Goal: Task Accomplishment & Management: Use online tool/utility

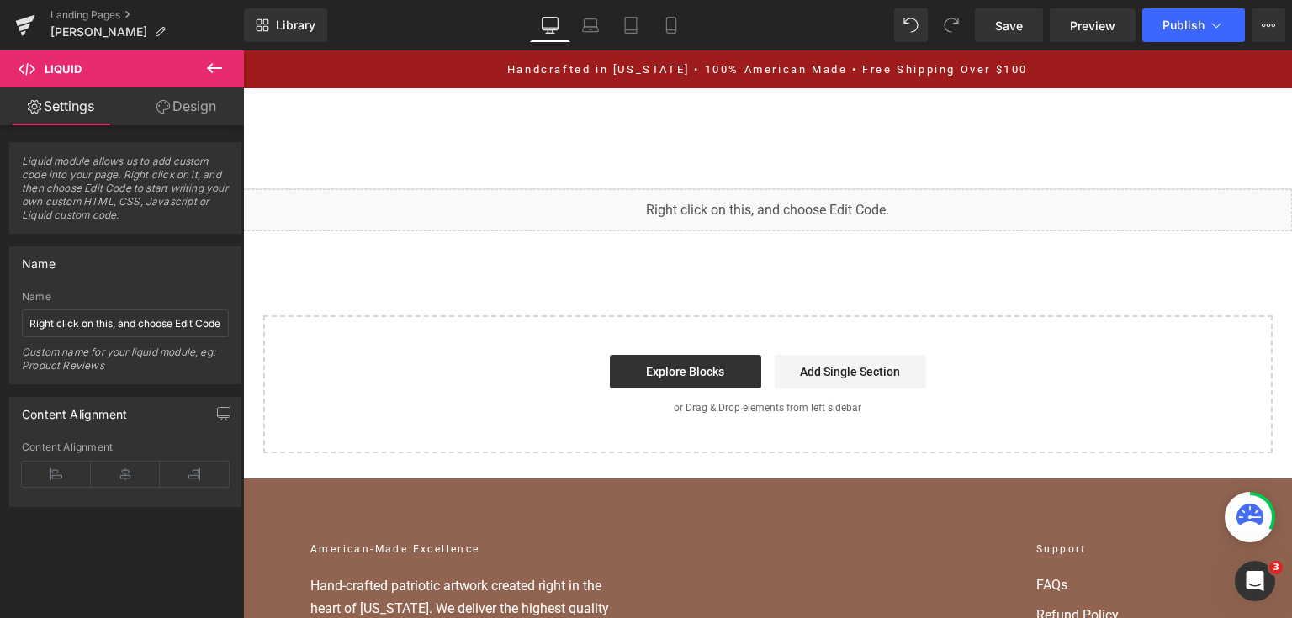
scroll to position [14245, 0]
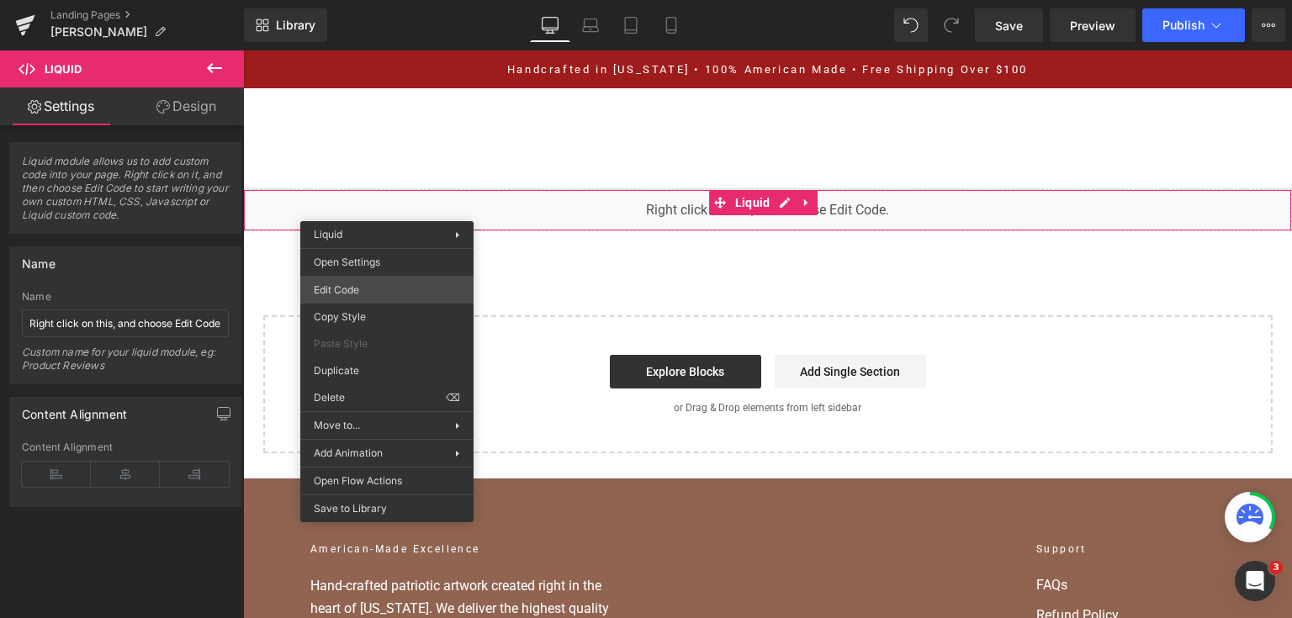
click at [390, 0] on div "You are previewing how the will restyle your page. You can not edit Elements in…" at bounding box center [646, 0] width 1292 height 0
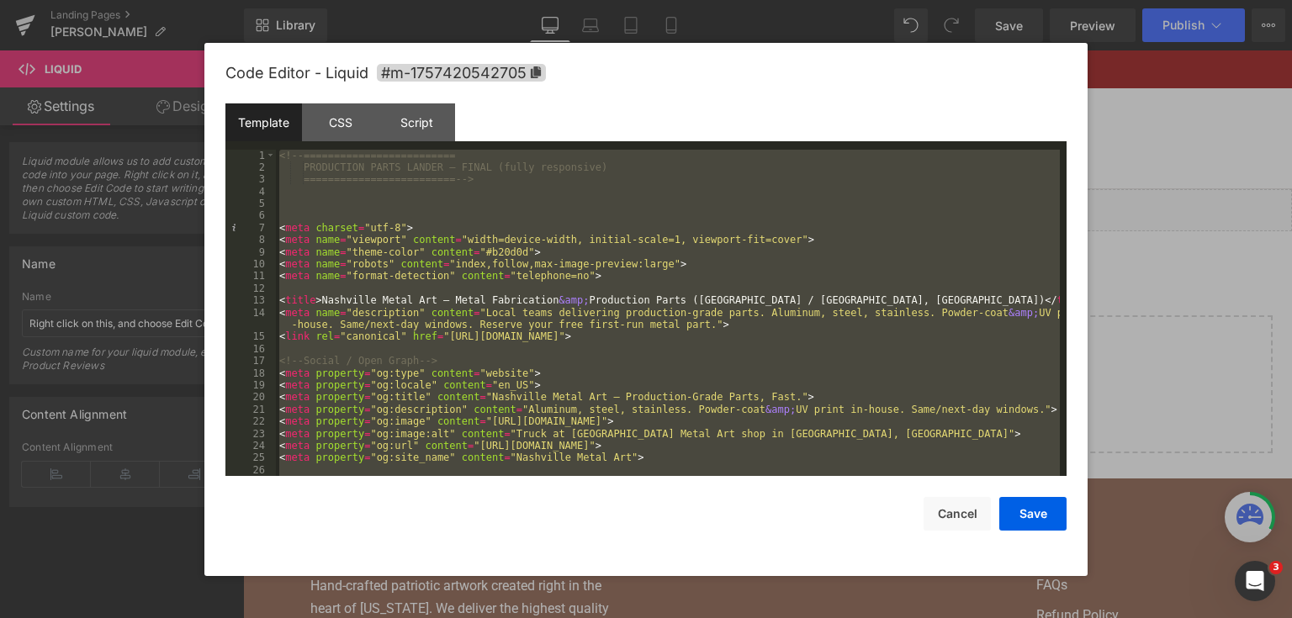
click at [1143, 67] on div at bounding box center [646, 309] width 1292 height 618
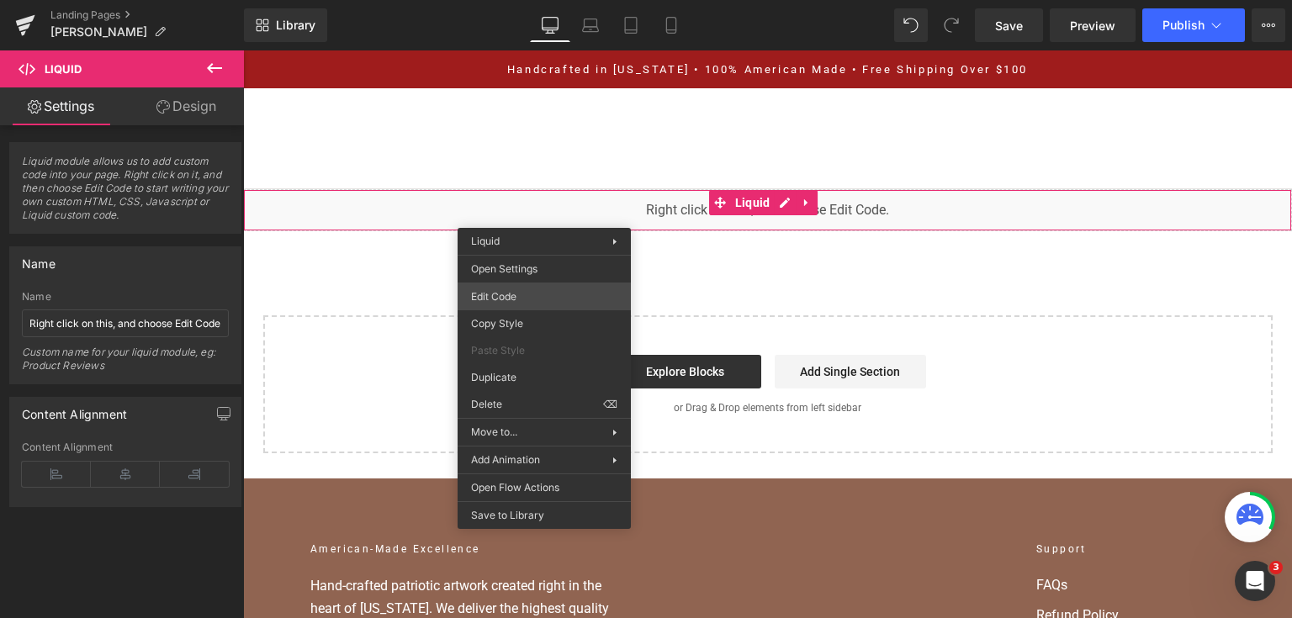
click at [559, 0] on div "You are previewing how the will restyle your page. You can not edit Elements in…" at bounding box center [646, 0] width 1292 height 0
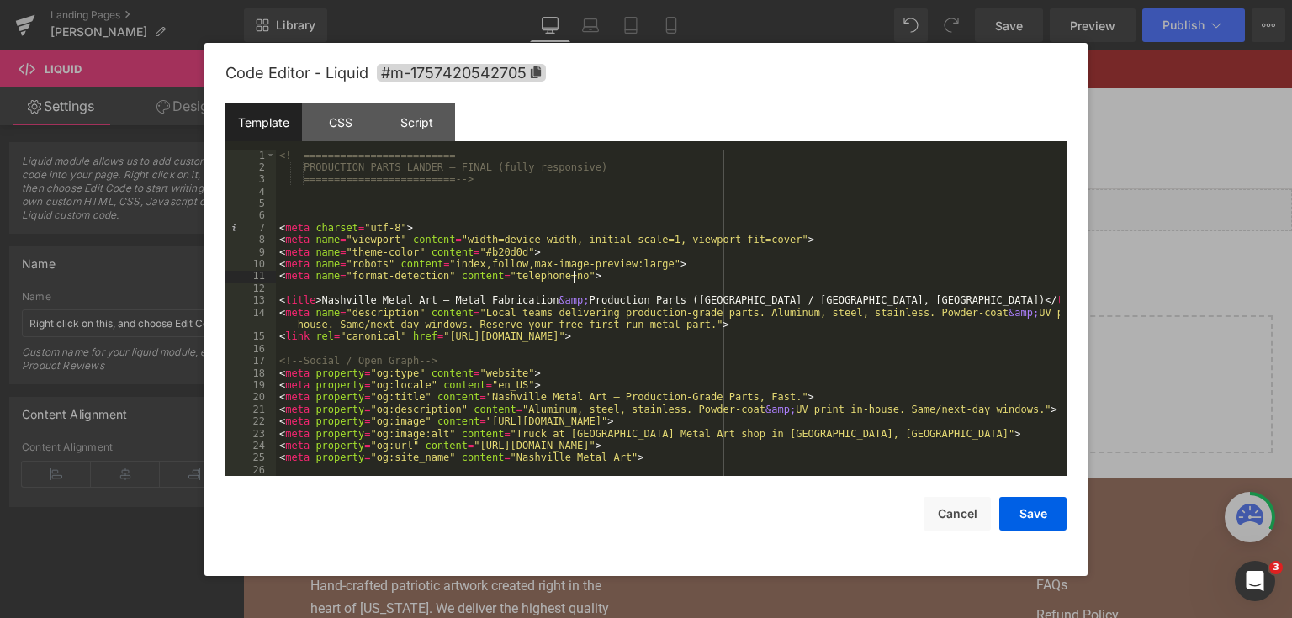
paste textarea
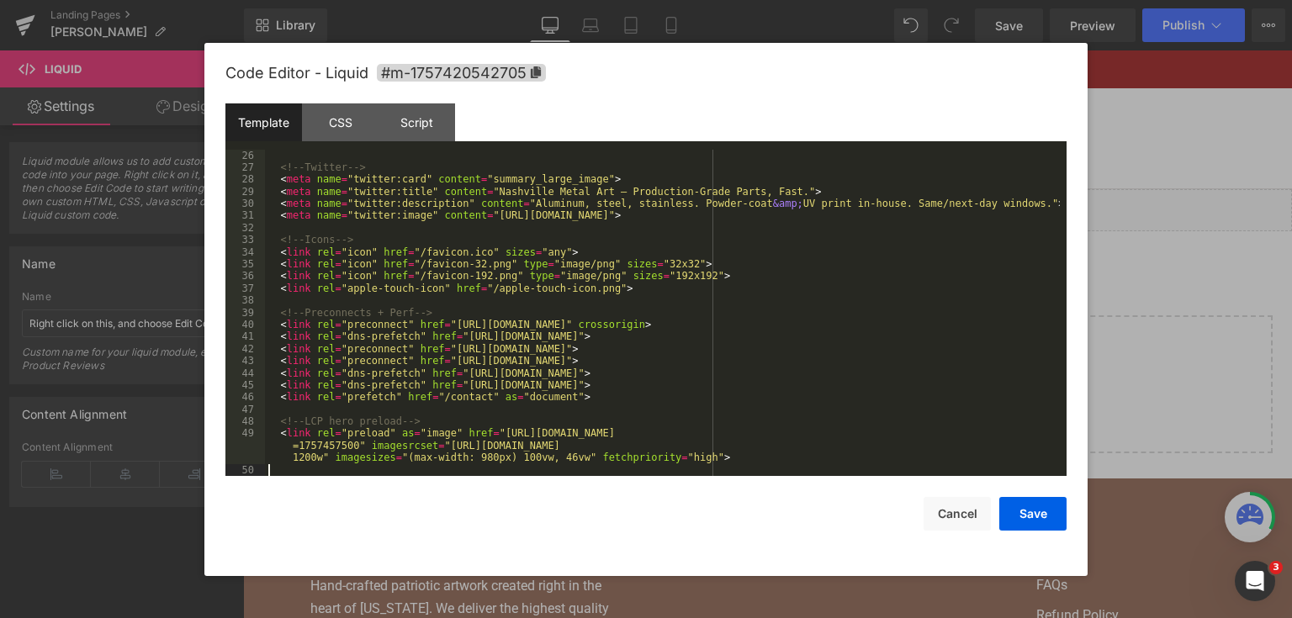
scroll to position [326, 0]
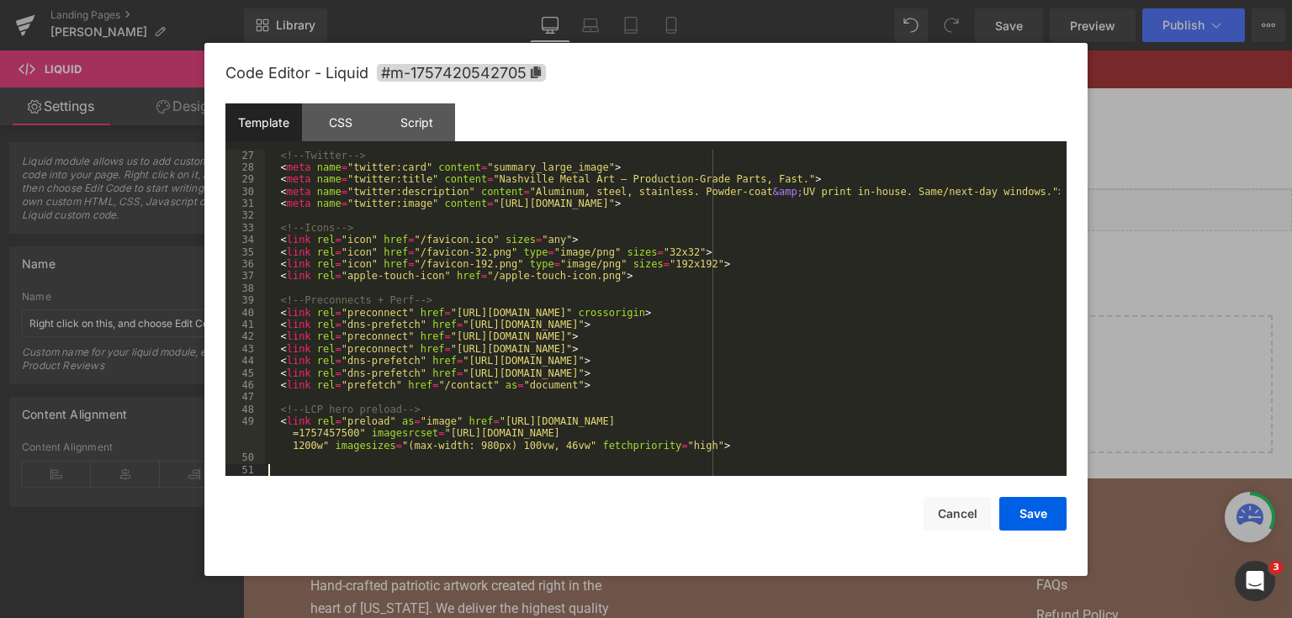
paste textarea
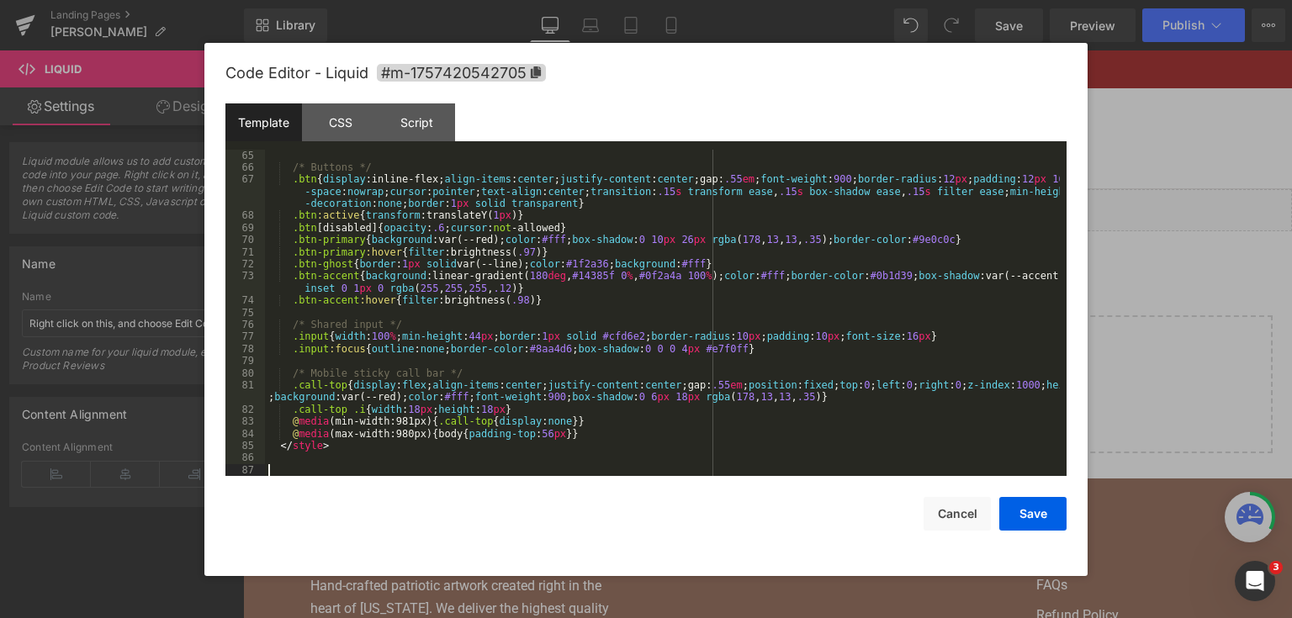
scroll to position [835, 0]
paste textarea
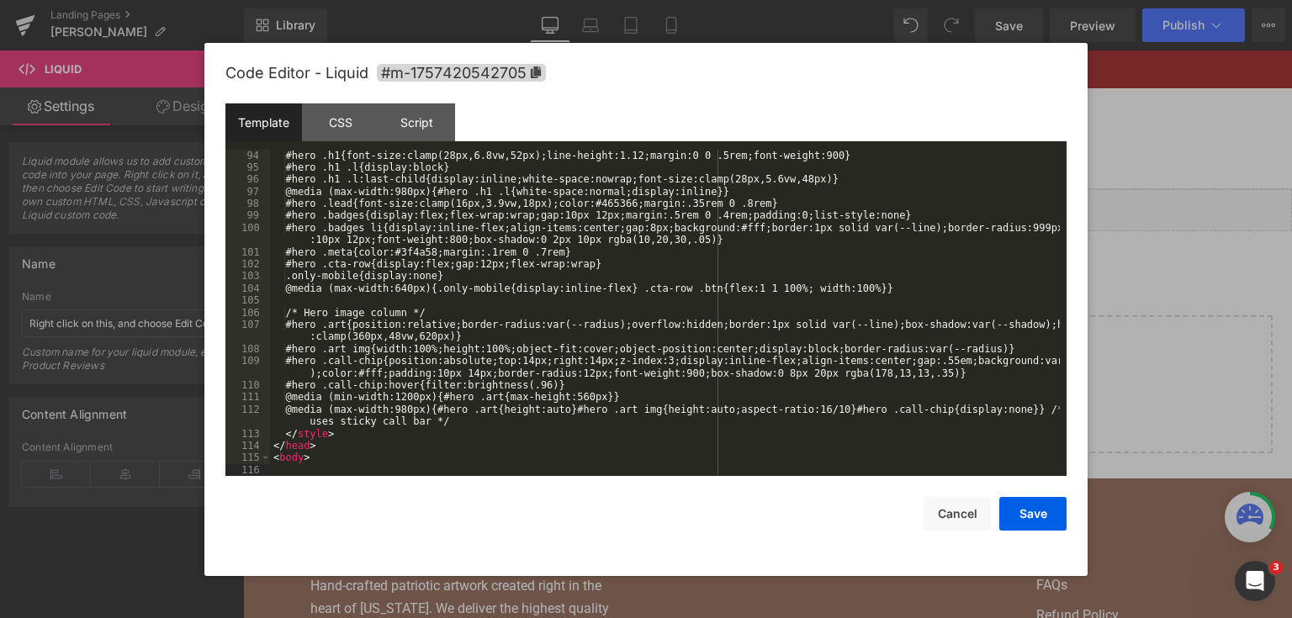
scroll to position [1259, 0]
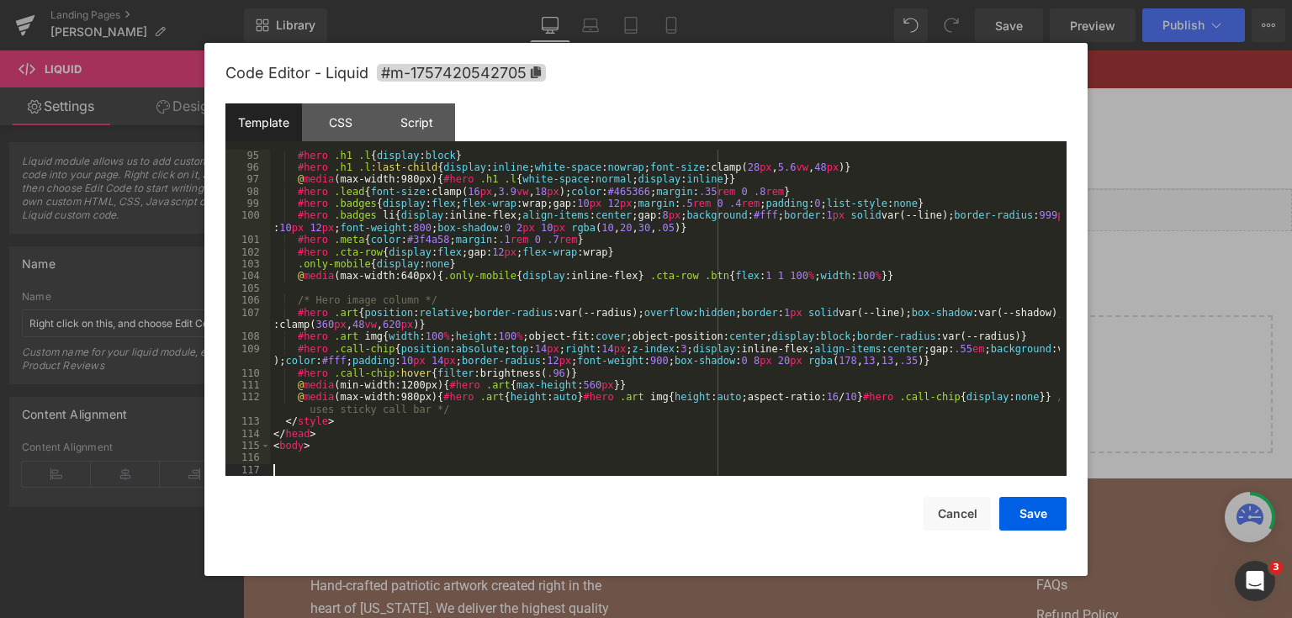
paste textarea
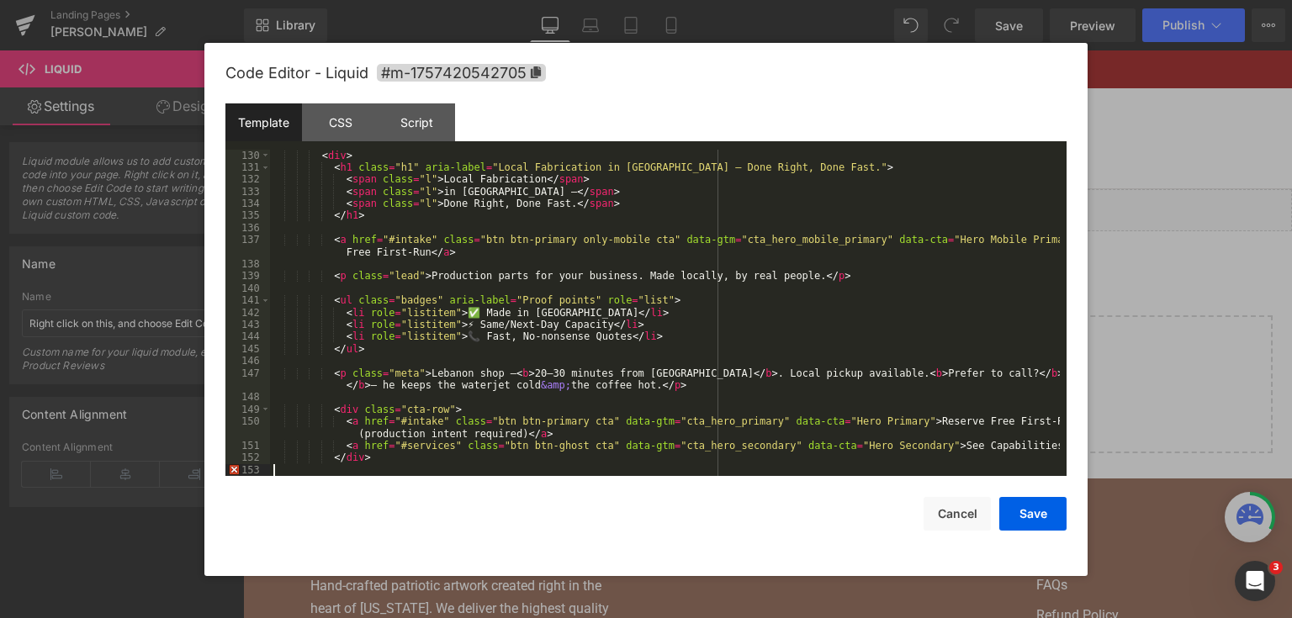
scroll to position [1756, 0]
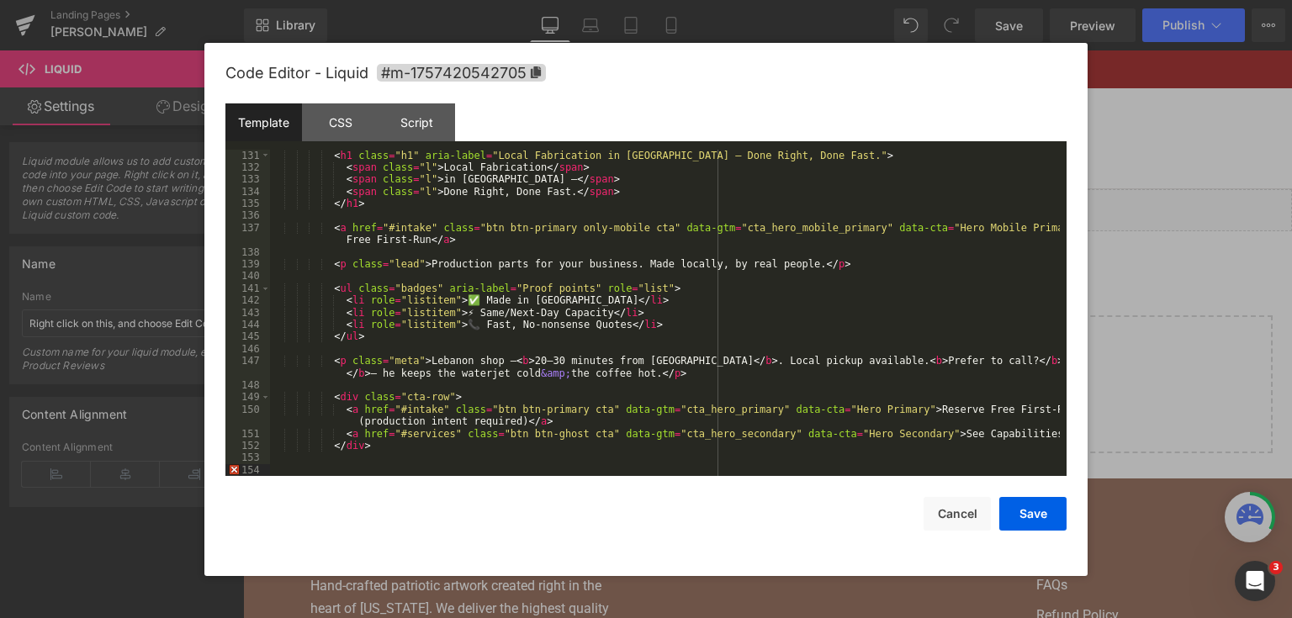
paste textarea
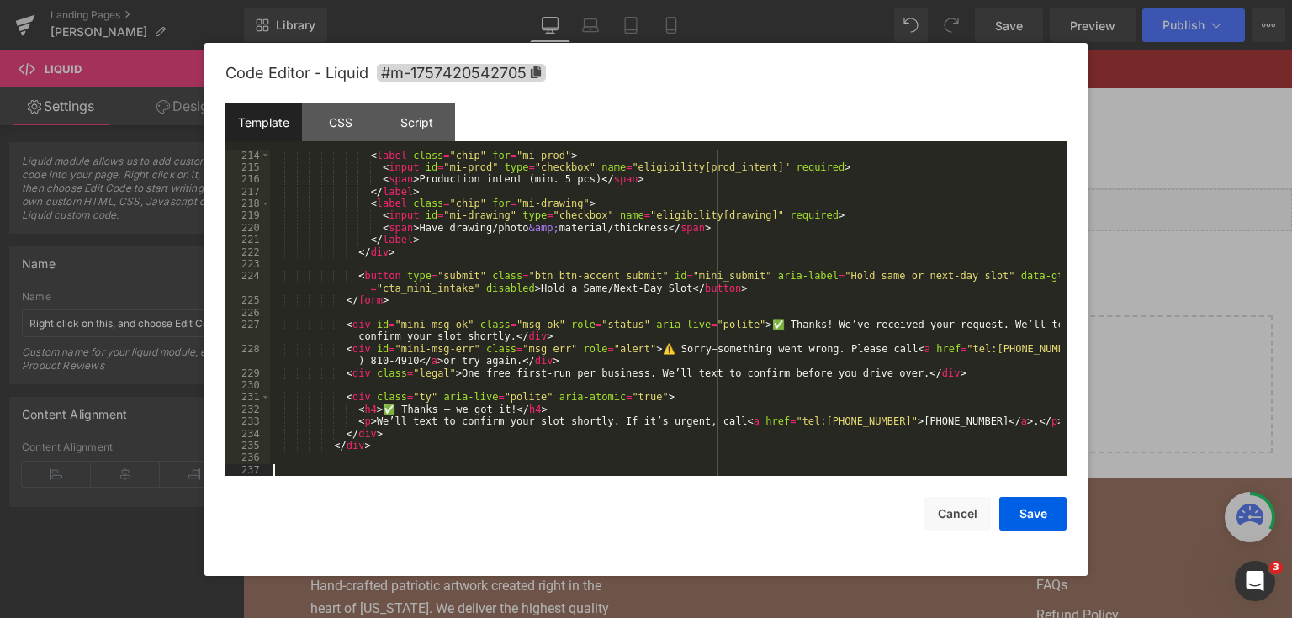
scroll to position [2943, 0]
paste textarea
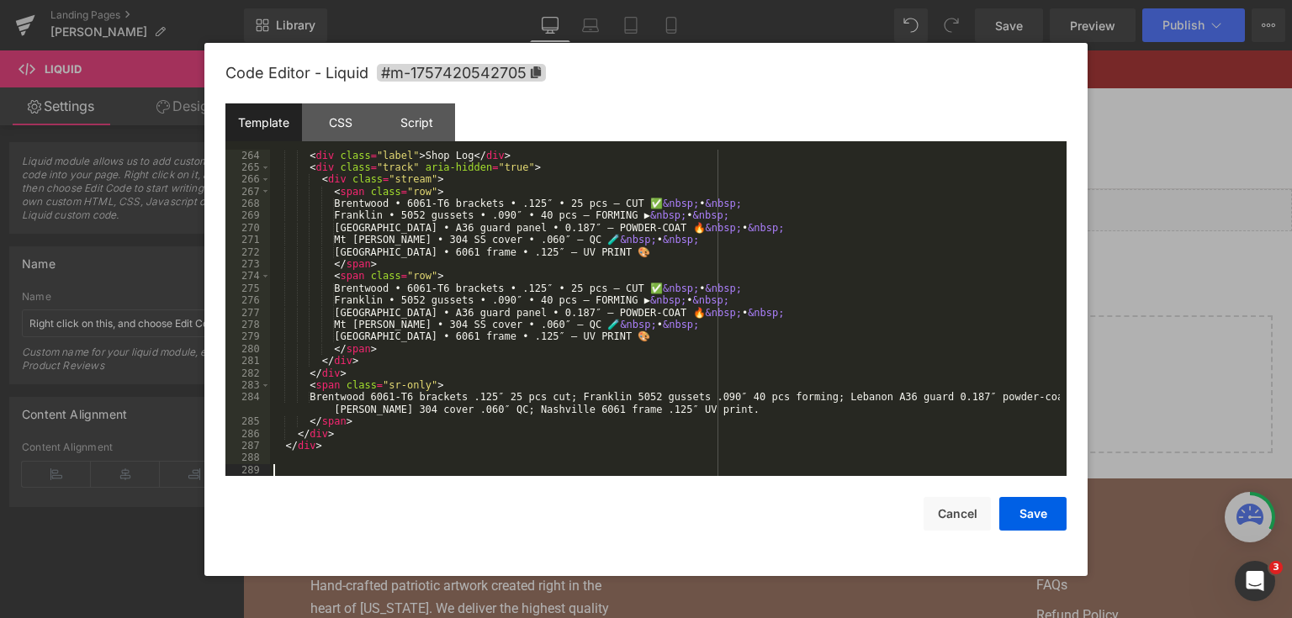
scroll to position [3622, 0]
paste textarea
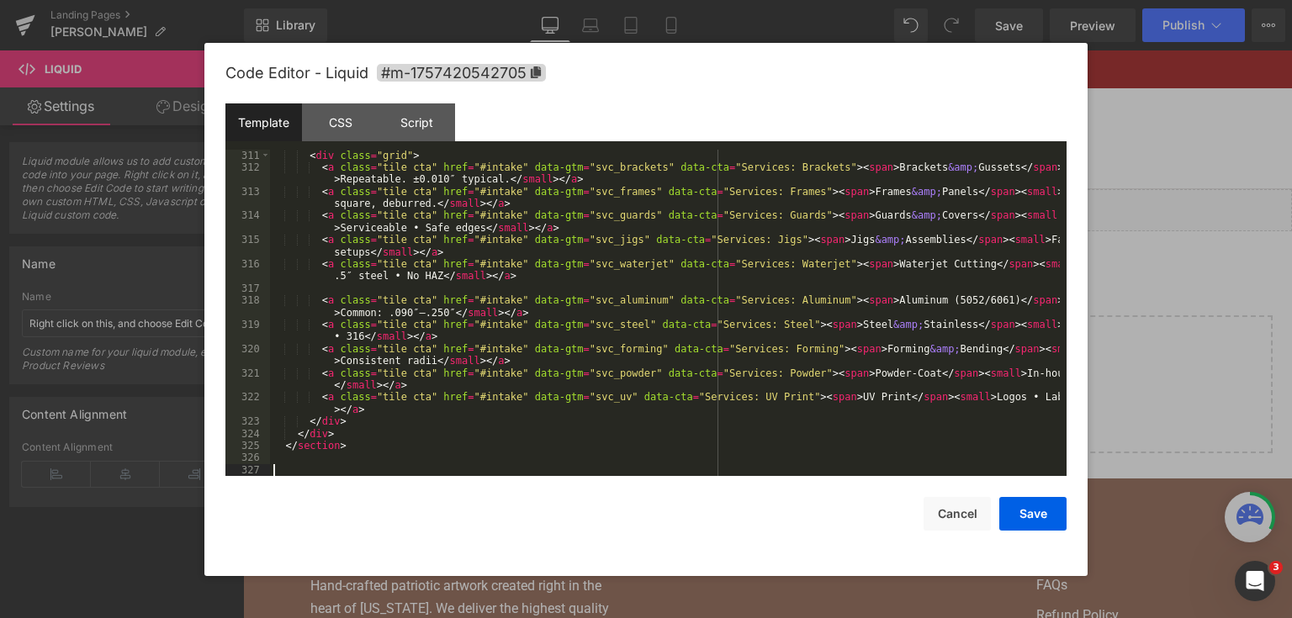
scroll to position [4227, 0]
paste textarea
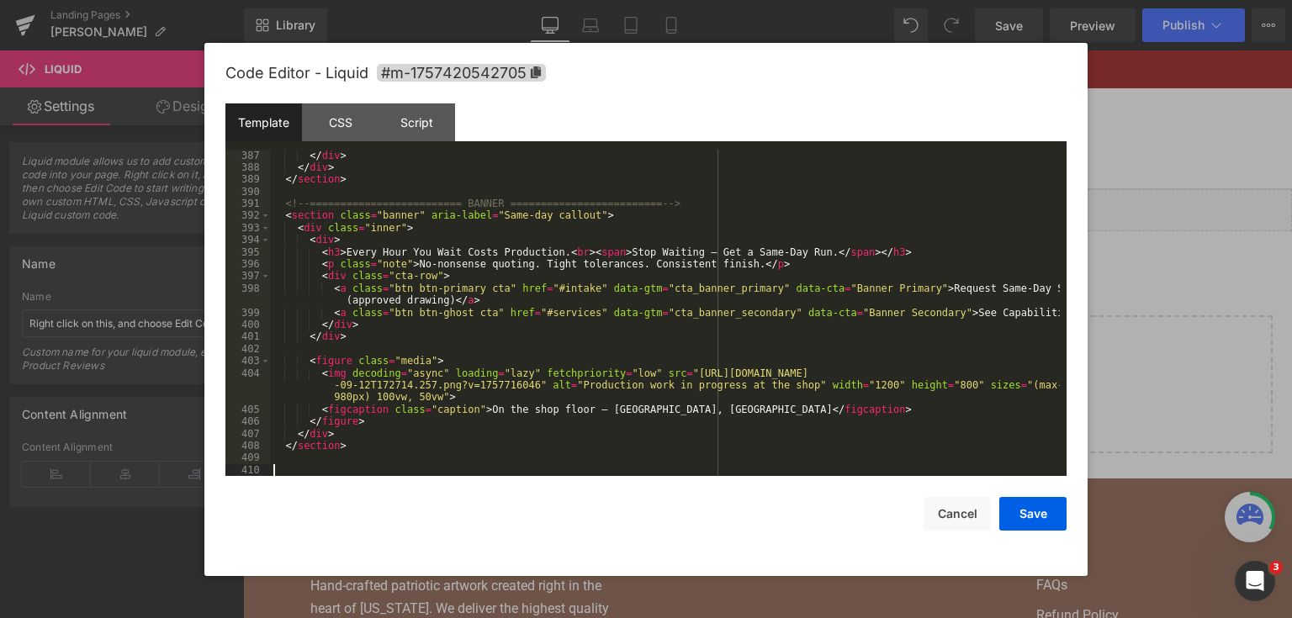
scroll to position [5330, 0]
paste textarea
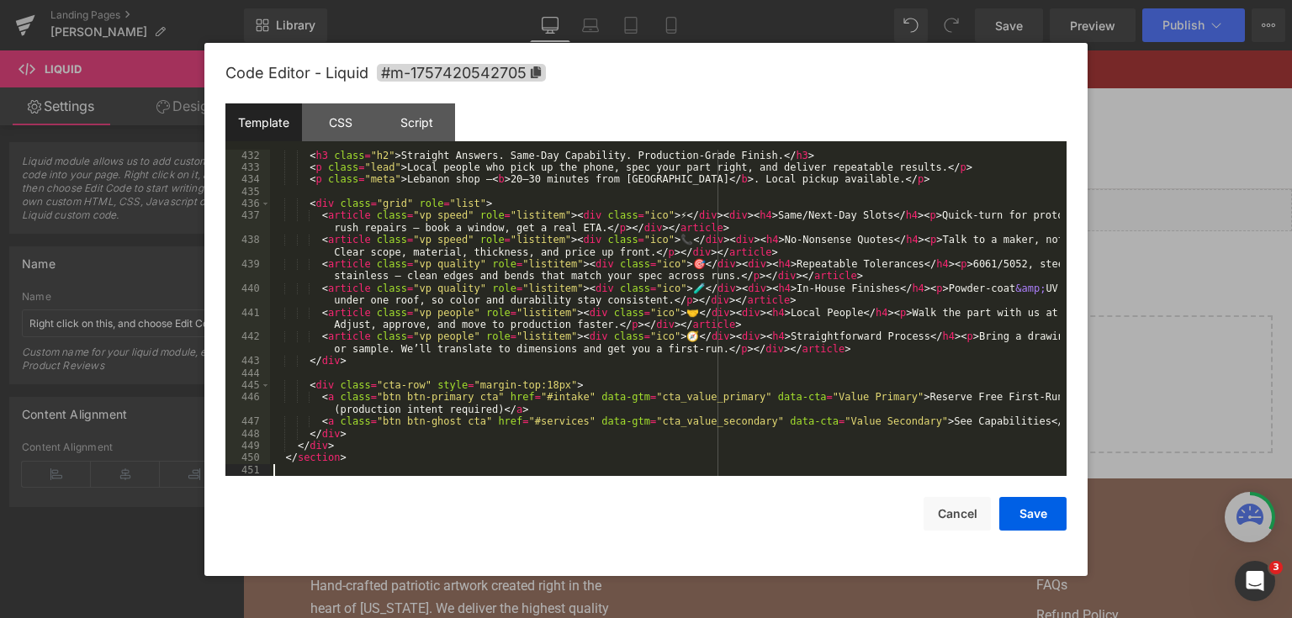
scroll to position [5936, 0]
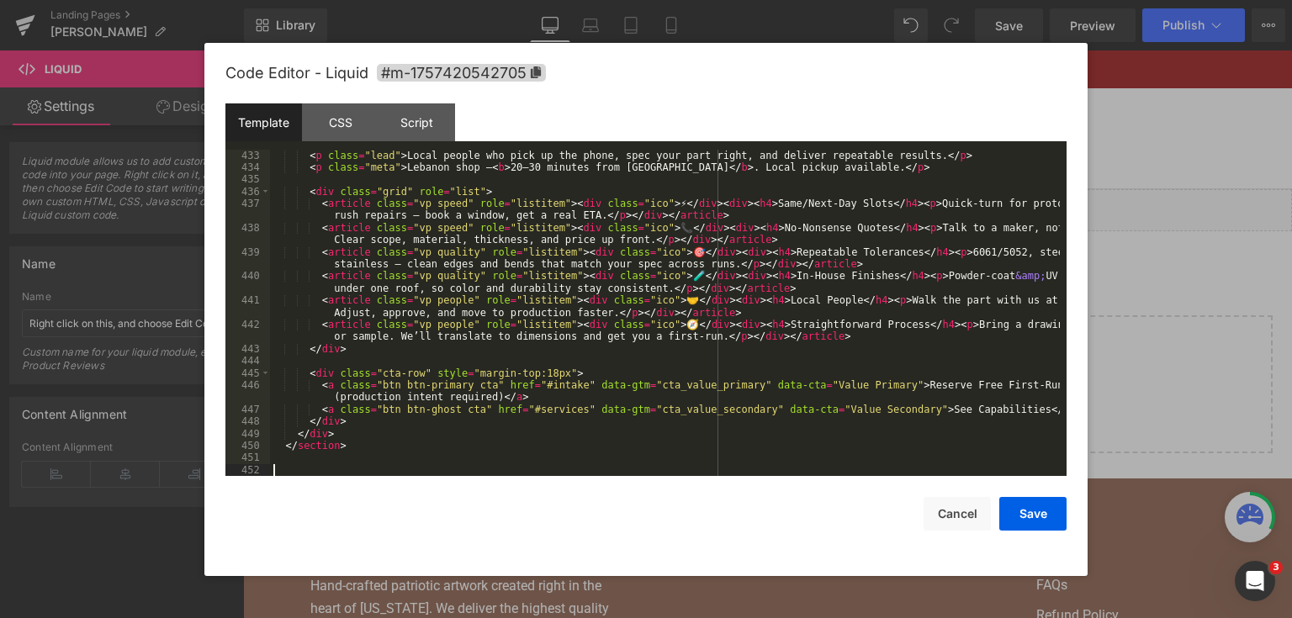
paste textarea
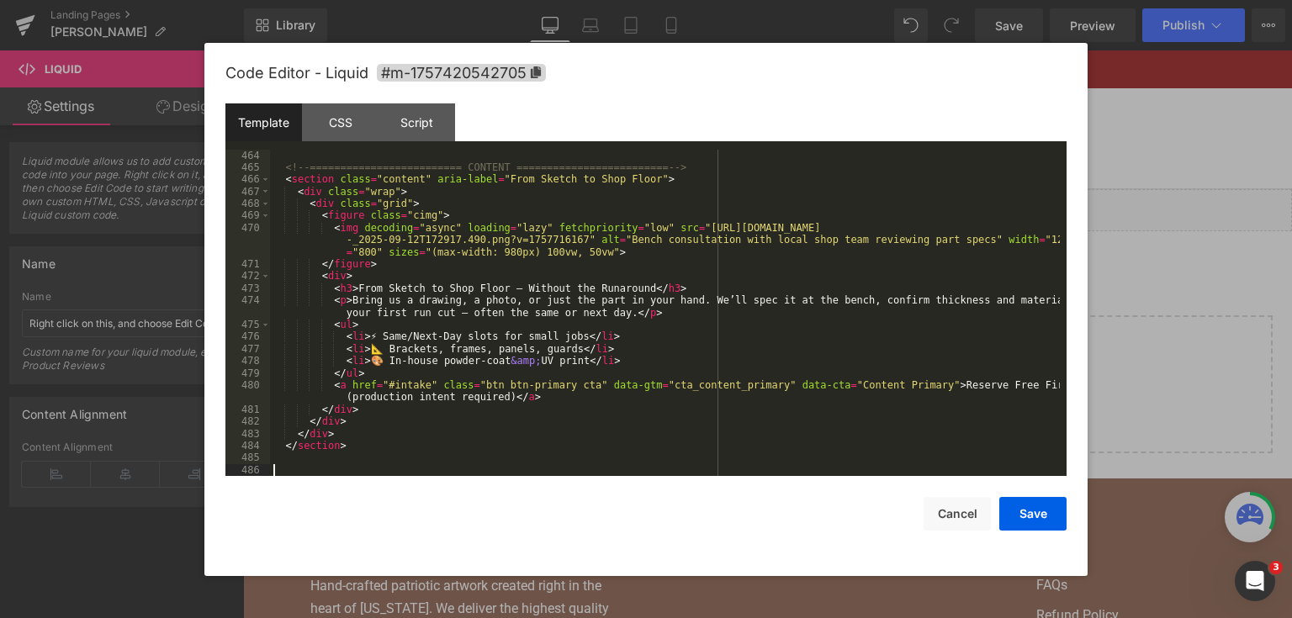
scroll to position [6396, 0]
paste textarea
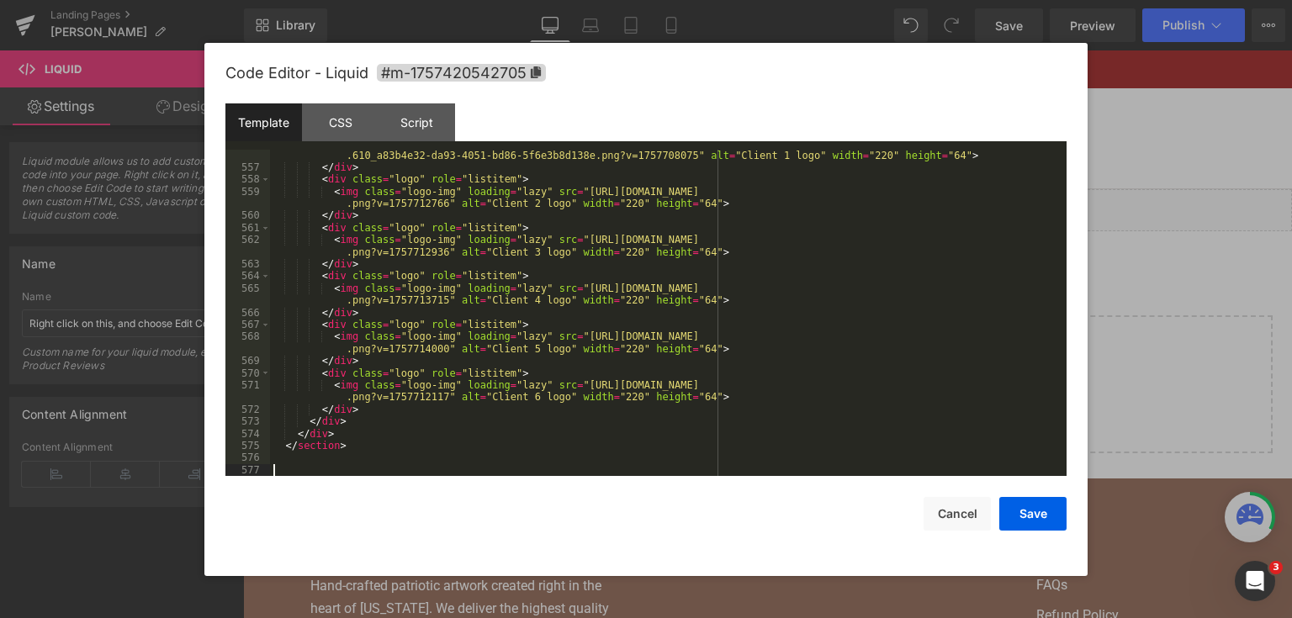
scroll to position [7655, 0]
paste textarea
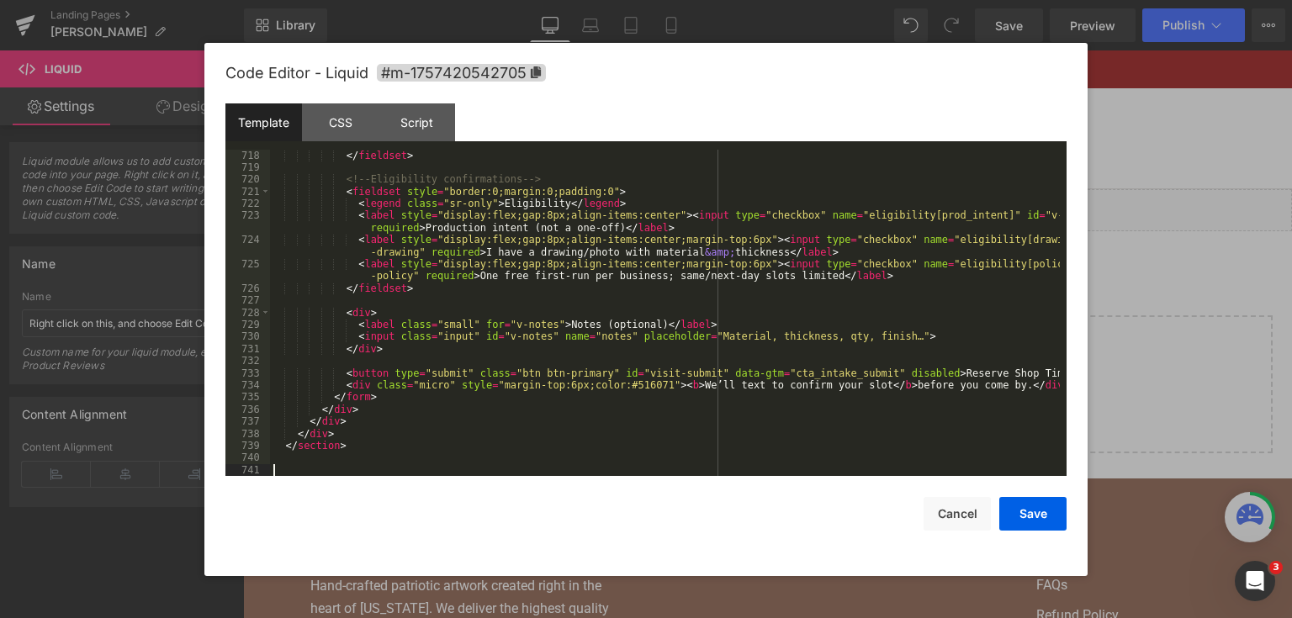
scroll to position [9800, 0]
paste textarea
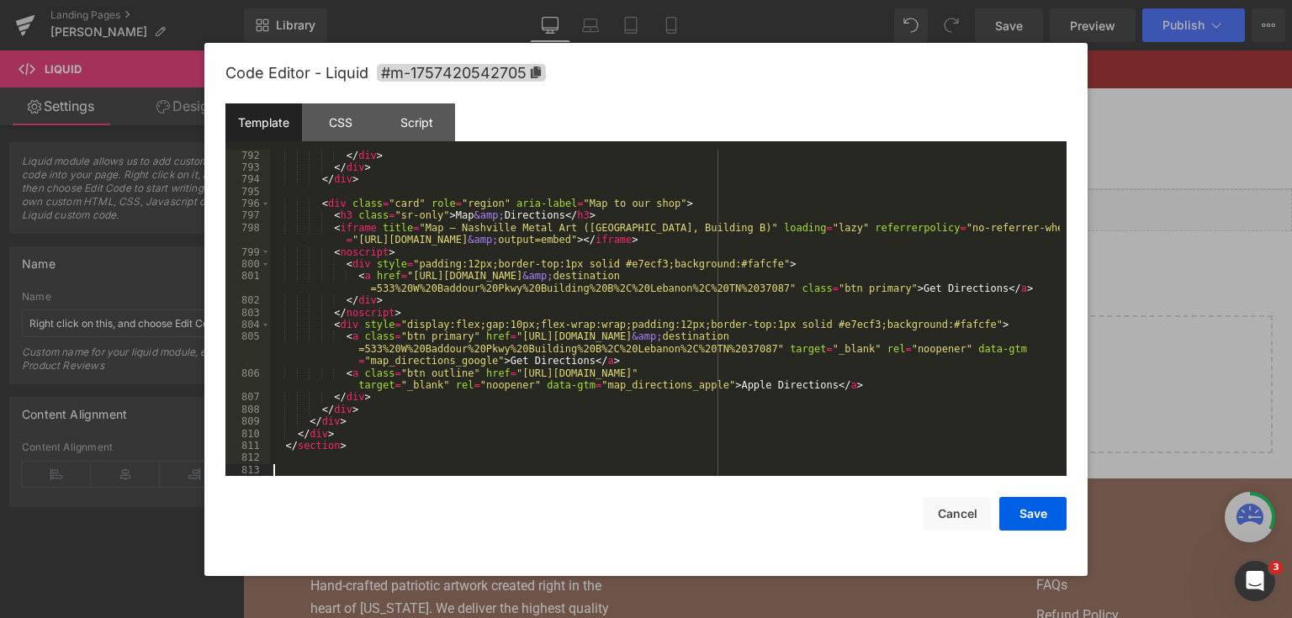
scroll to position [14149, 0]
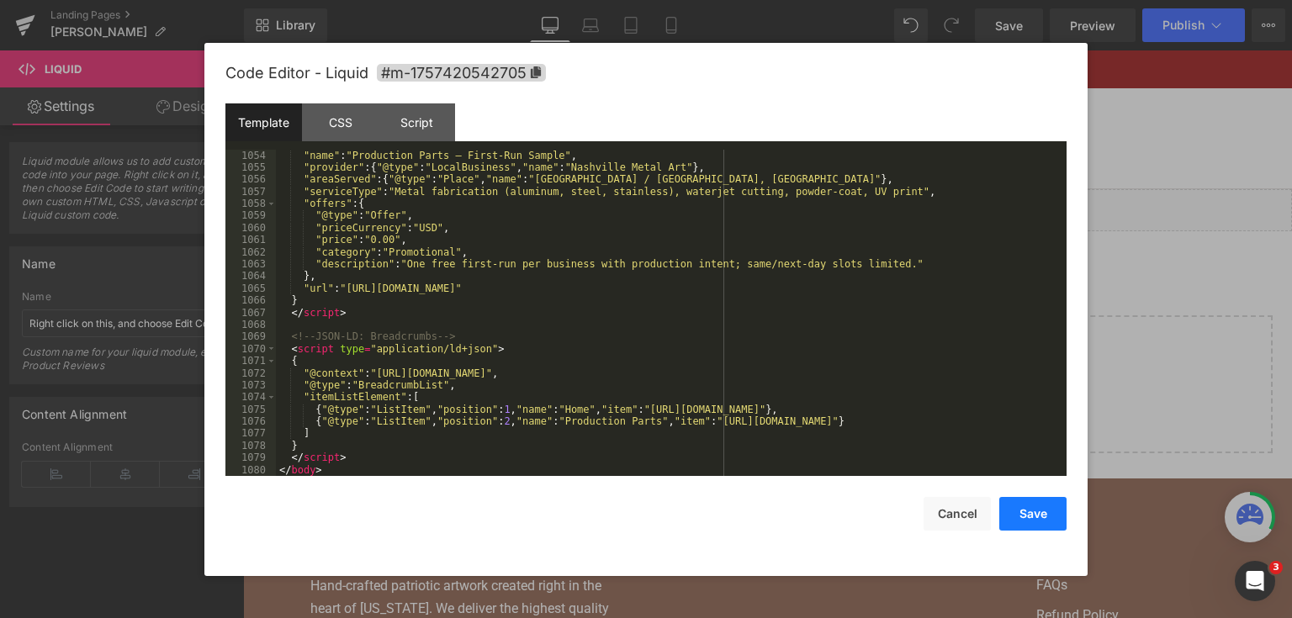
click at [1023, 504] on button "Save" at bounding box center [1032, 514] width 67 height 34
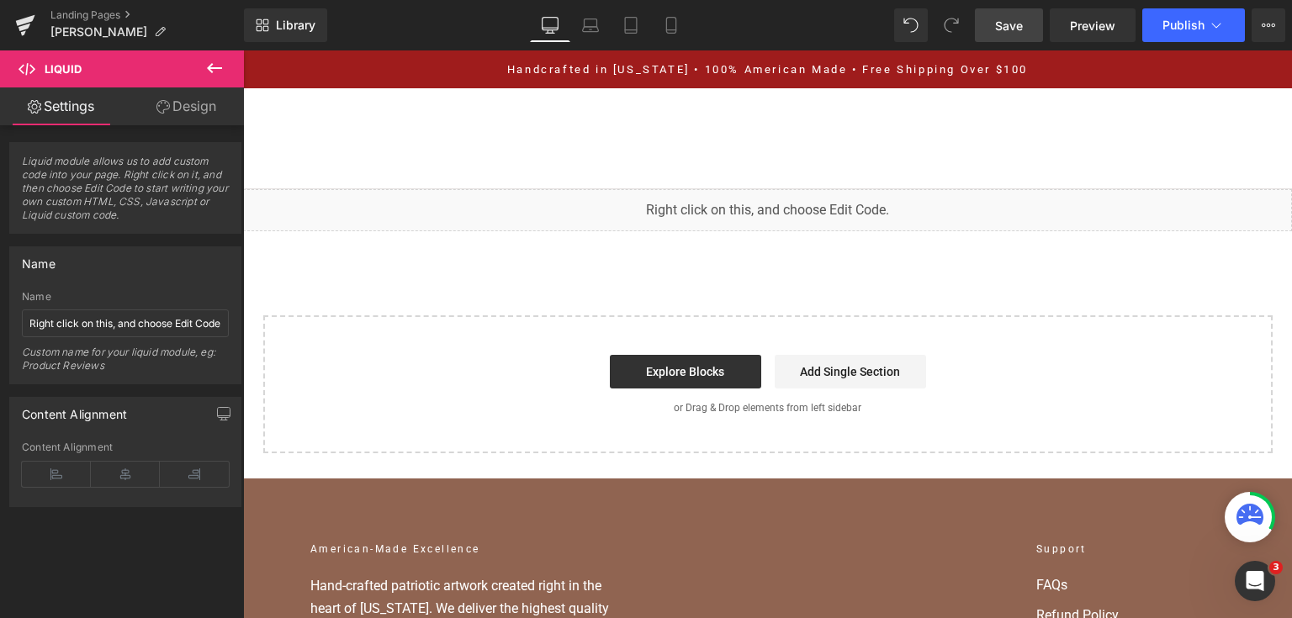
click at [1037, 20] on link "Save" at bounding box center [1009, 25] width 68 height 34
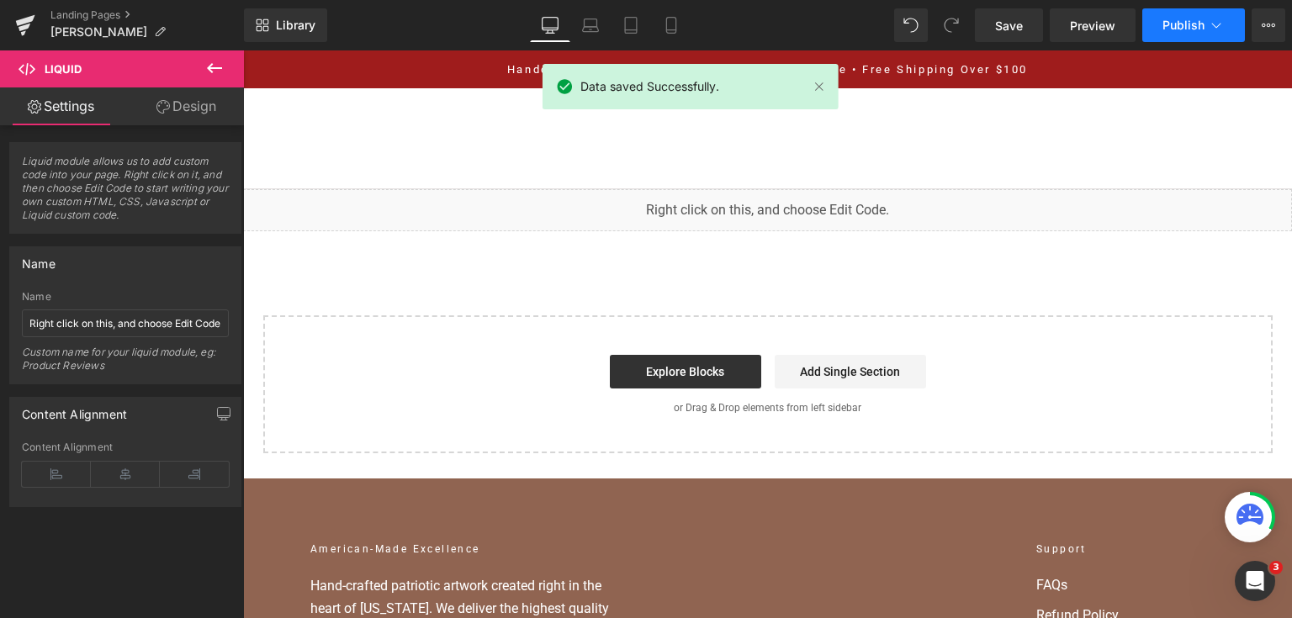
click at [1167, 24] on span "Publish" at bounding box center [1184, 25] width 42 height 13
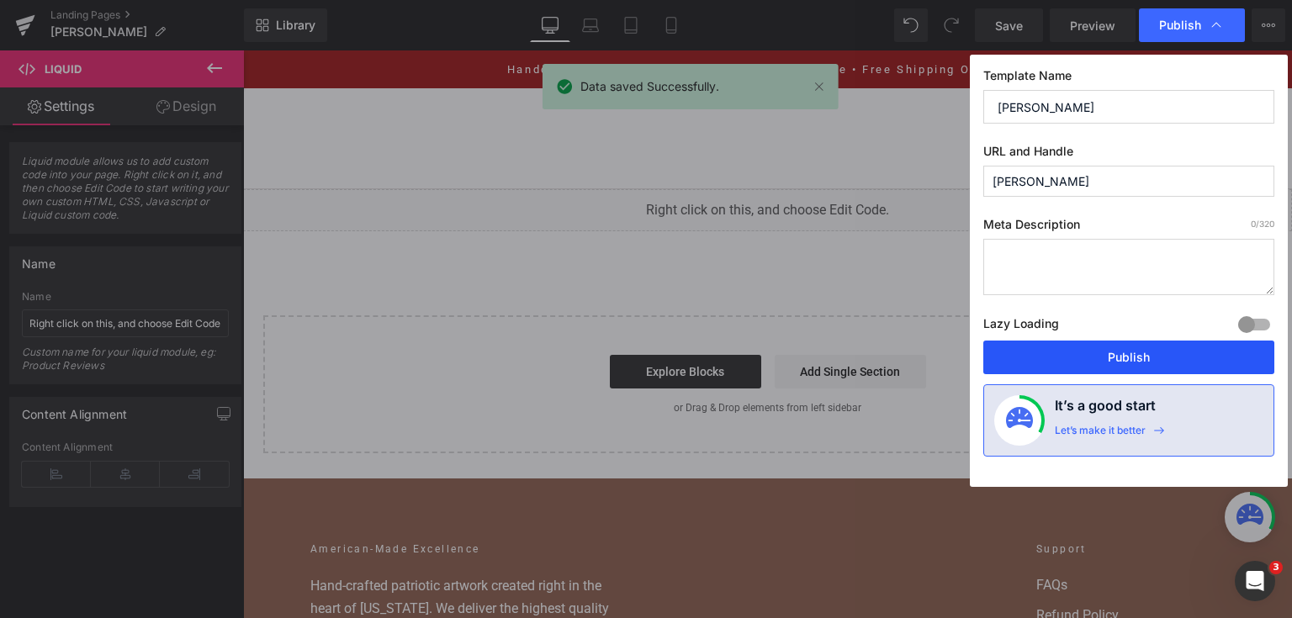
click at [1094, 353] on button "Publish" at bounding box center [1128, 358] width 291 height 34
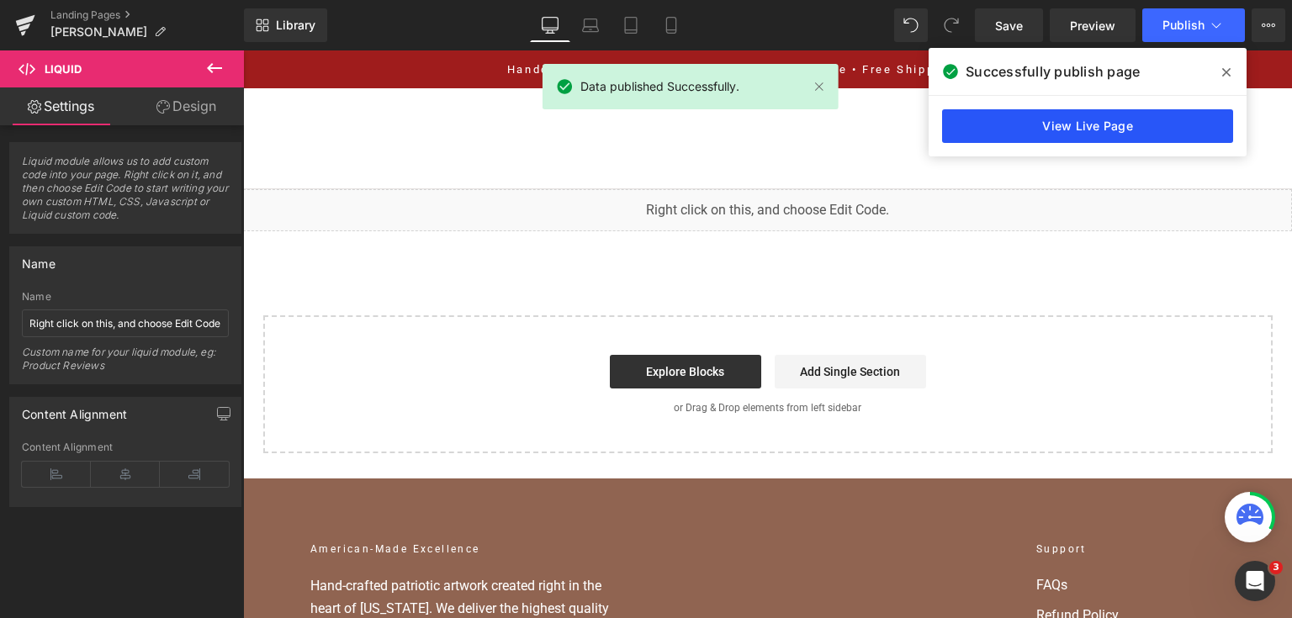
click at [1164, 130] on link "View Live Page" at bounding box center [1087, 126] width 291 height 34
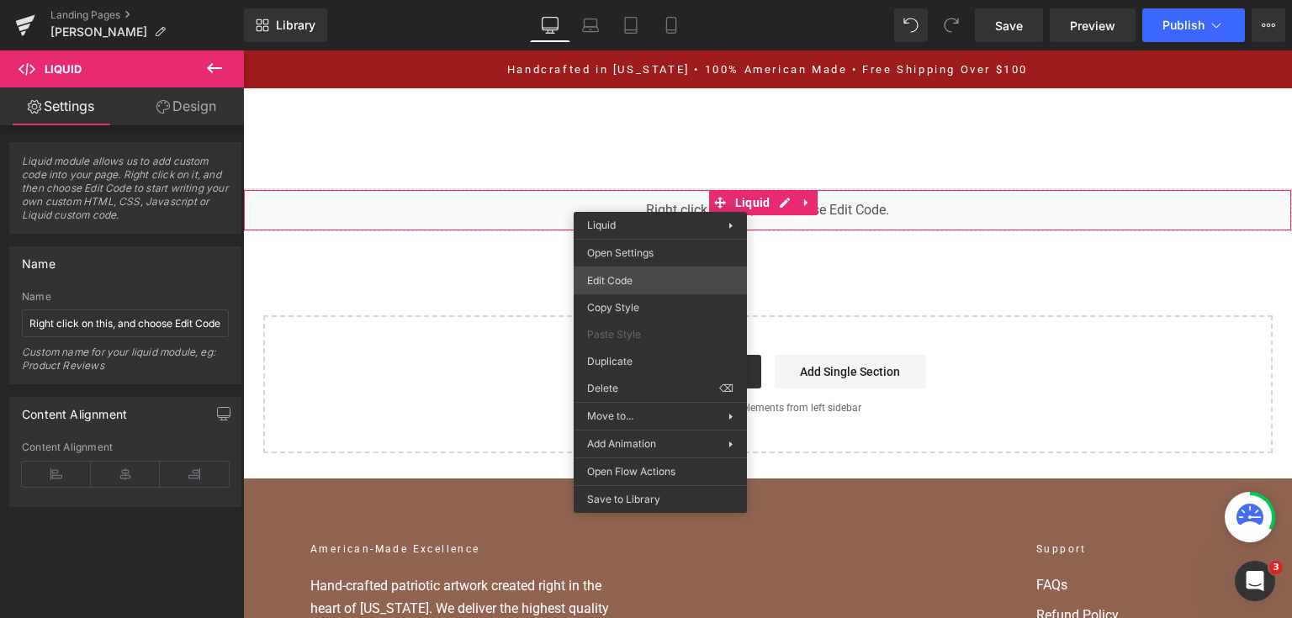
click at [658, 0] on div "You are previewing how the will restyle your page. You can not edit Elements in…" at bounding box center [646, 0] width 1292 height 0
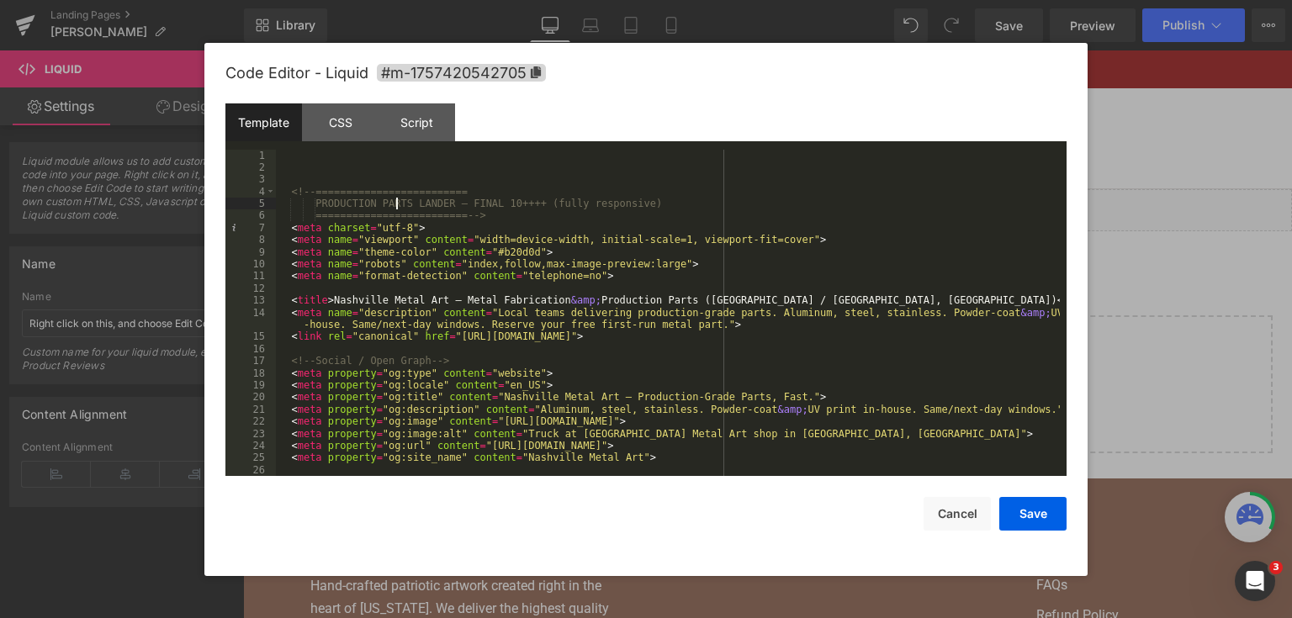
drag, startPoint x: 650, startPoint y: 274, endPoint x: 396, endPoint y: 204, distance: 263.7
click at [396, 204] on div "<!-- ========================= PRODUCTION PARTS LANDER — FINAL 10++++ (fully re…" at bounding box center [668, 326] width 784 height 352
click at [292, 192] on div "<!-- ========================= PRODUCTION PARTS LANDER — FINAL 10++++ (fully re…" at bounding box center [668, 326] width 784 height 352
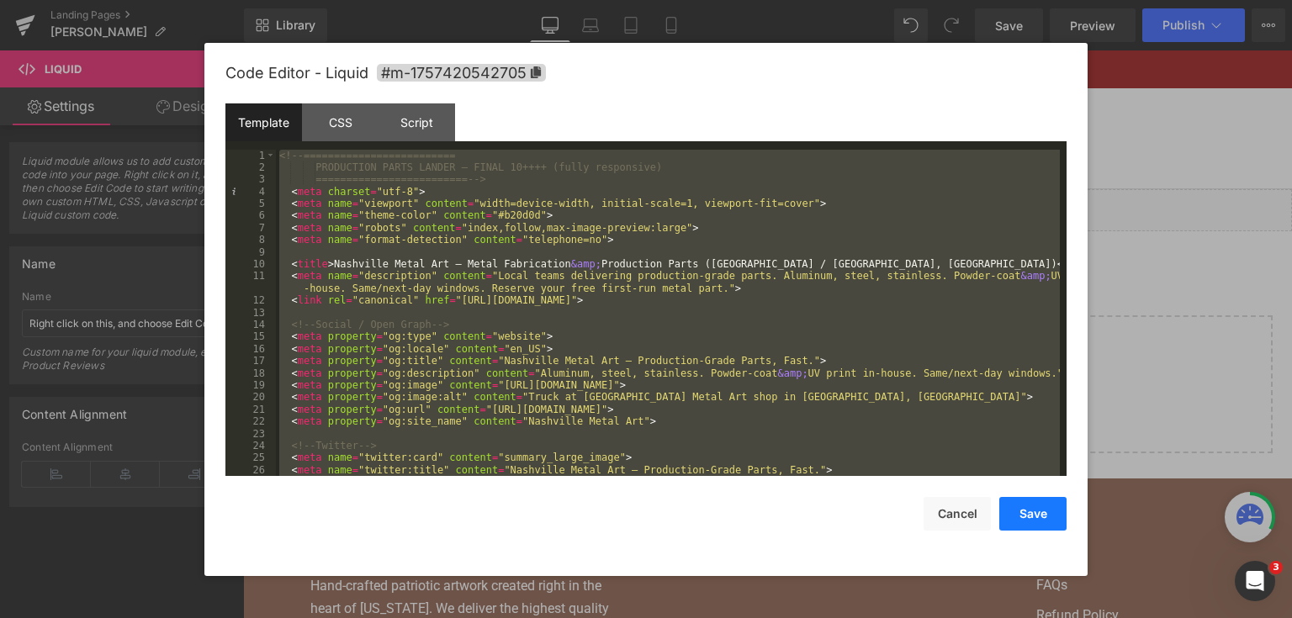
drag, startPoint x: 1047, startPoint y: 508, endPoint x: 1047, endPoint y: 488, distance: 20.2
click at [1047, 508] on button "Save" at bounding box center [1032, 514] width 67 height 34
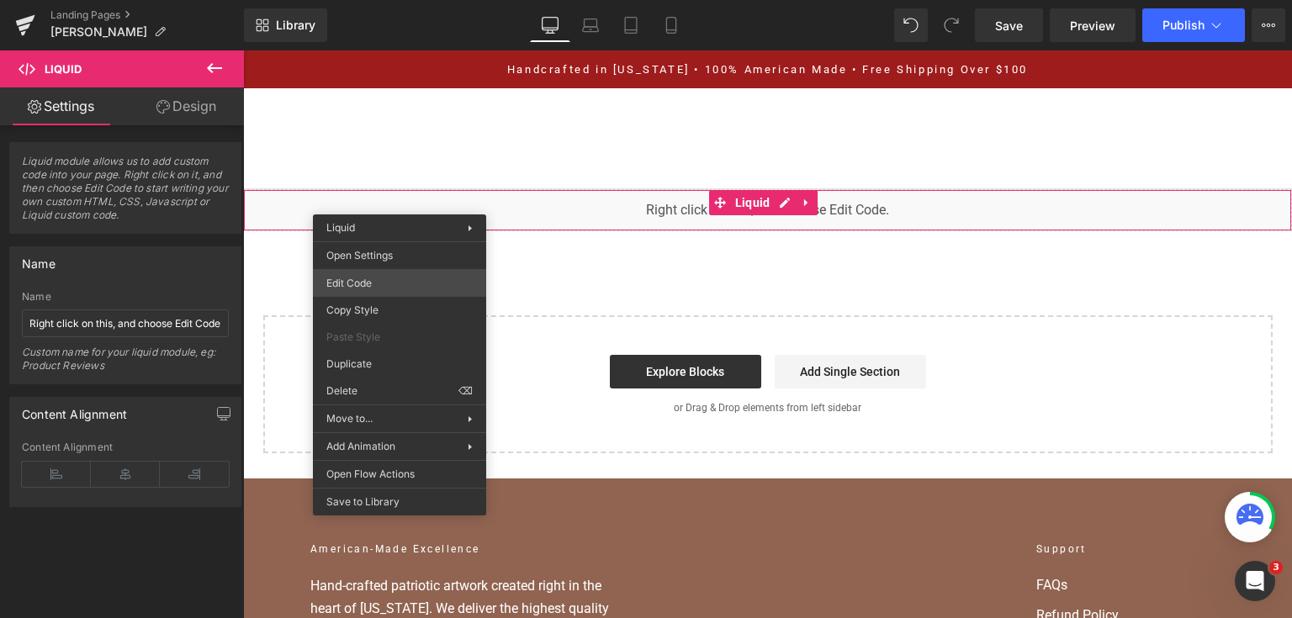
click at [451, 0] on div "You are previewing how the will restyle your page. You can not edit Elements in…" at bounding box center [646, 0] width 1292 height 0
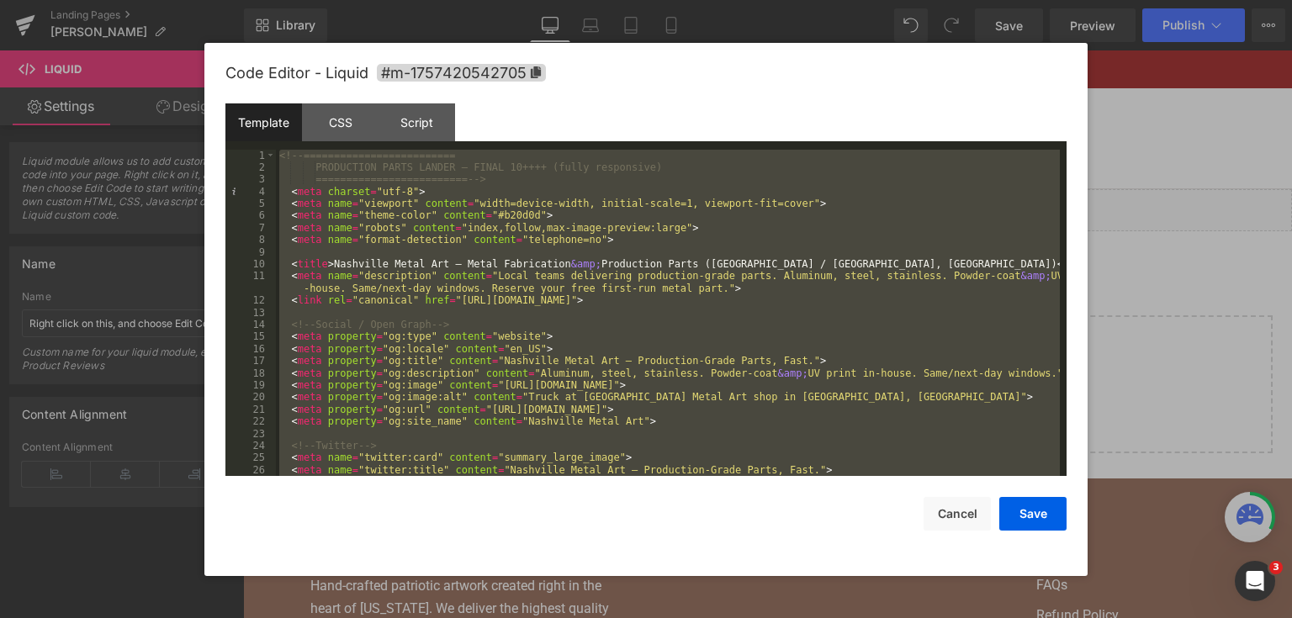
click at [1164, 225] on div at bounding box center [646, 309] width 1292 height 618
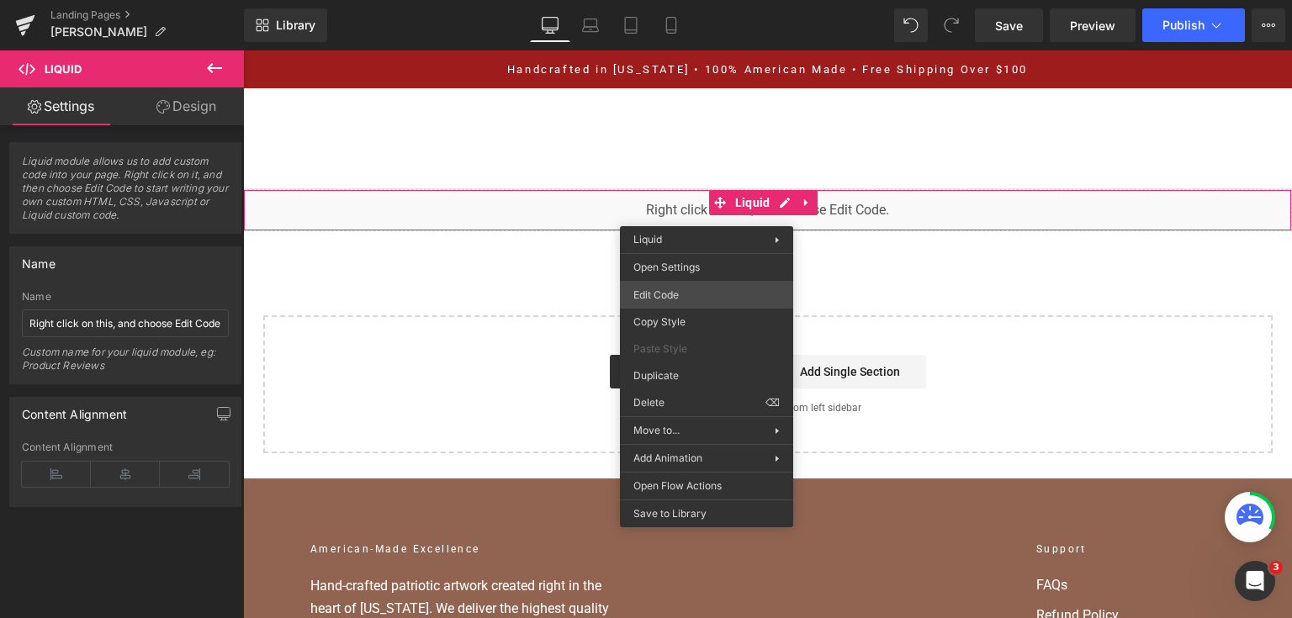
click at [715, 0] on div "You are previewing how the will restyle your page. You can not edit Elements in…" at bounding box center [646, 0] width 1292 height 0
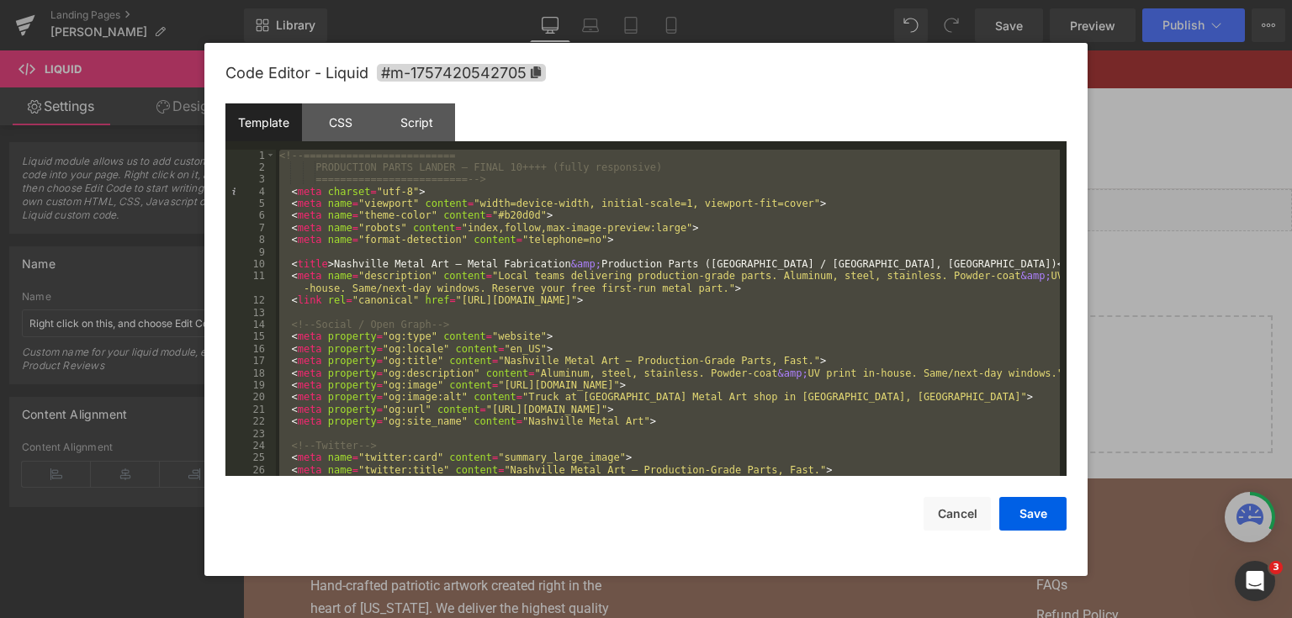
paste textarea
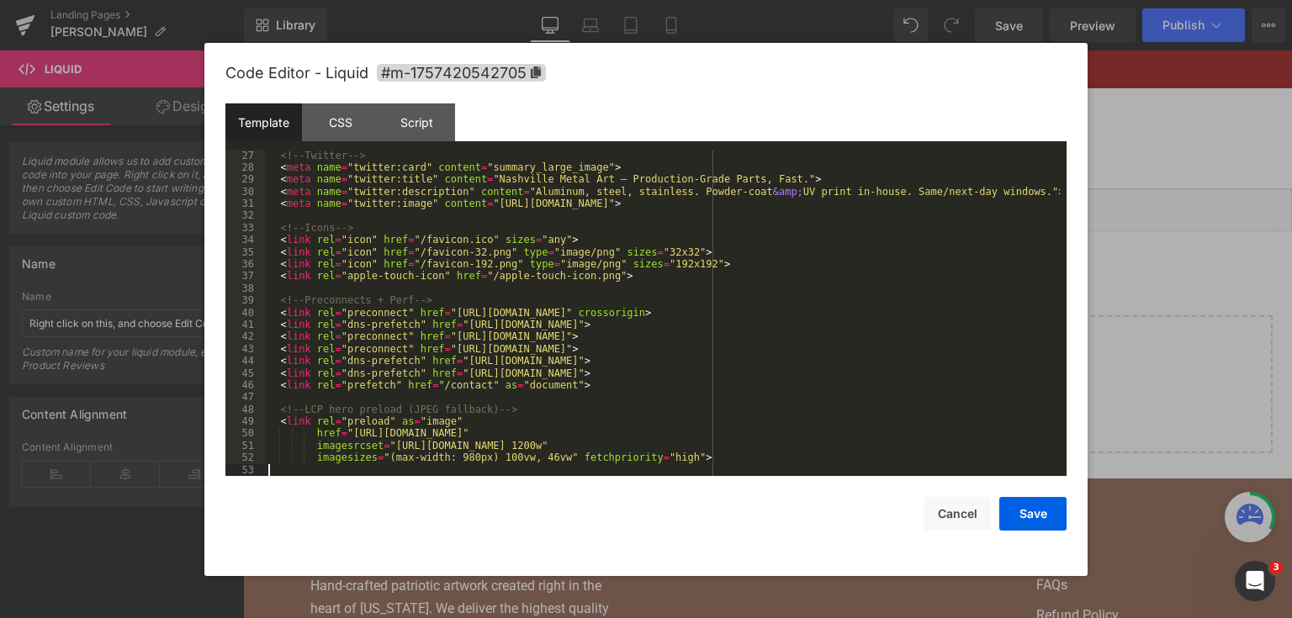
scroll to position [339, 0]
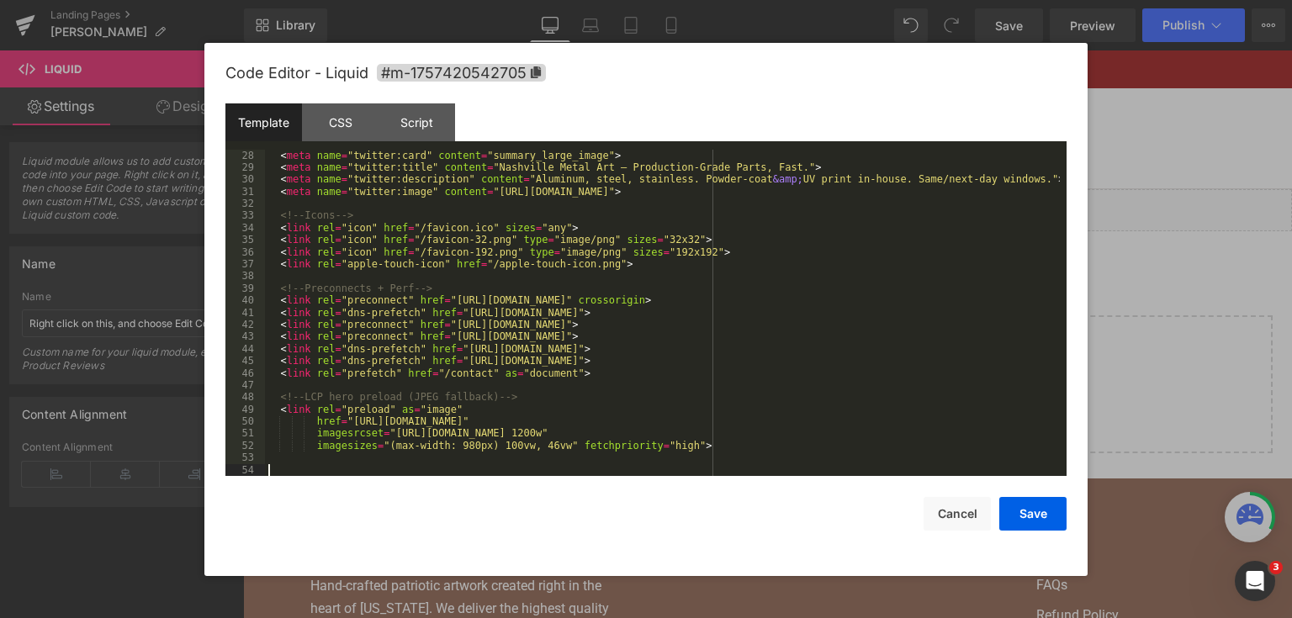
paste textarea
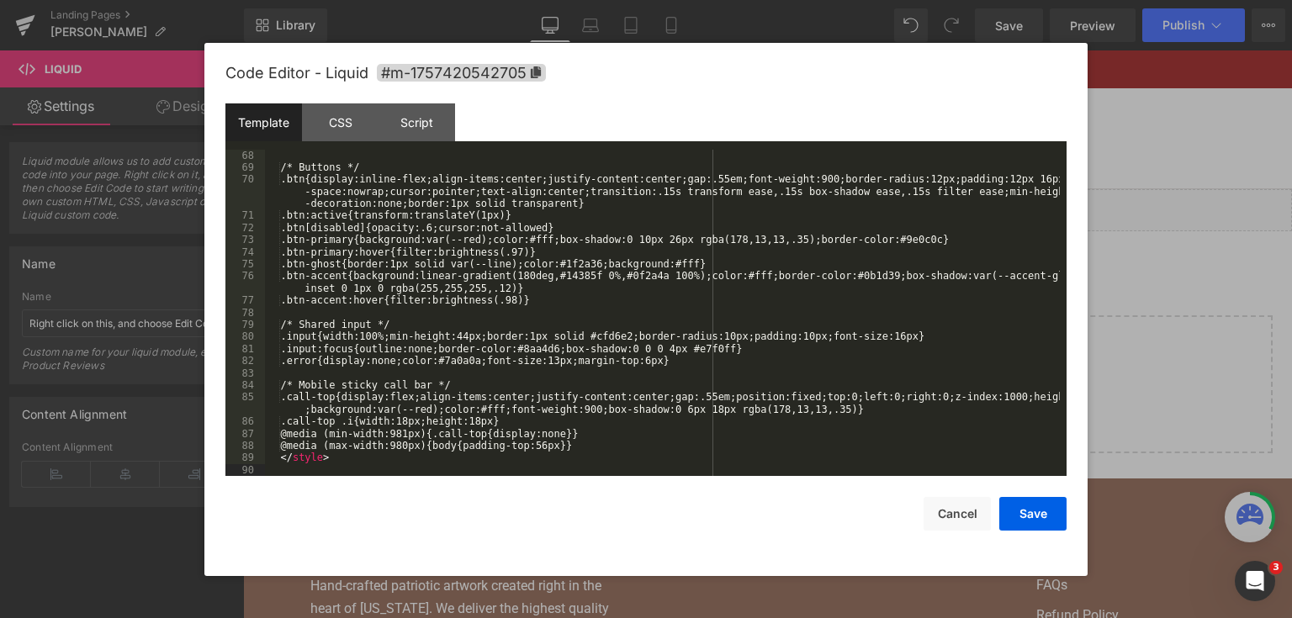
scroll to position [860, 0]
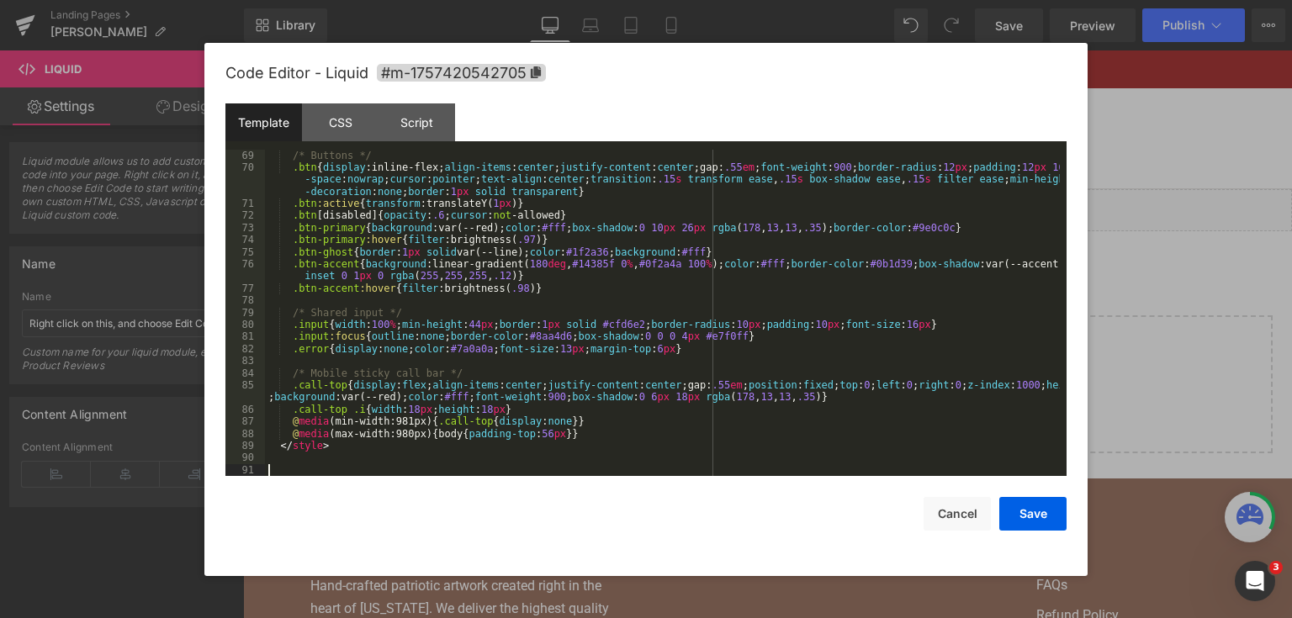
paste textarea
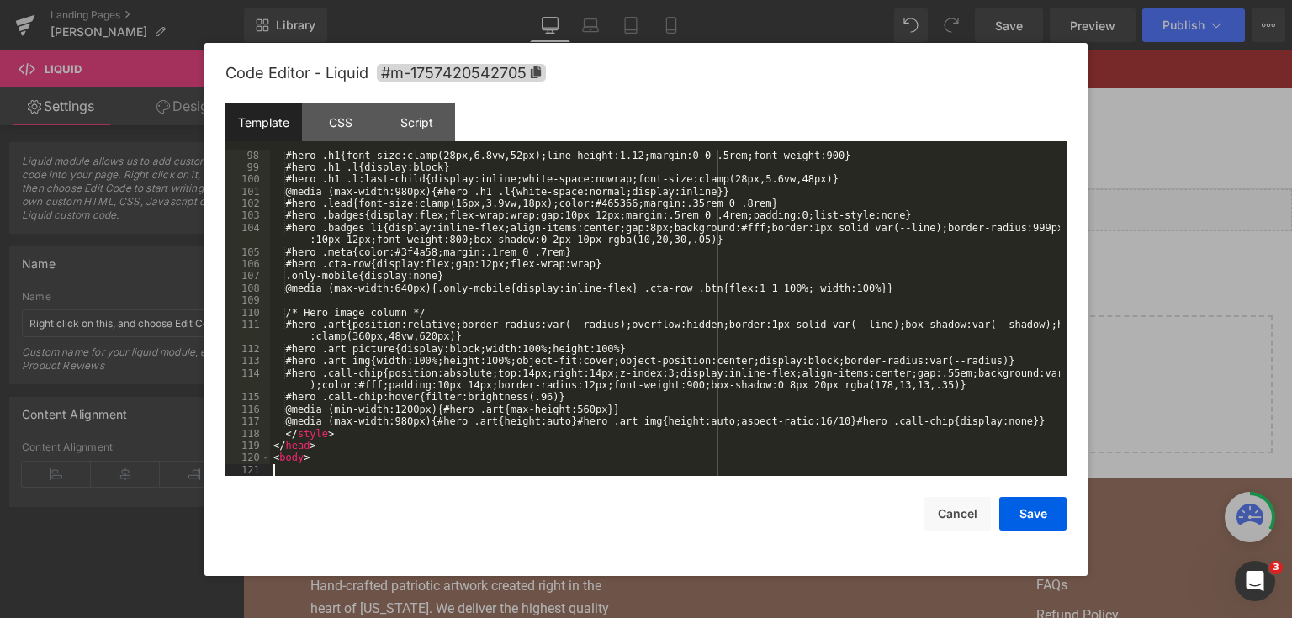
scroll to position [1284, 0]
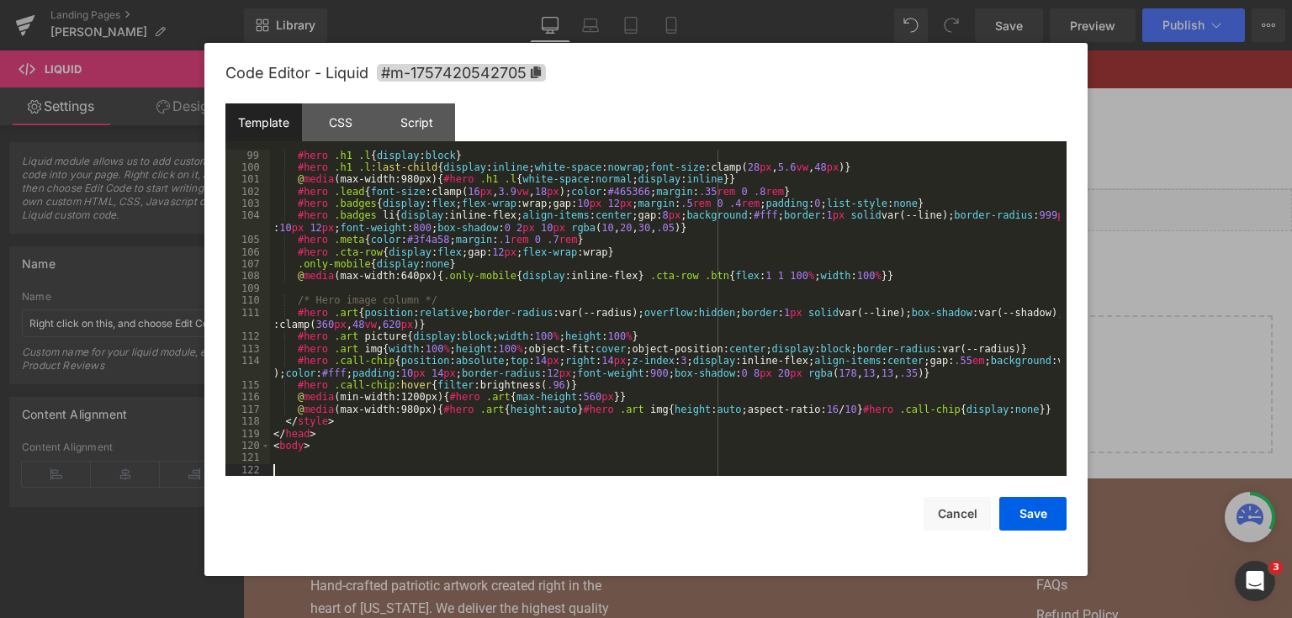
paste textarea
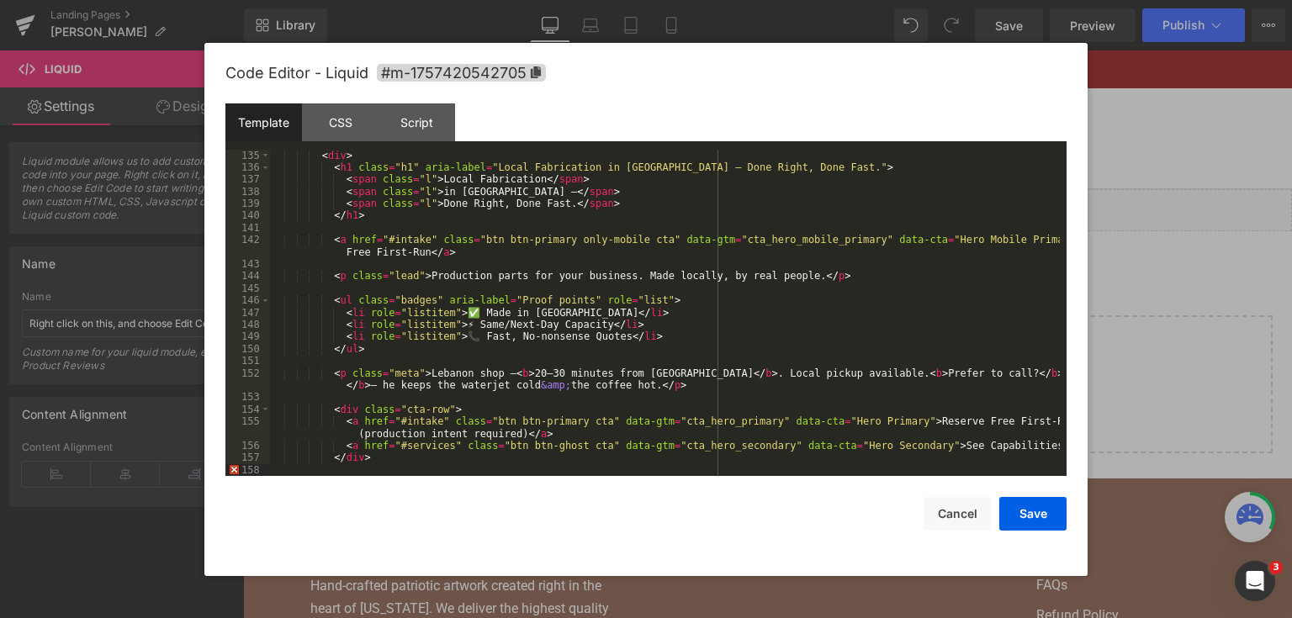
scroll to position [1780, 0]
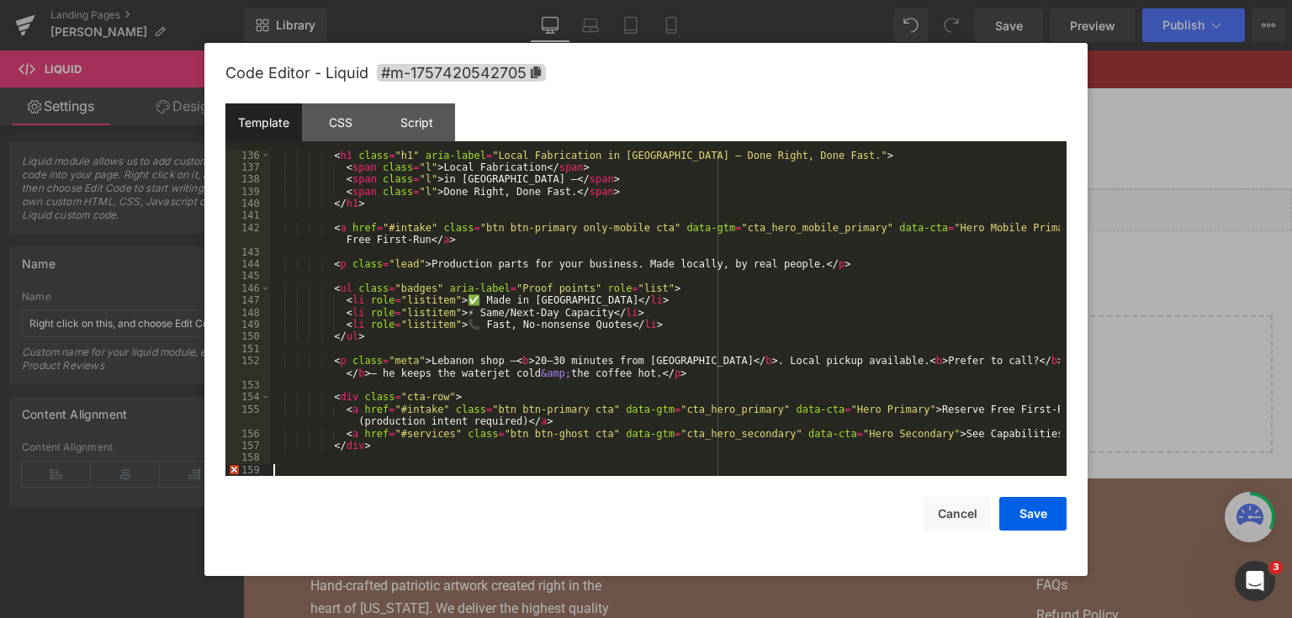
paste textarea
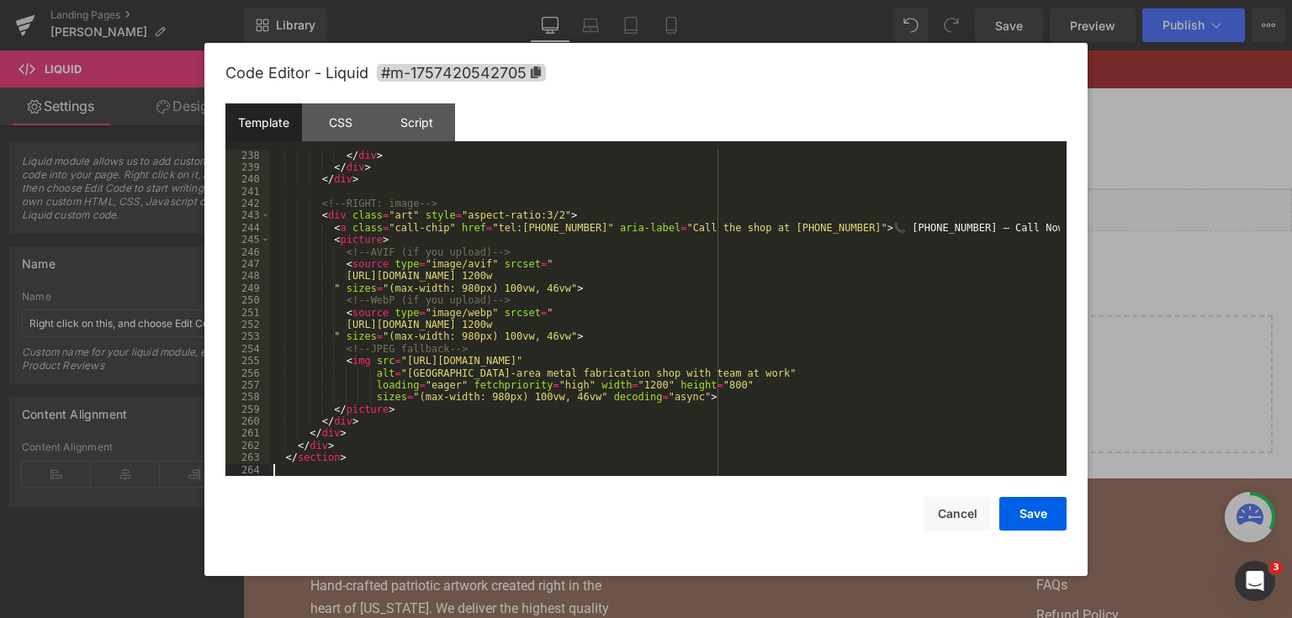
scroll to position [3246, 0]
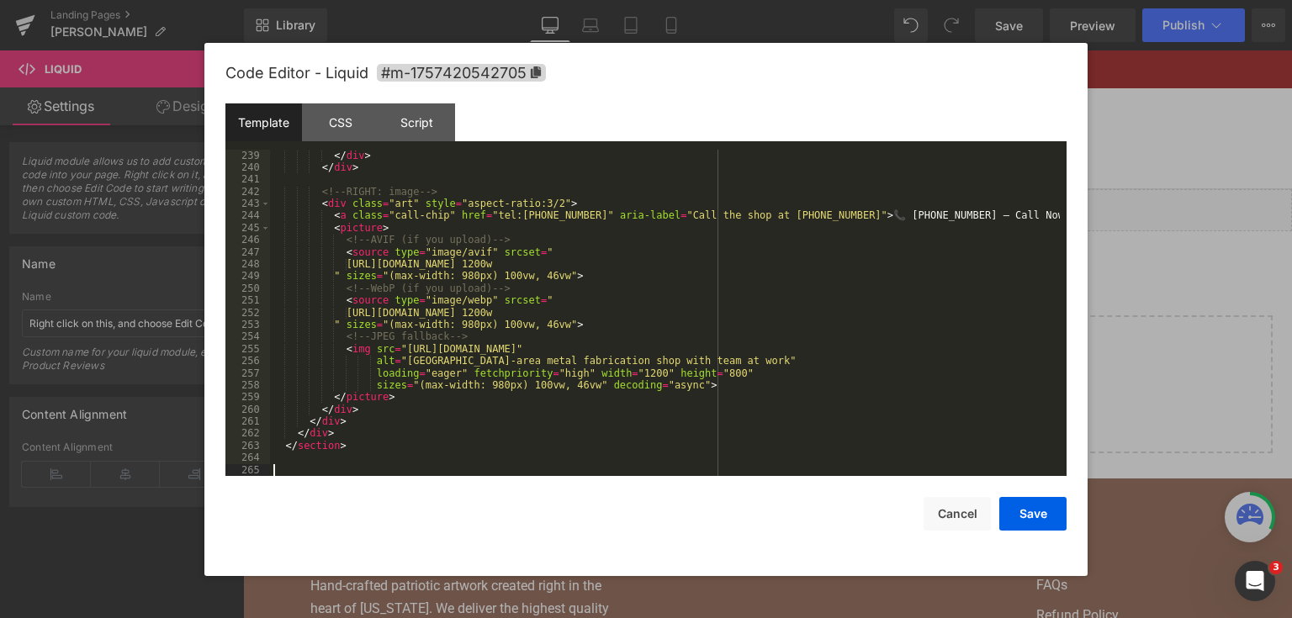
paste textarea
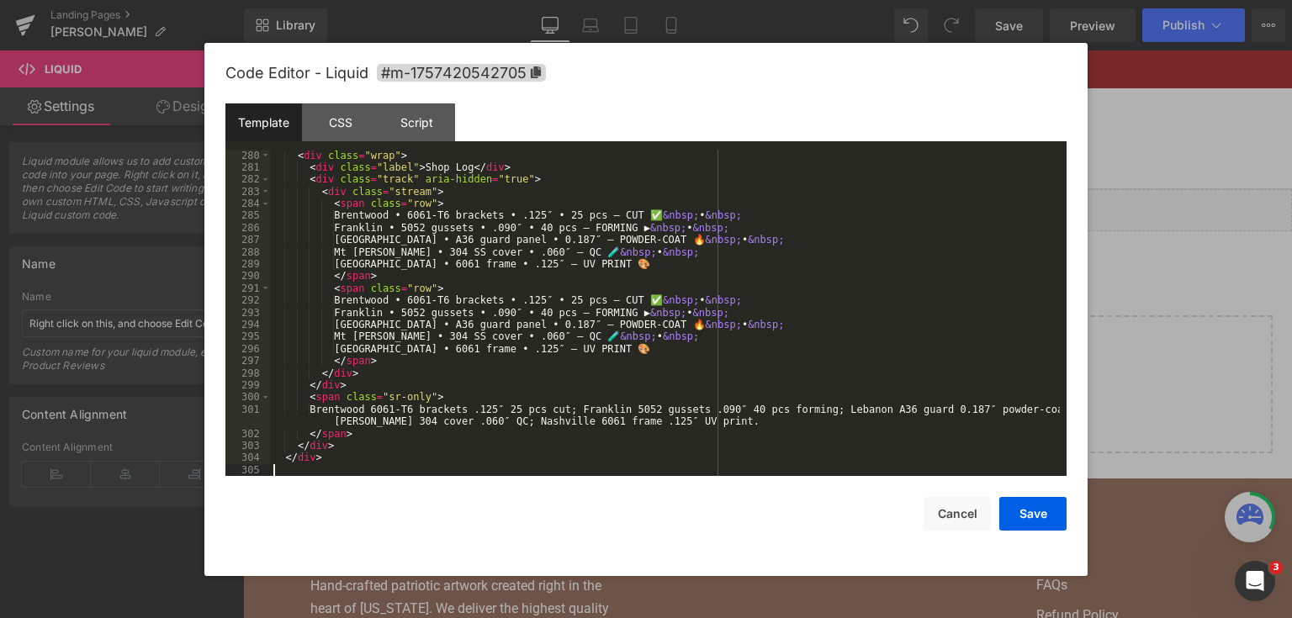
scroll to position [3767, 0]
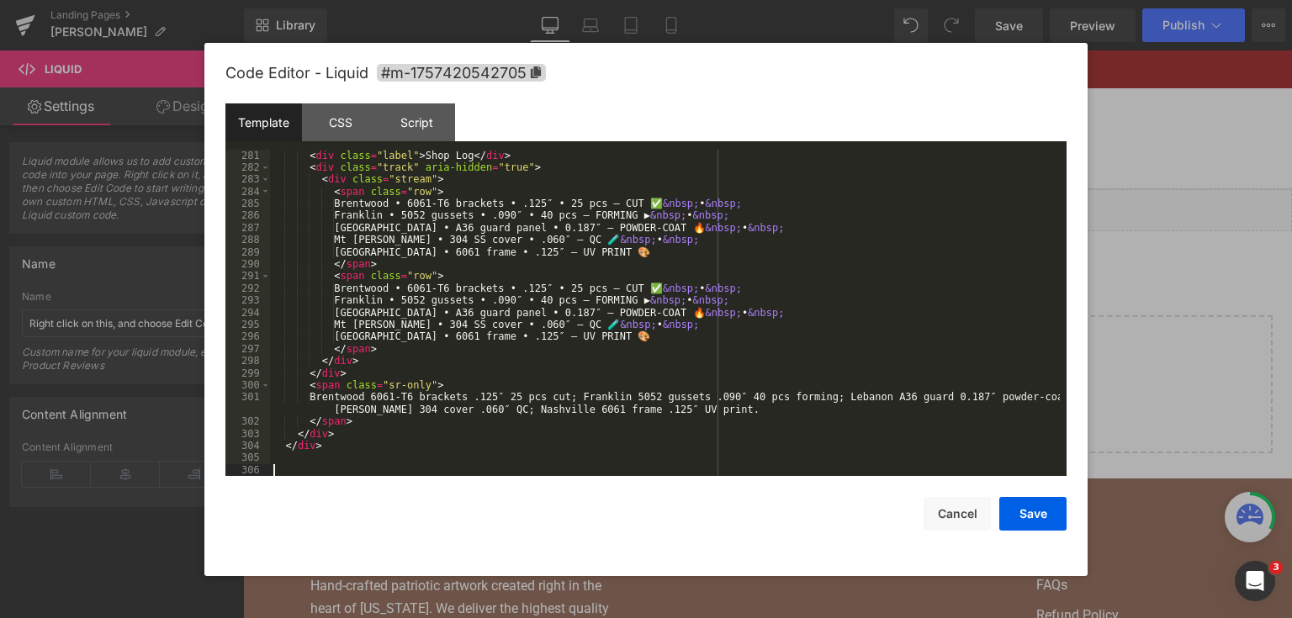
paste textarea
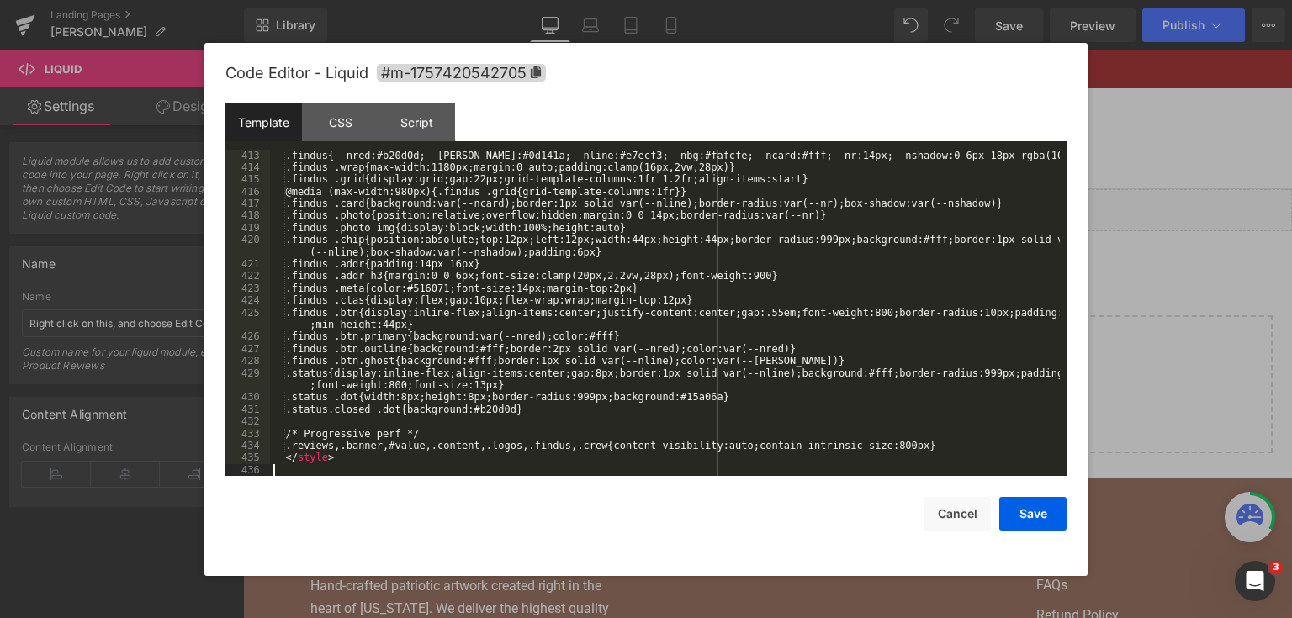
scroll to position [5524, 0]
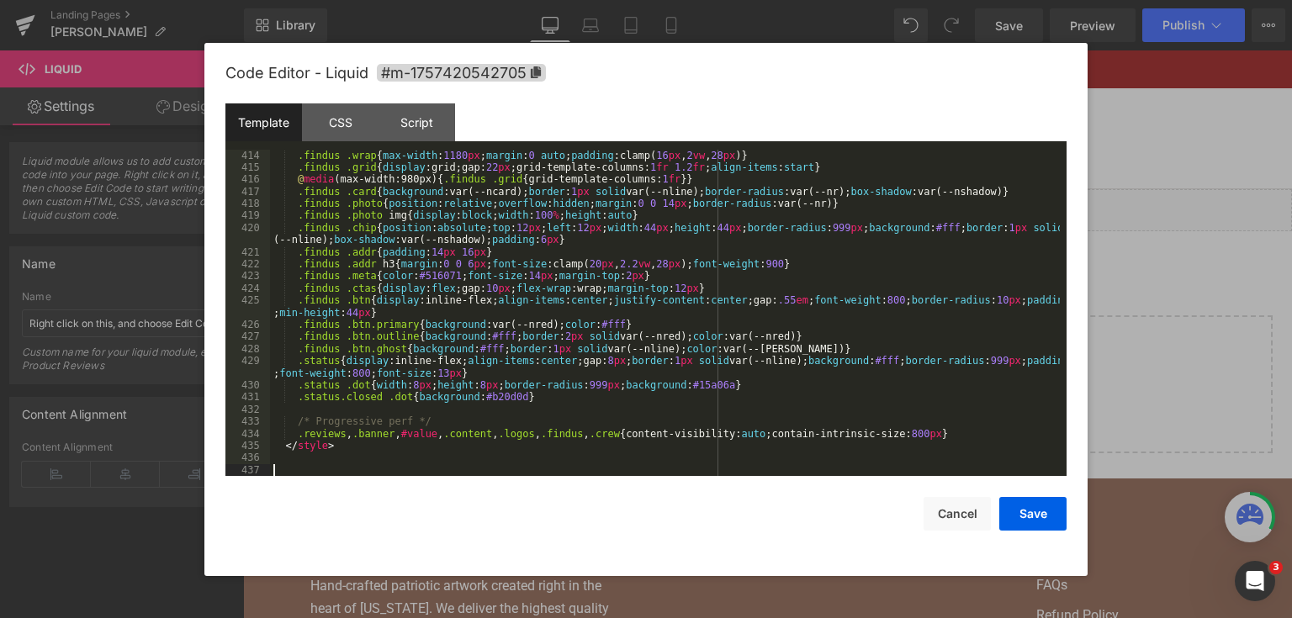
paste textarea
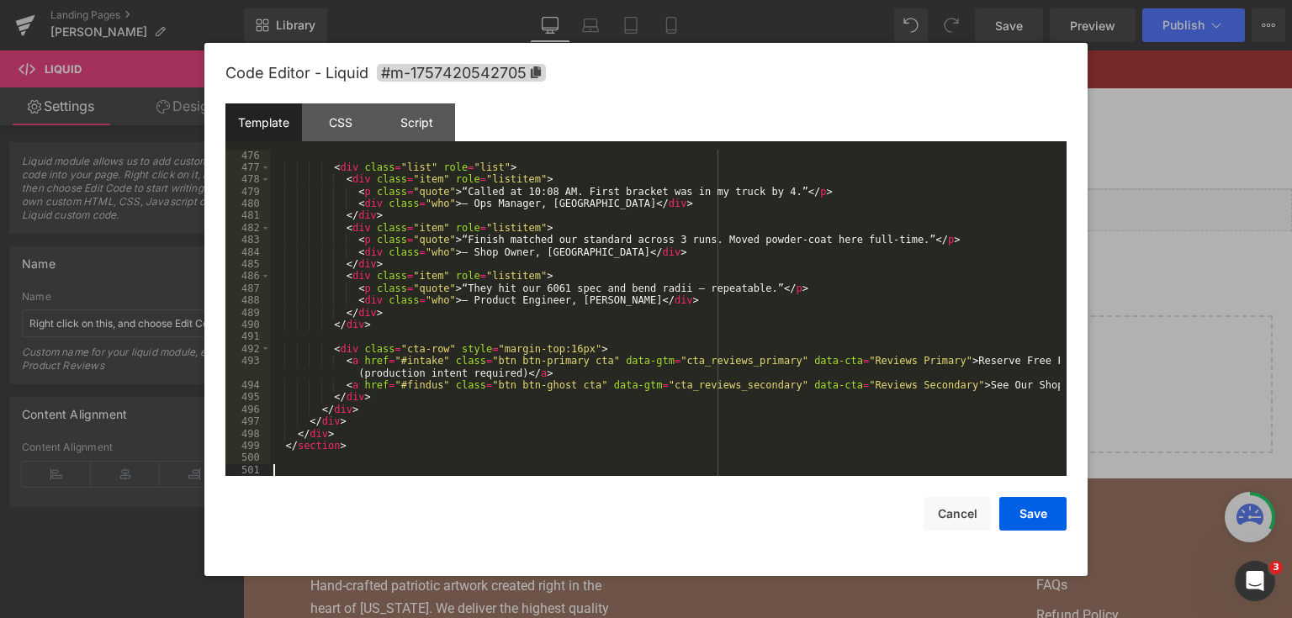
scroll to position [6481, 0]
paste textarea
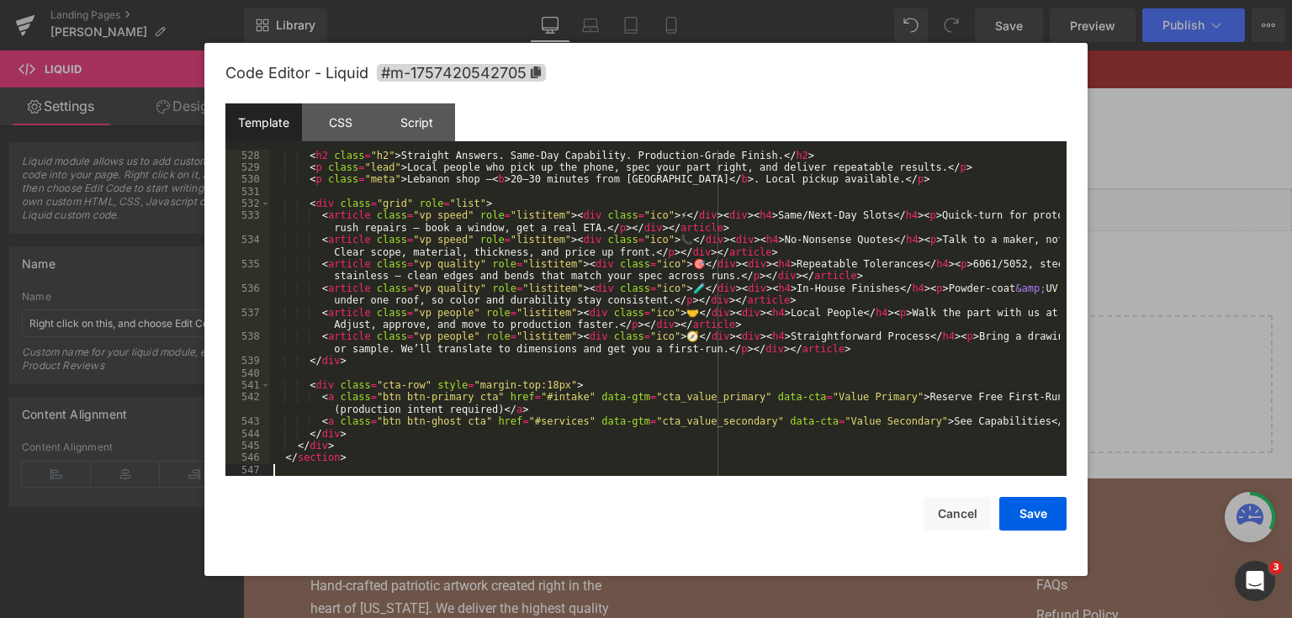
scroll to position [7195, 0]
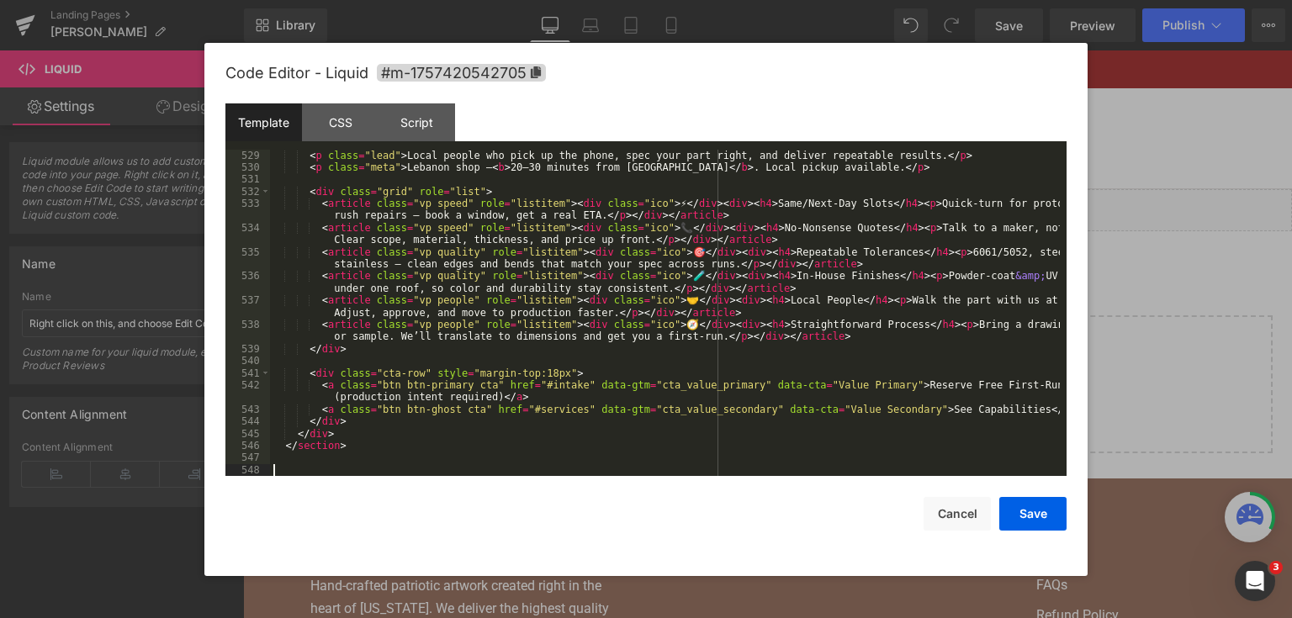
paste textarea
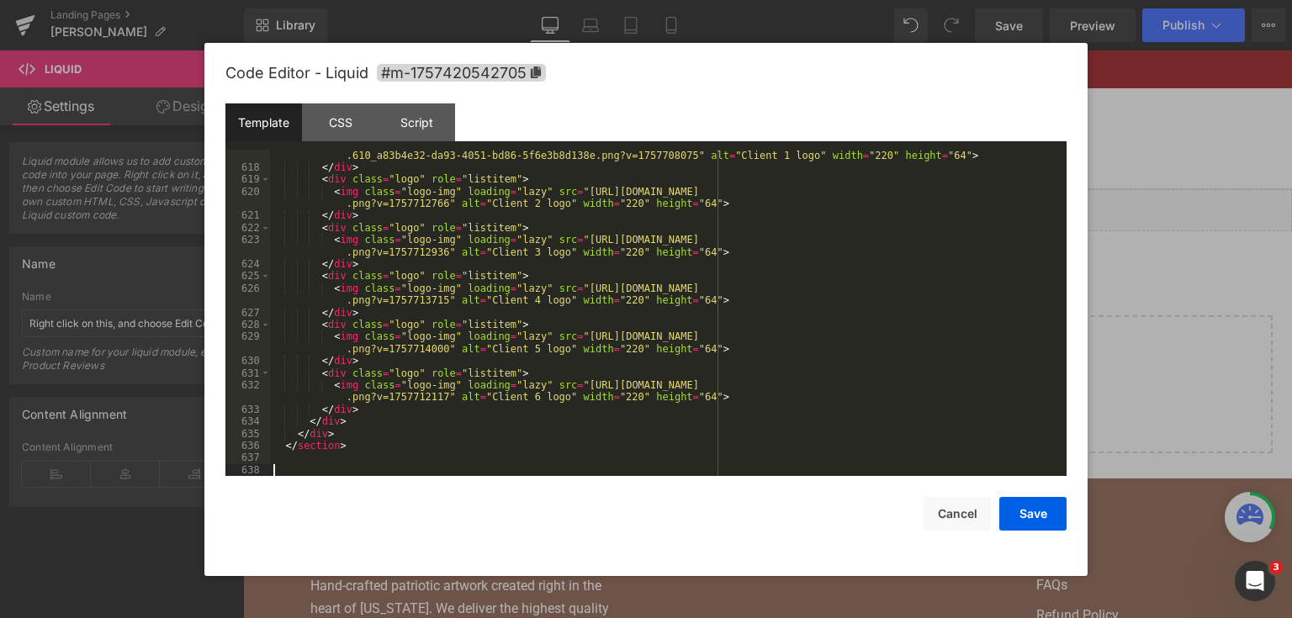
scroll to position [8467, 0]
paste textarea
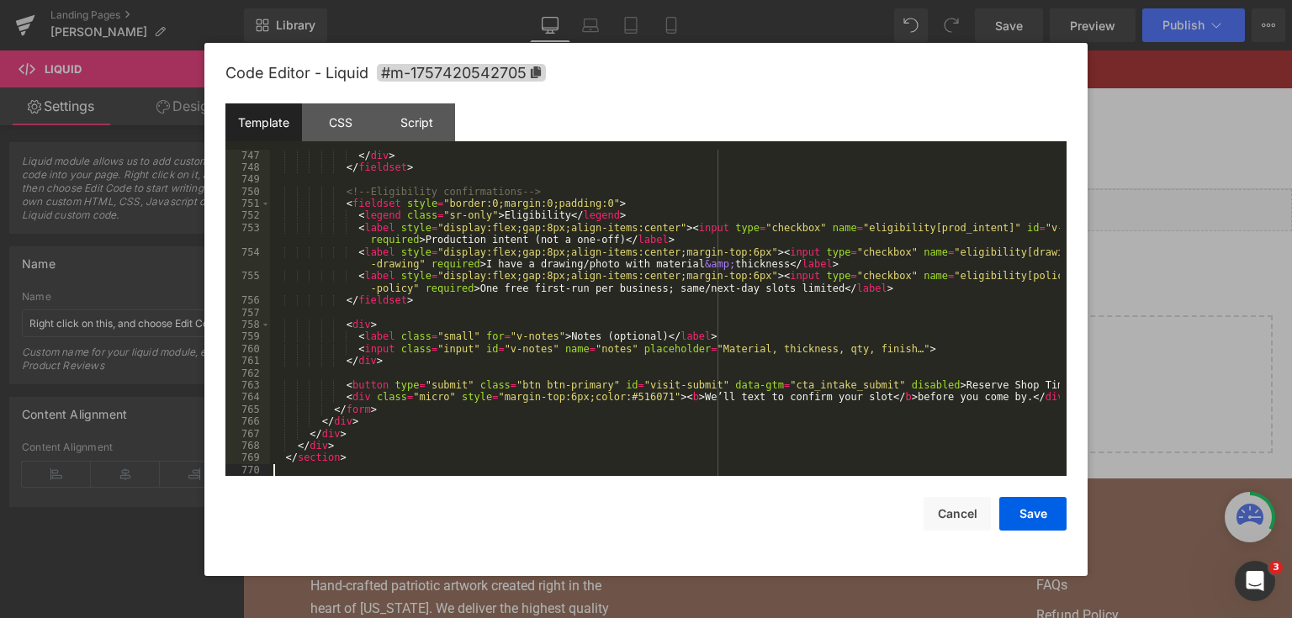
scroll to position [10212, 0]
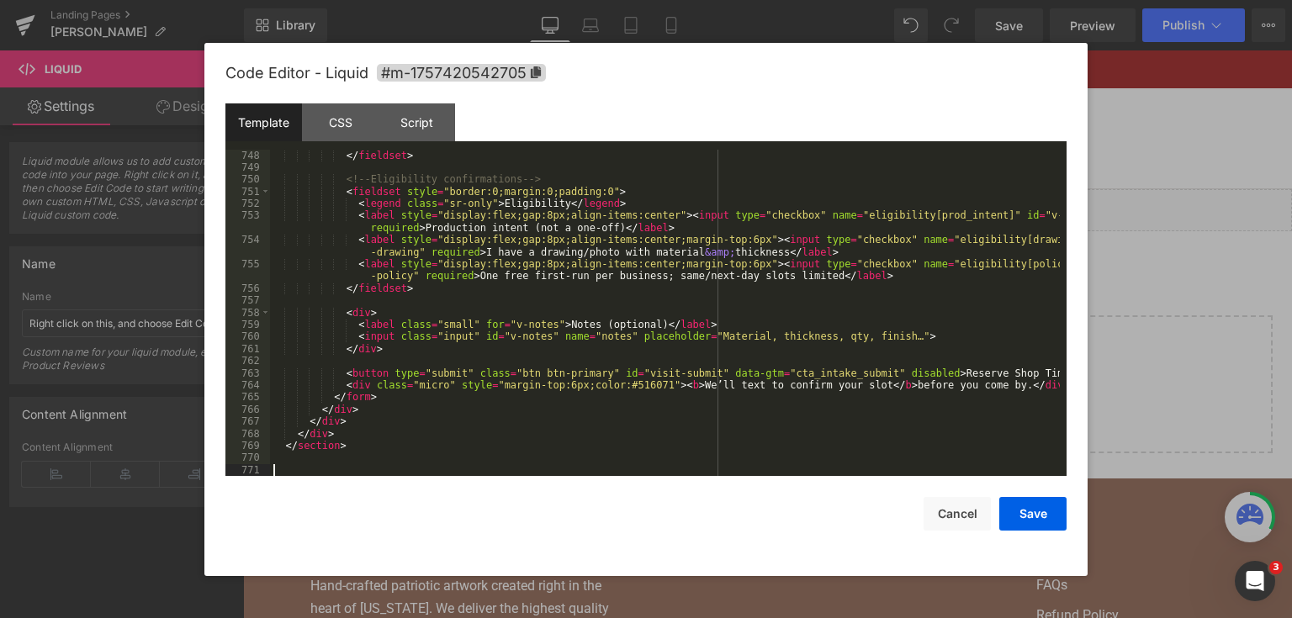
paste textarea
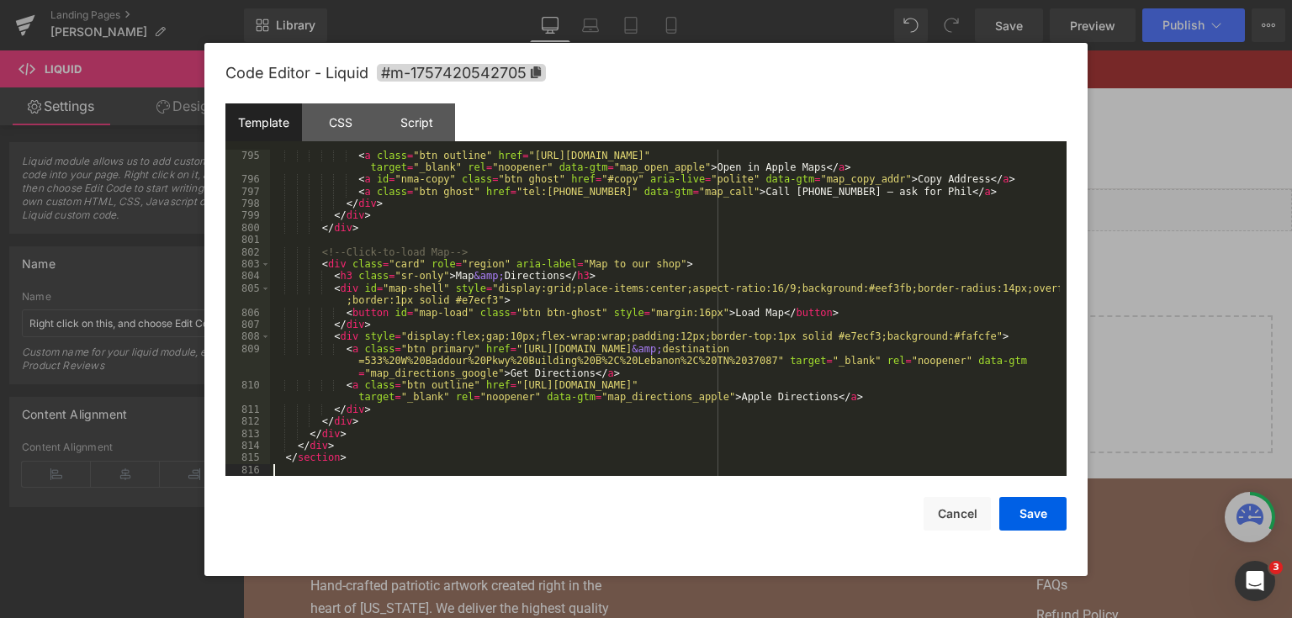
scroll to position [10902, 0]
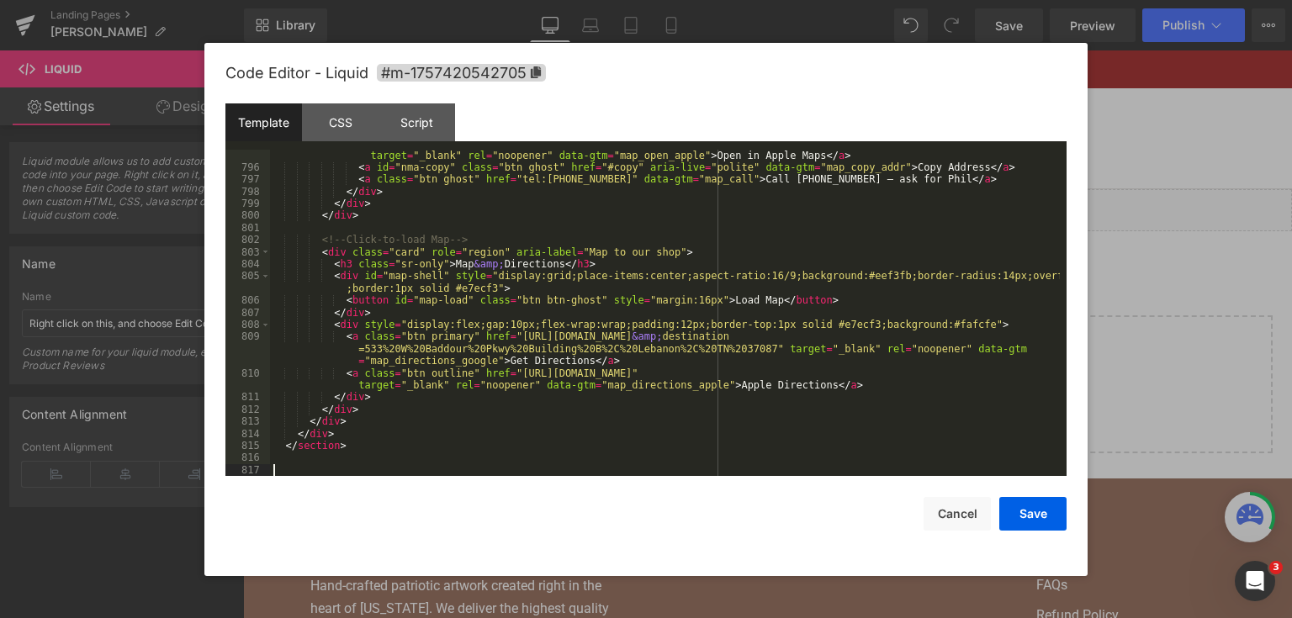
paste textarea
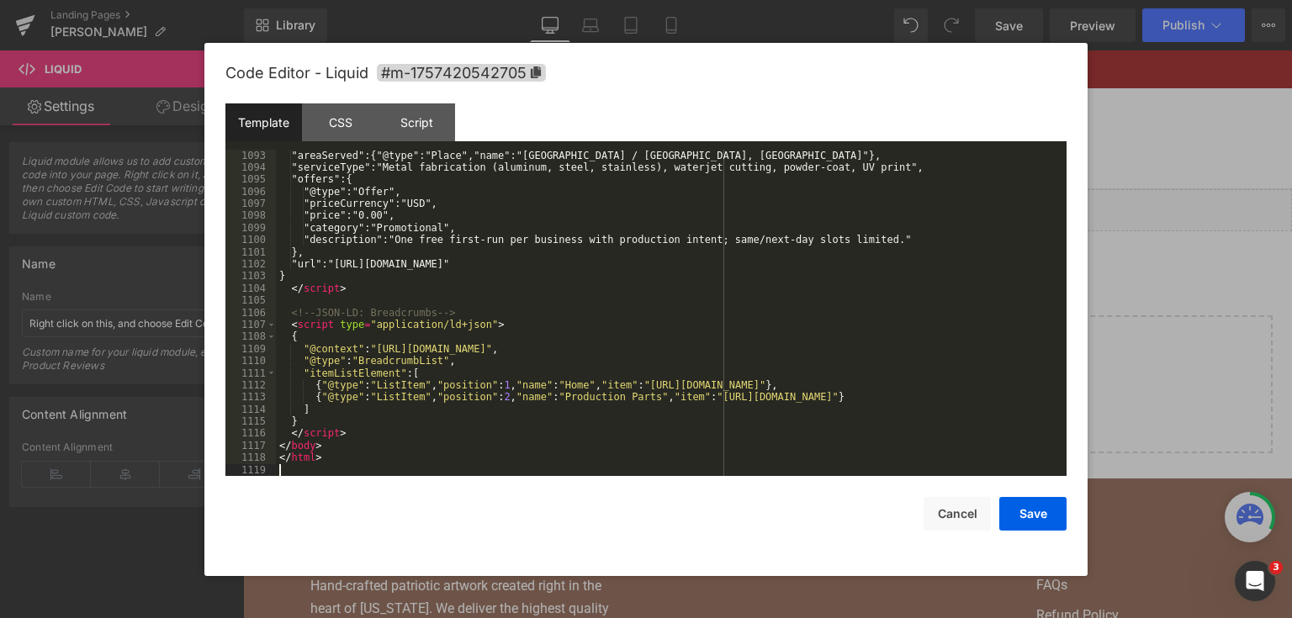
scroll to position [14633, 0]
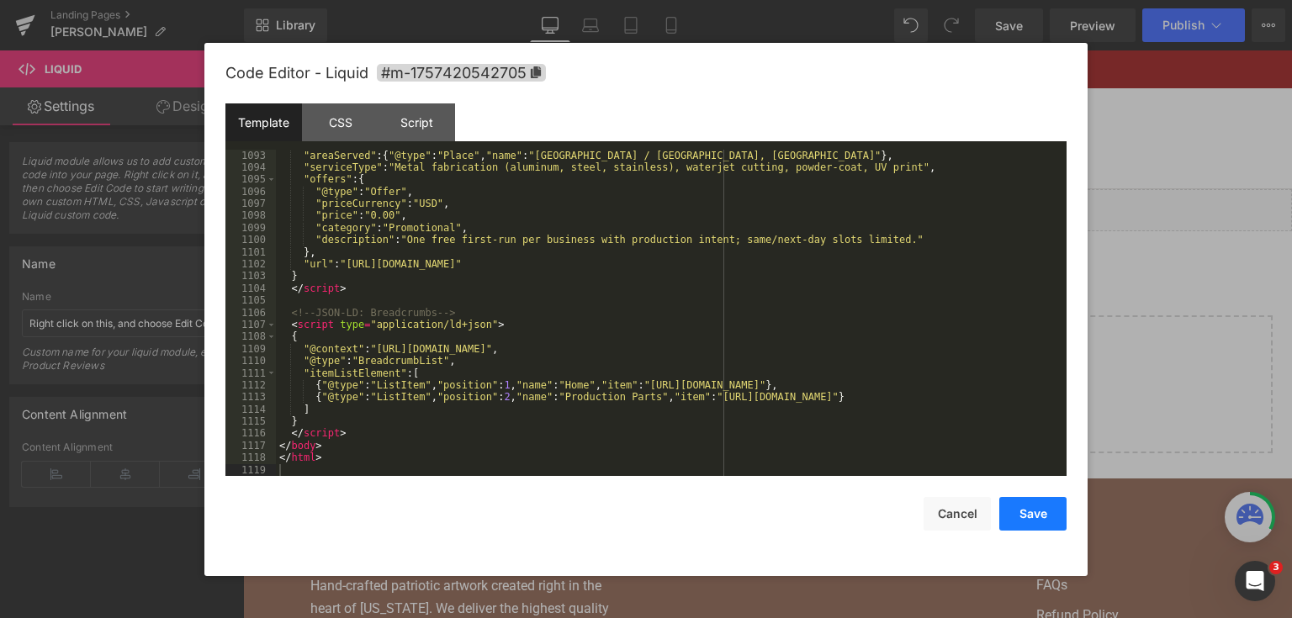
drag, startPoint x: 1026, startPoint y: 502, endPoint x: 789, endPoint y: 431, distance: 247.8
click at [1026, 502] on button "Save" at bounding box center [1032, 514] width 67 height 34
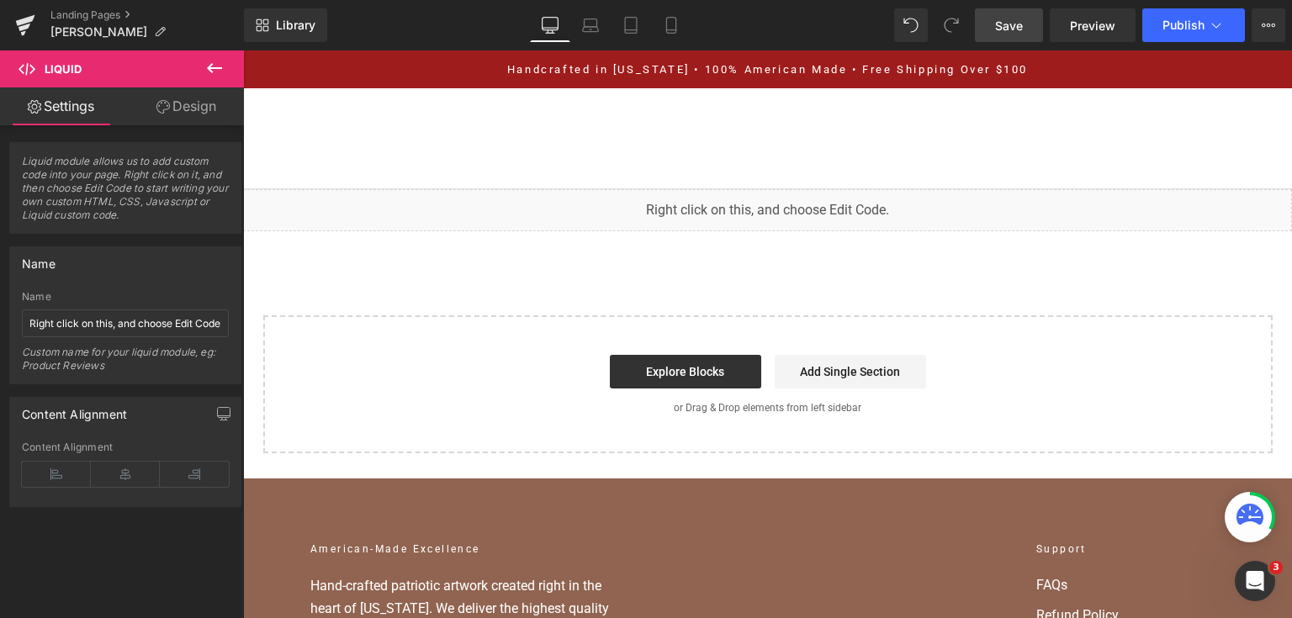
click at [999, 15] on link "Save" at bounding box center [1009, 25] width 68 height 34
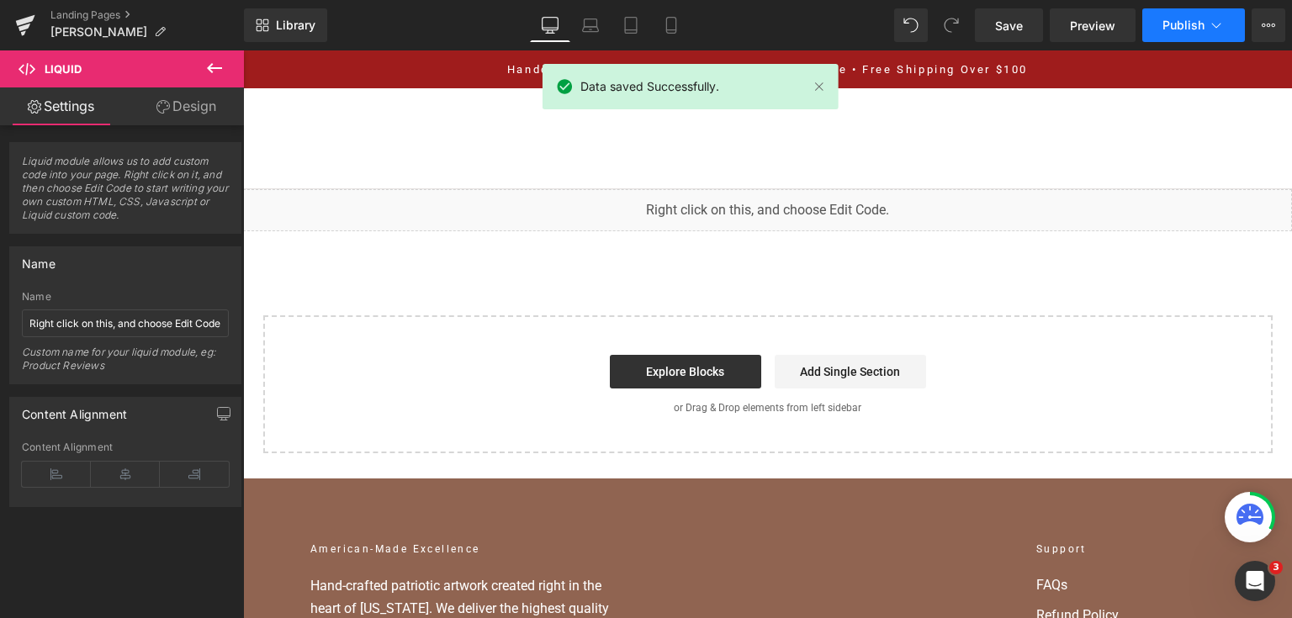
click at [1204, 30] on span "Publish" at bounding box center [1184, 25] width 42 height 13
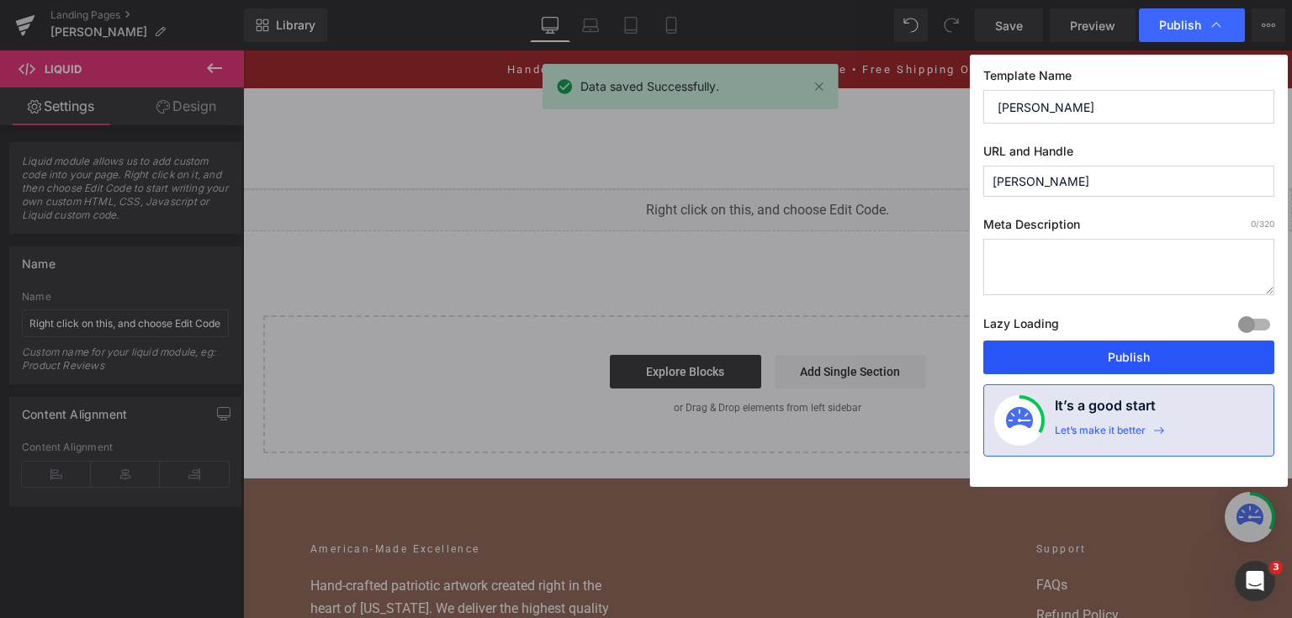
click at [1124, 343] on button "Publish" at bounding box center [1128, 358] width 291 height 34
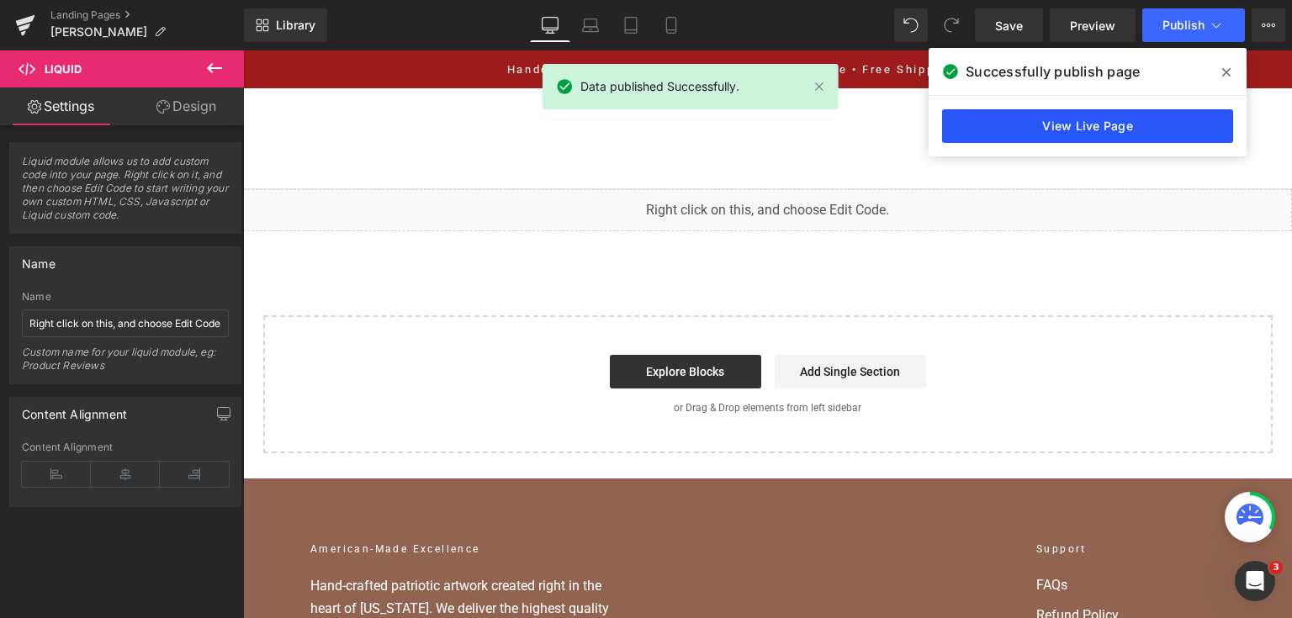
click at [1026, 119] on link "View Live Page" at bounding box center [1087, 126] width 291 height 34
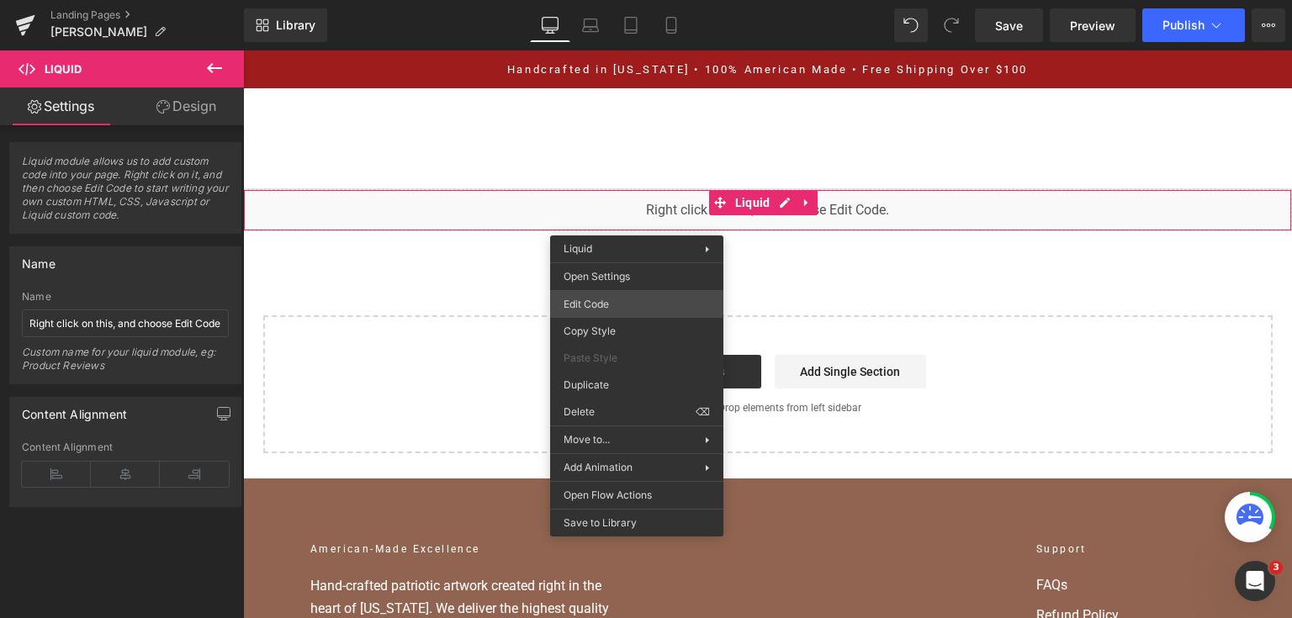
click at [628, 0] on div "You are previewing how the will restyle your page. You can not edit Elements in…" at bounding box center [646, 0] width 1292 height 0
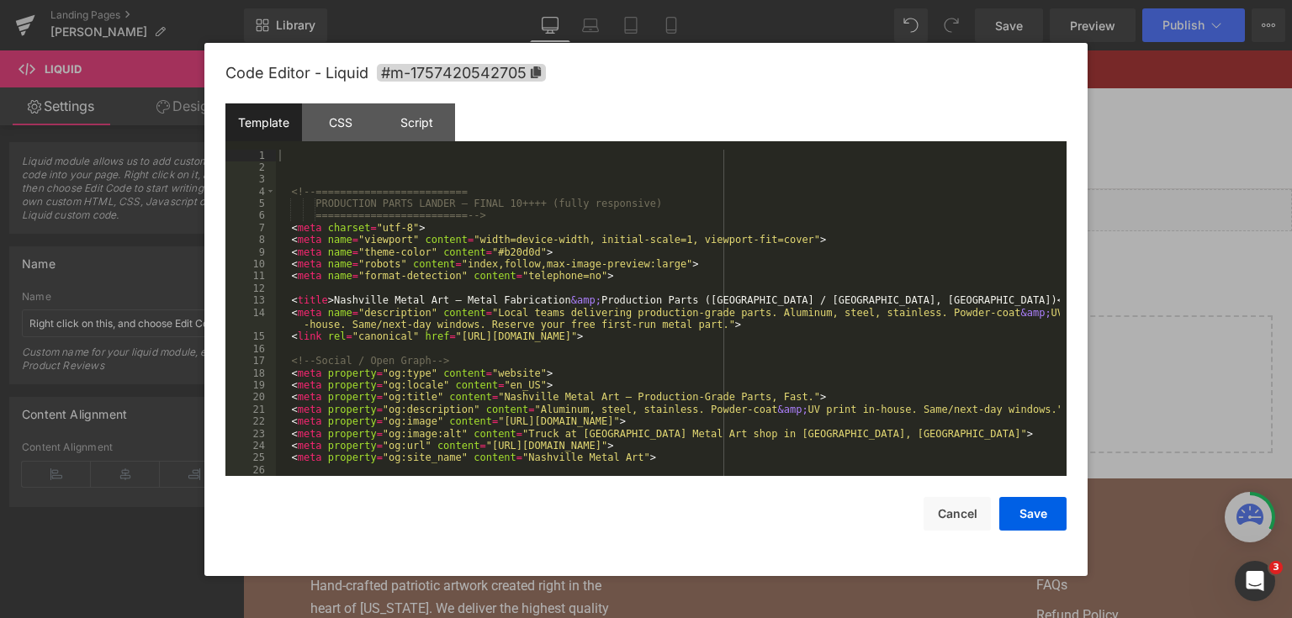
click at [654, 266] on div "<!-- ========================= PRODUCTION PARTS LANDER — FINAL 10++++ (fully re…" at bounding box center [668, 326] width 784 height 352
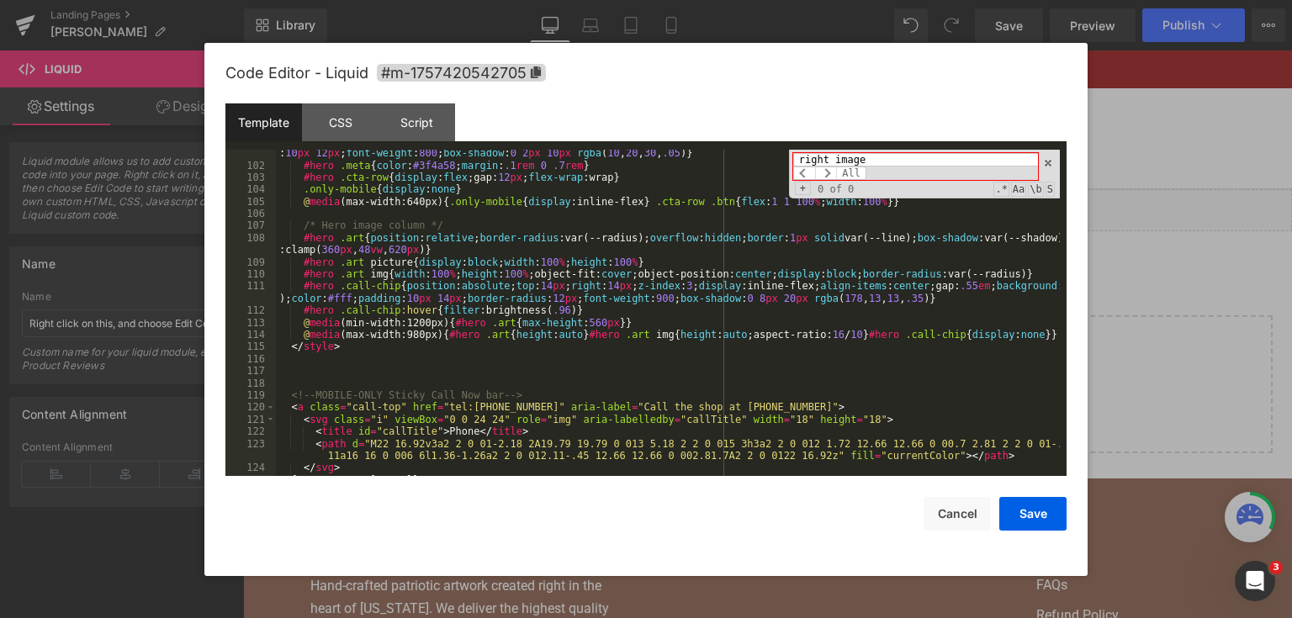
scroll to position [1346, 0]
type input "right image"
click at [1046, 157] on span at bounding box center [1048, 163] width 12 height 12
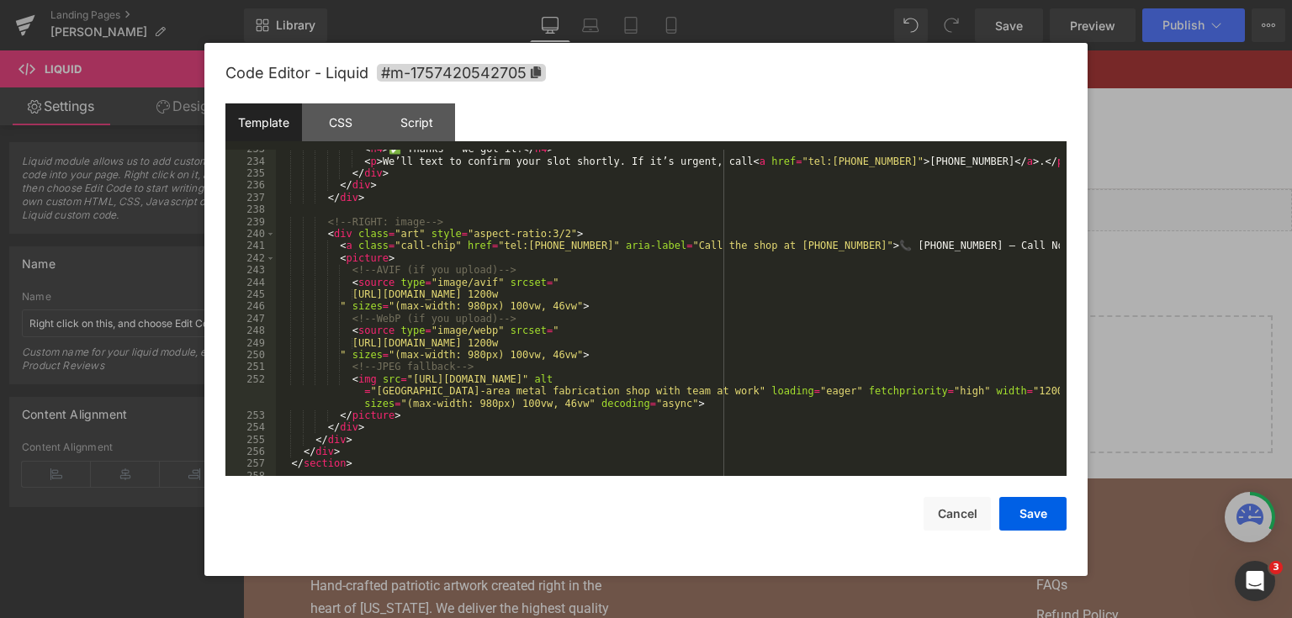
scroll to position [3244, 0]
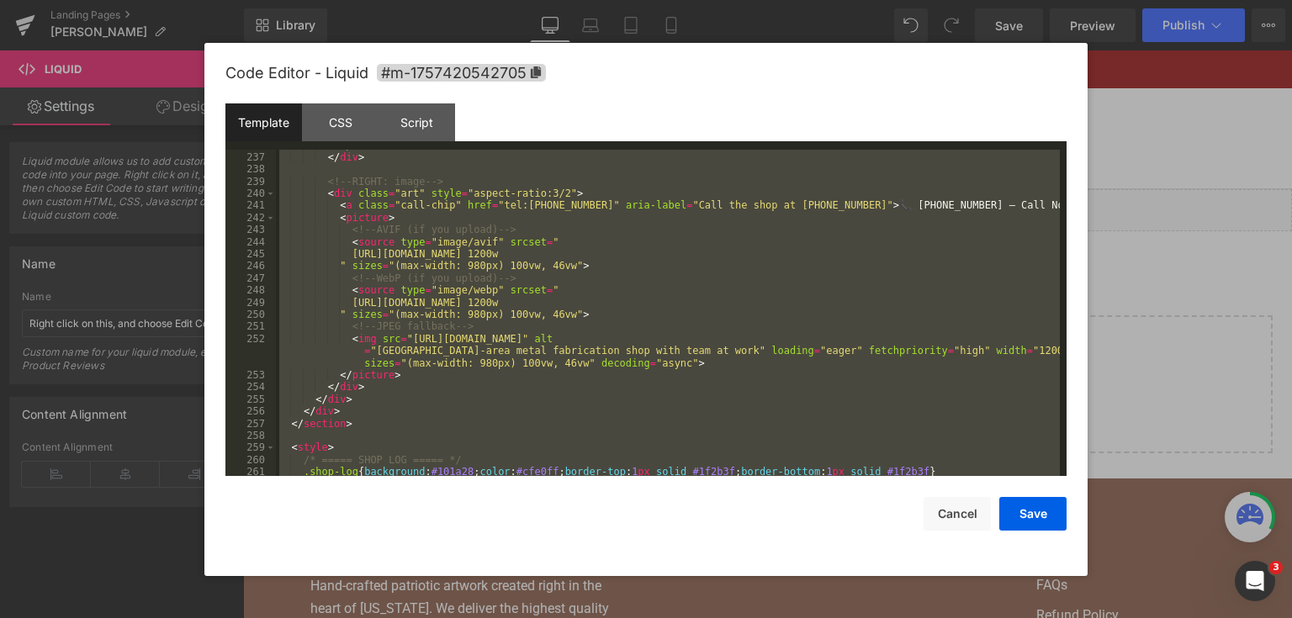
paste textarea
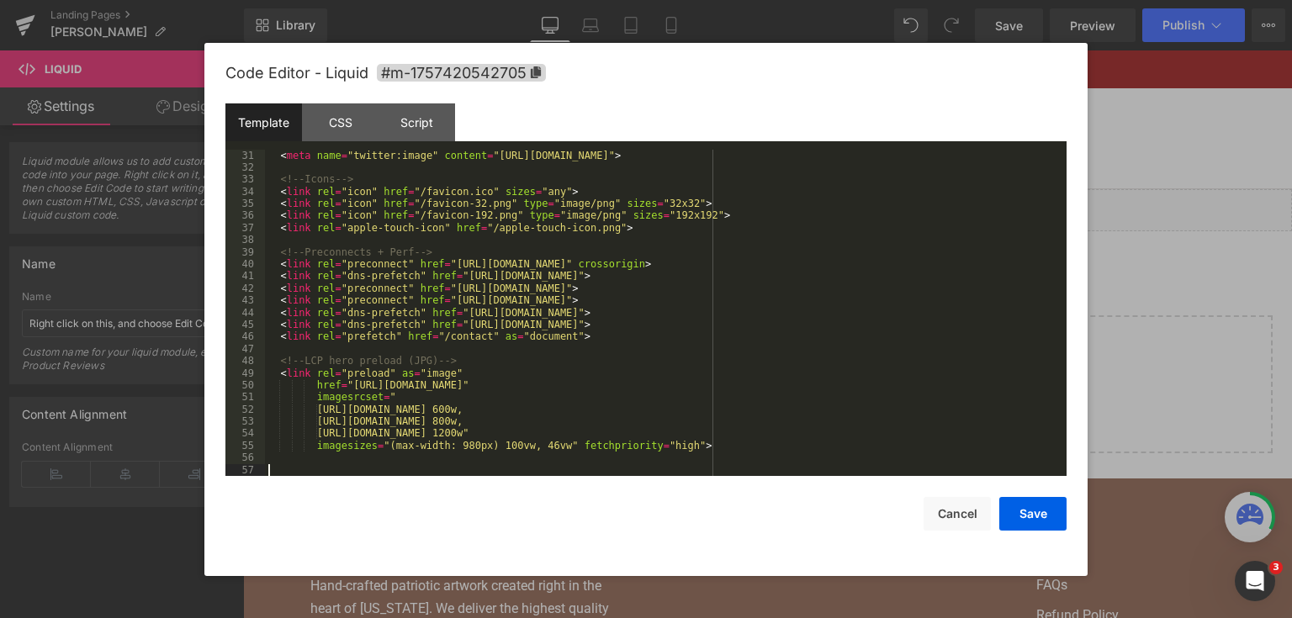
scroll to position [375, 0]
paste textarea
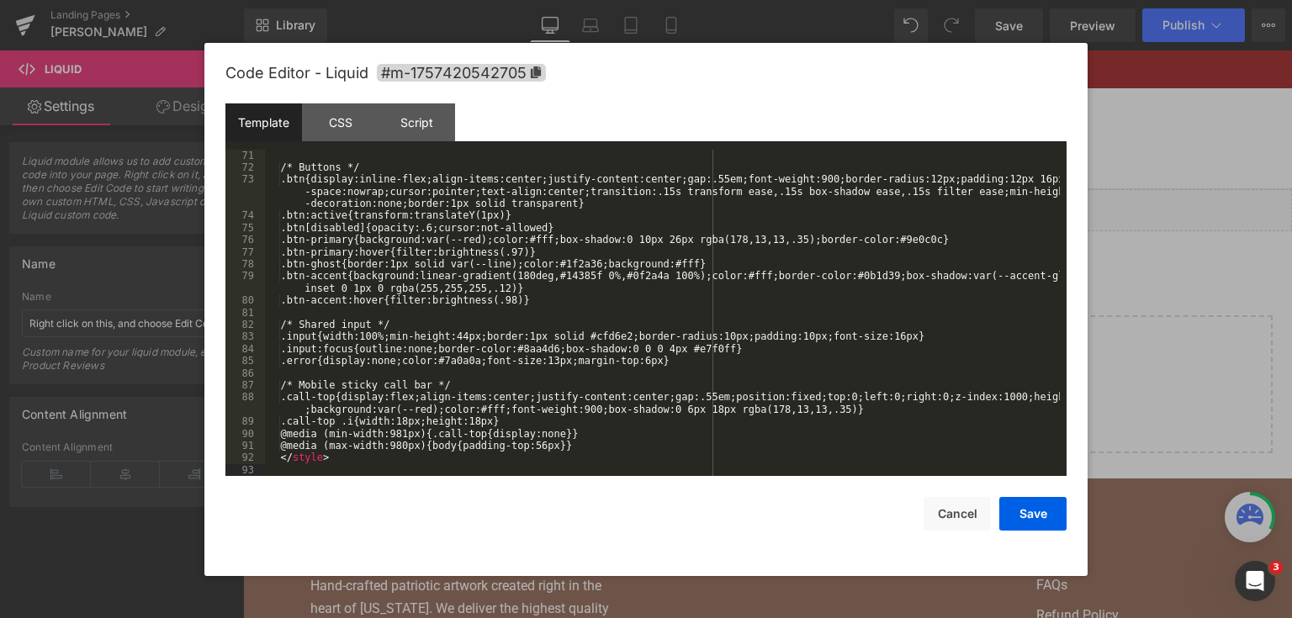
scroll to position [896, 0]
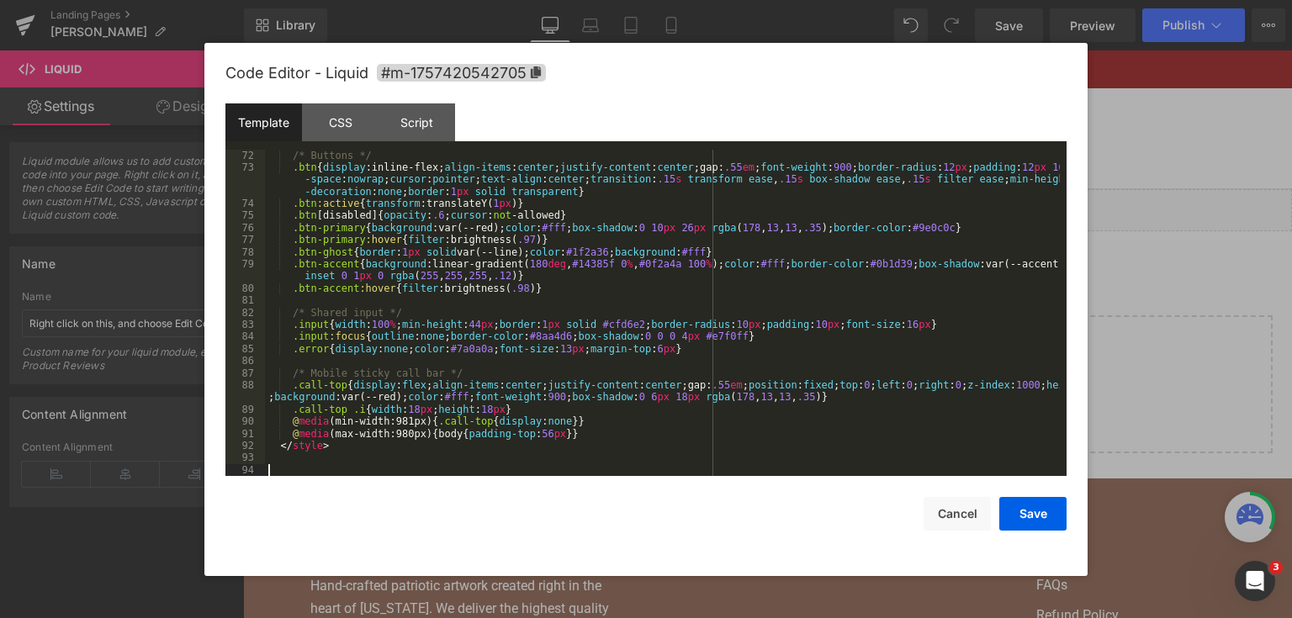
paste textarea
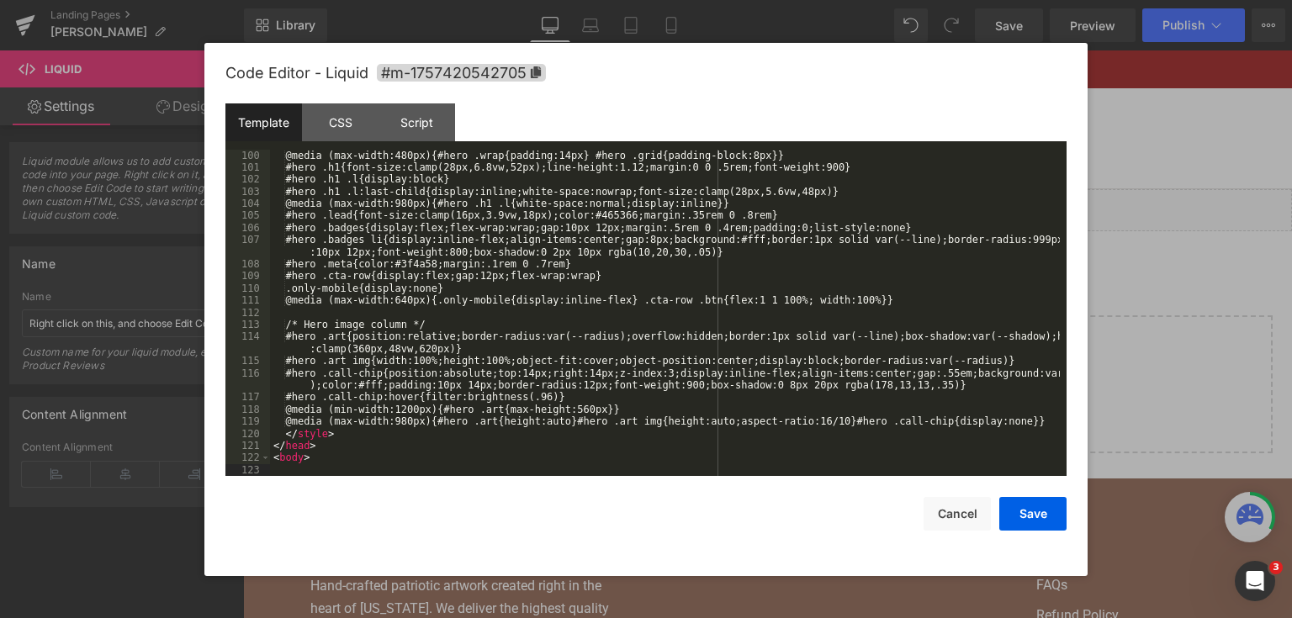
scroll to position [1308, 0]
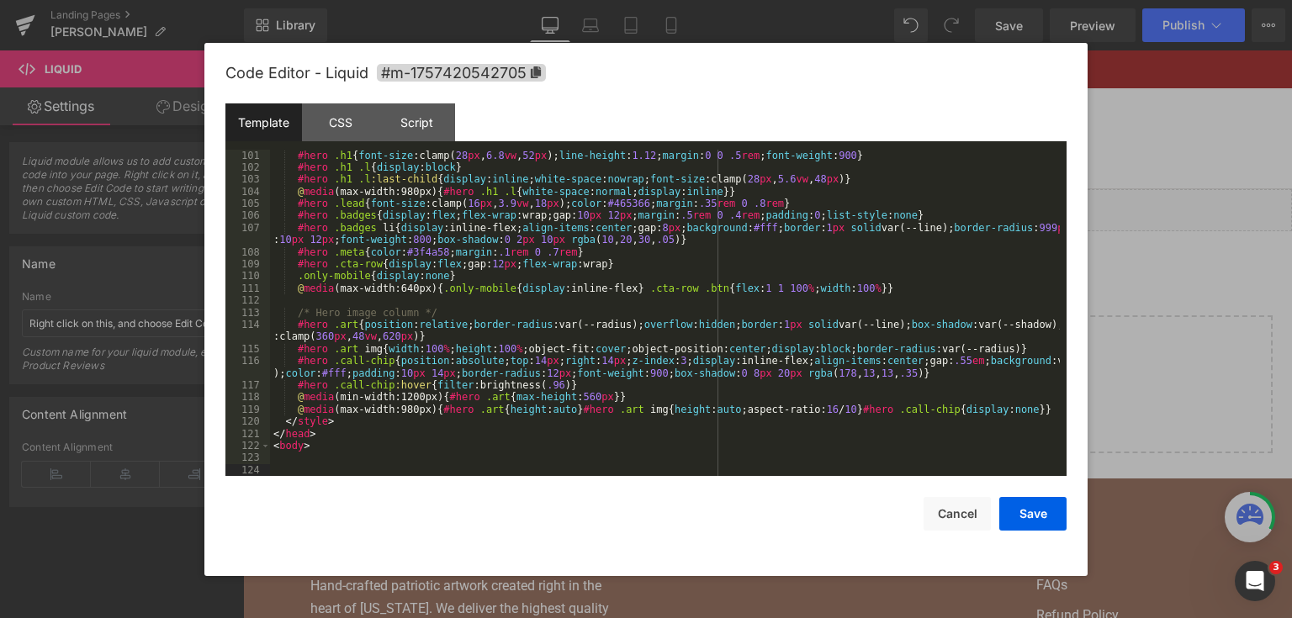
paste textarea
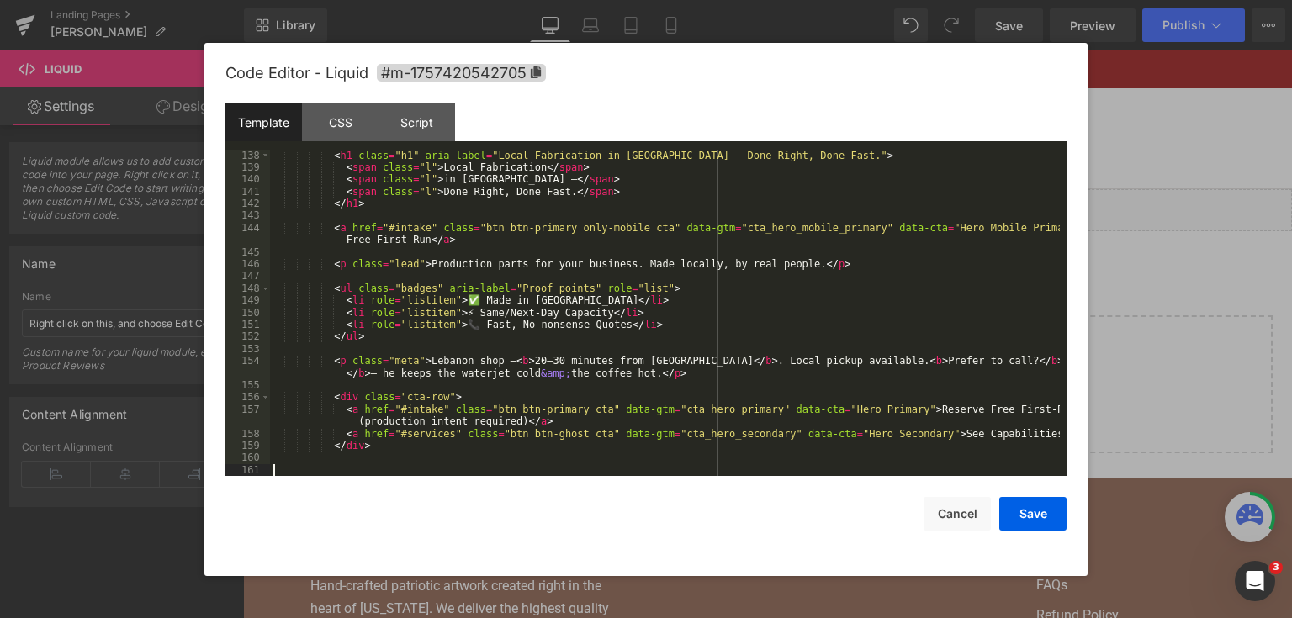
scroll to position [1804, 0]
paste textarea
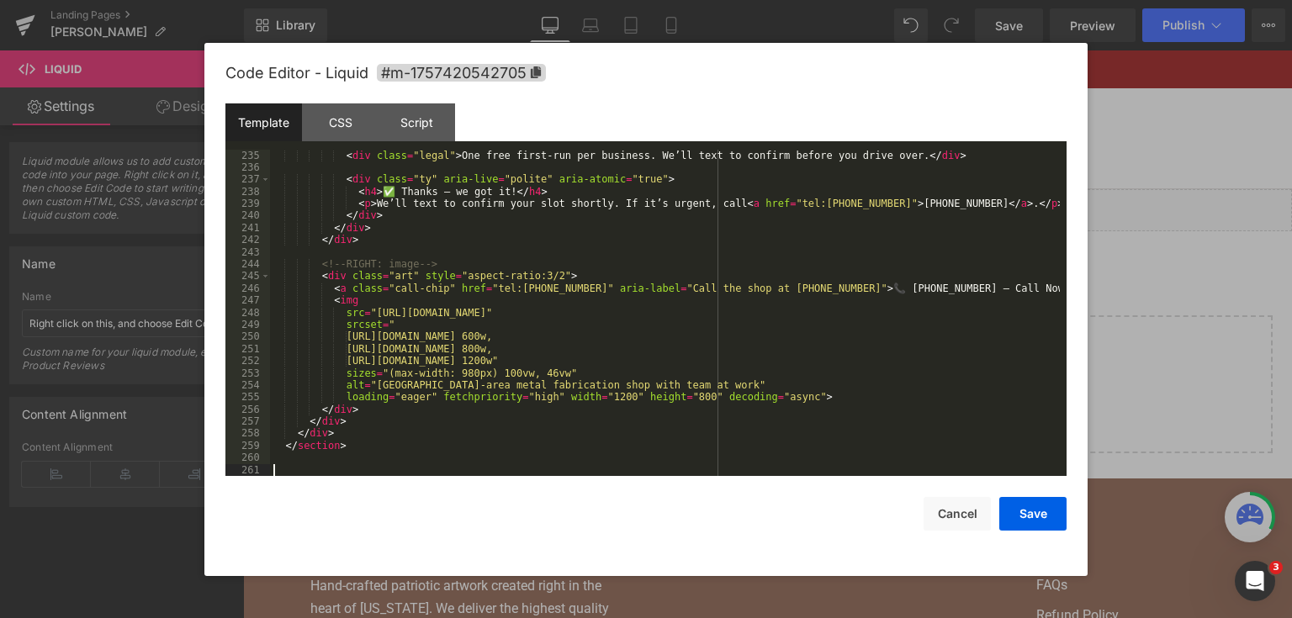
scroll to position [3198, 0]
paste textarea
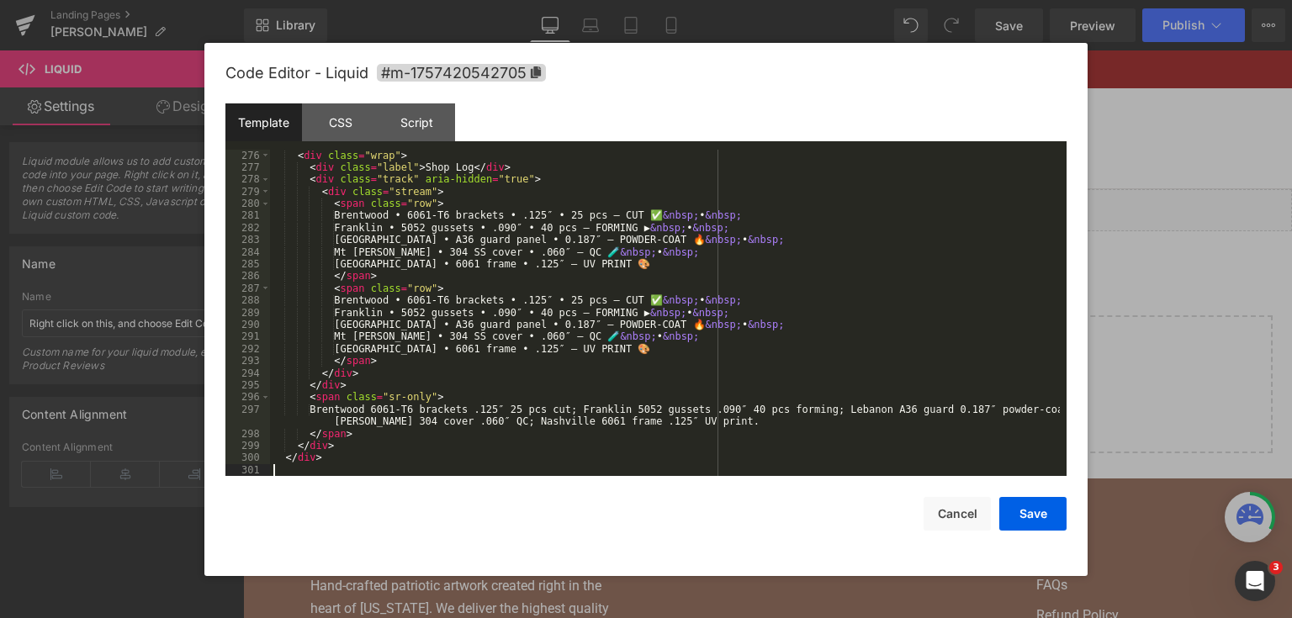
scroll to position [3718, 0]
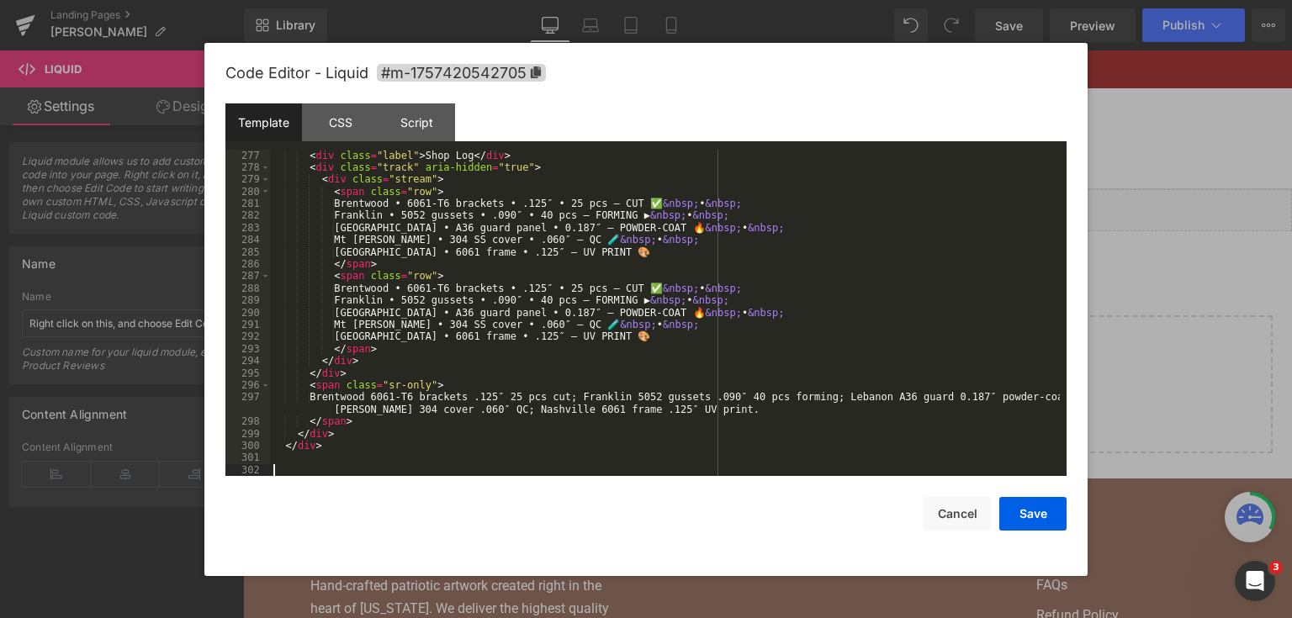
paste textarea
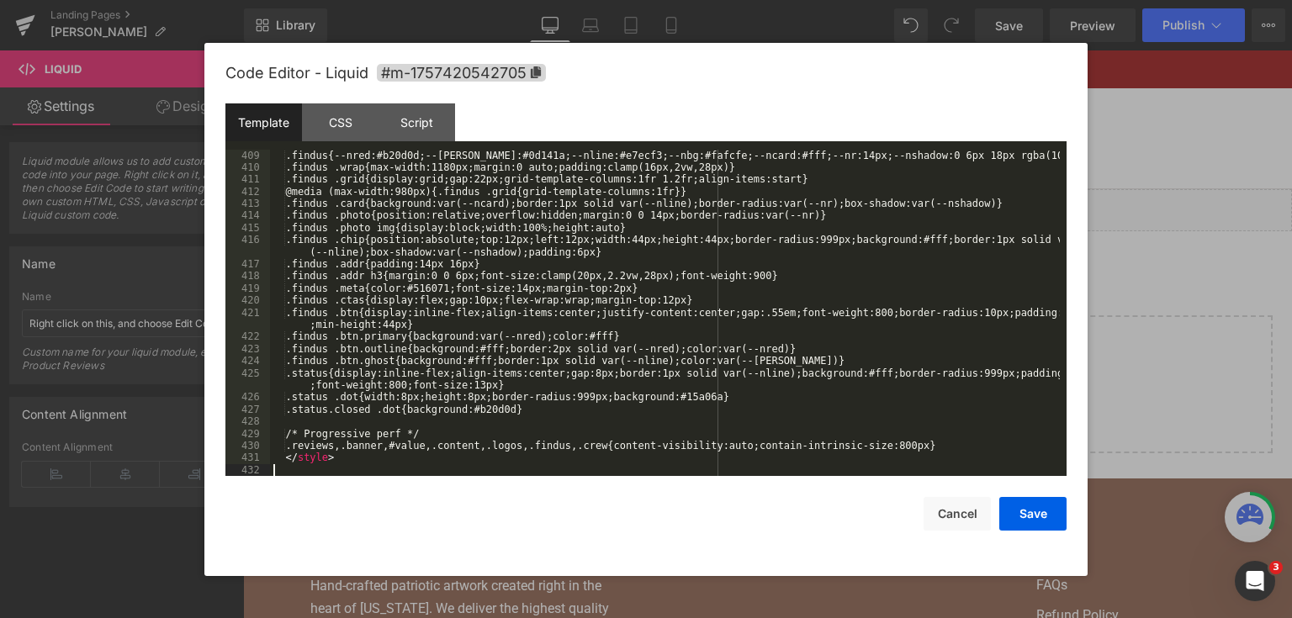
scroll to position [5475, 0]
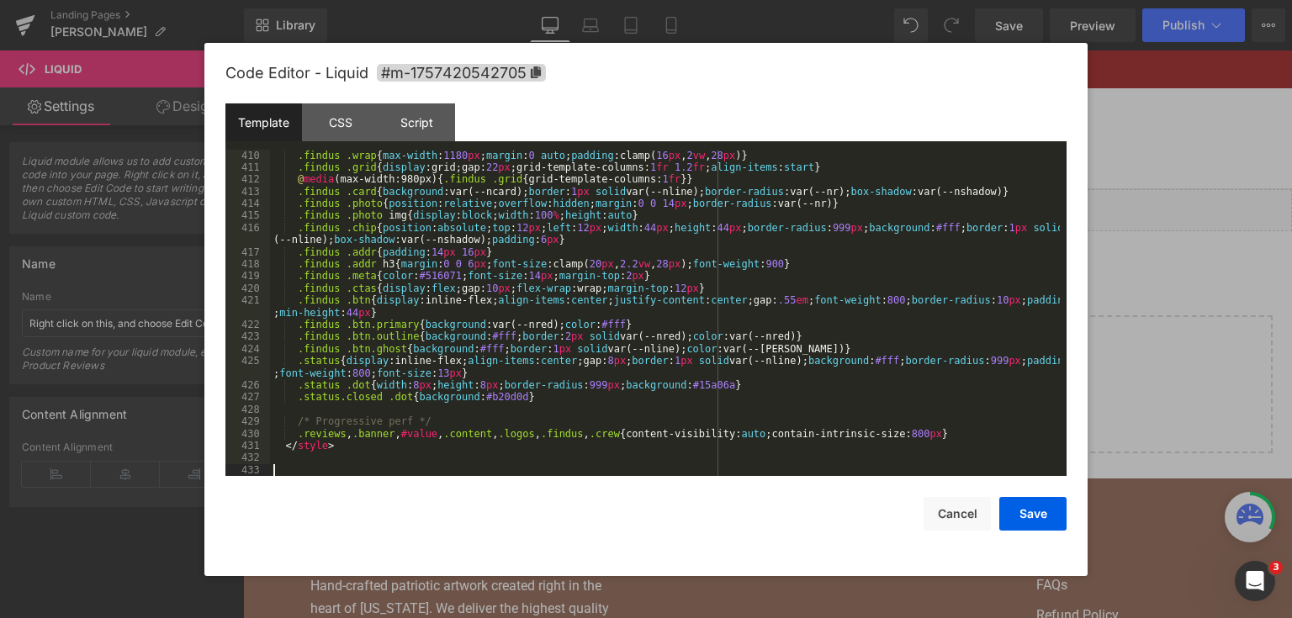
paste textarea
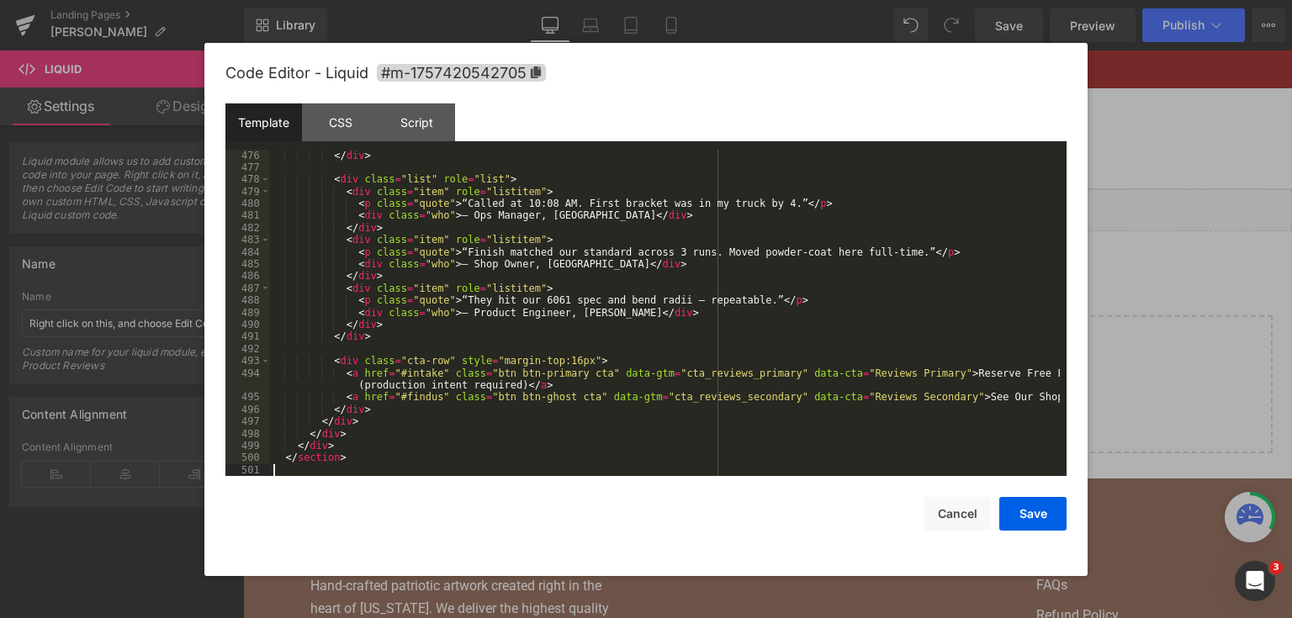
scroll to position [6444, 0]
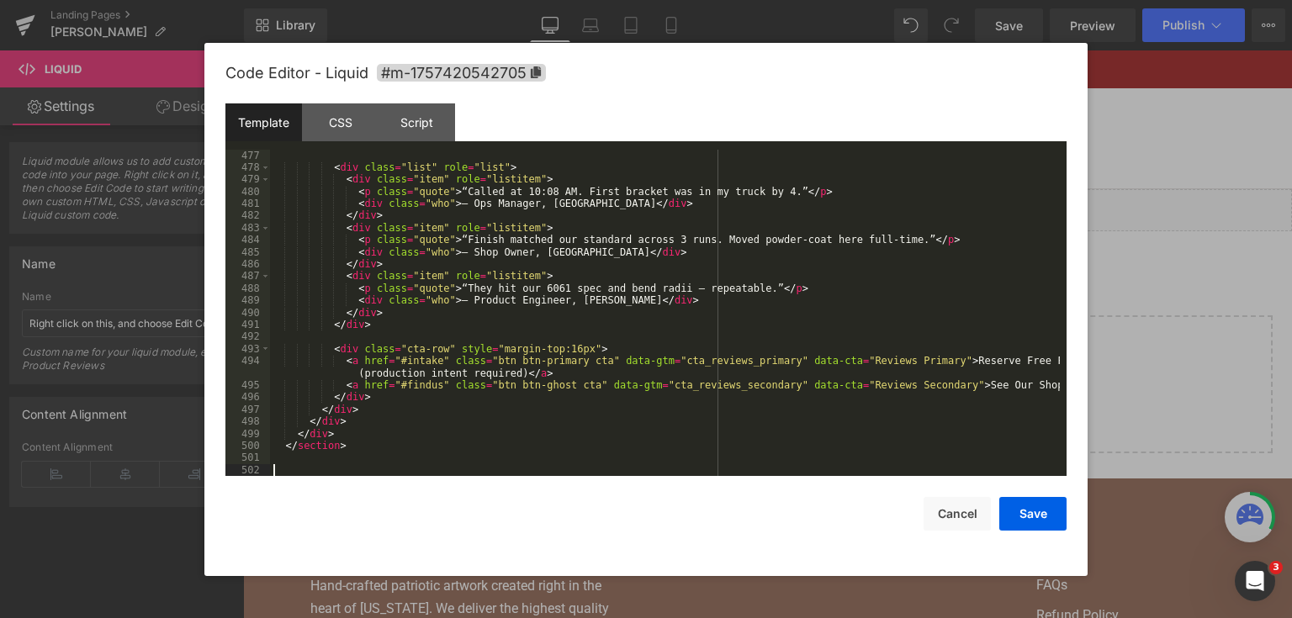
paste textarea
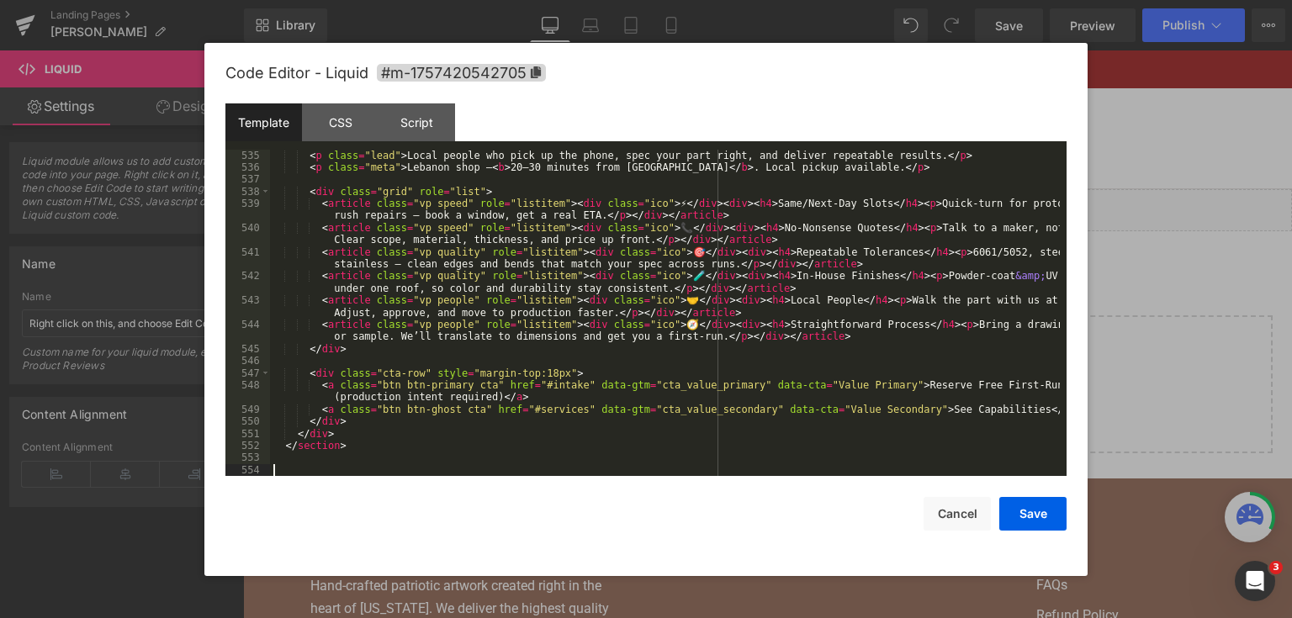
scroll to position [7171, 0]
paste textarea
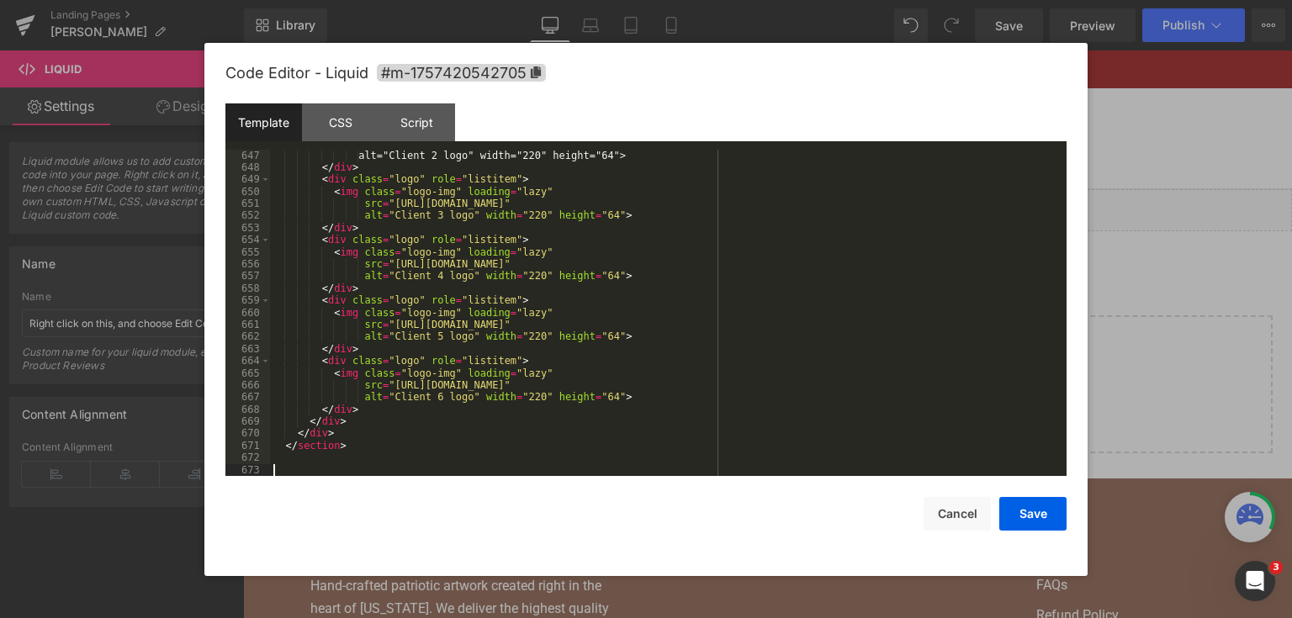
scroll to position [8649, 0]
paste textarea
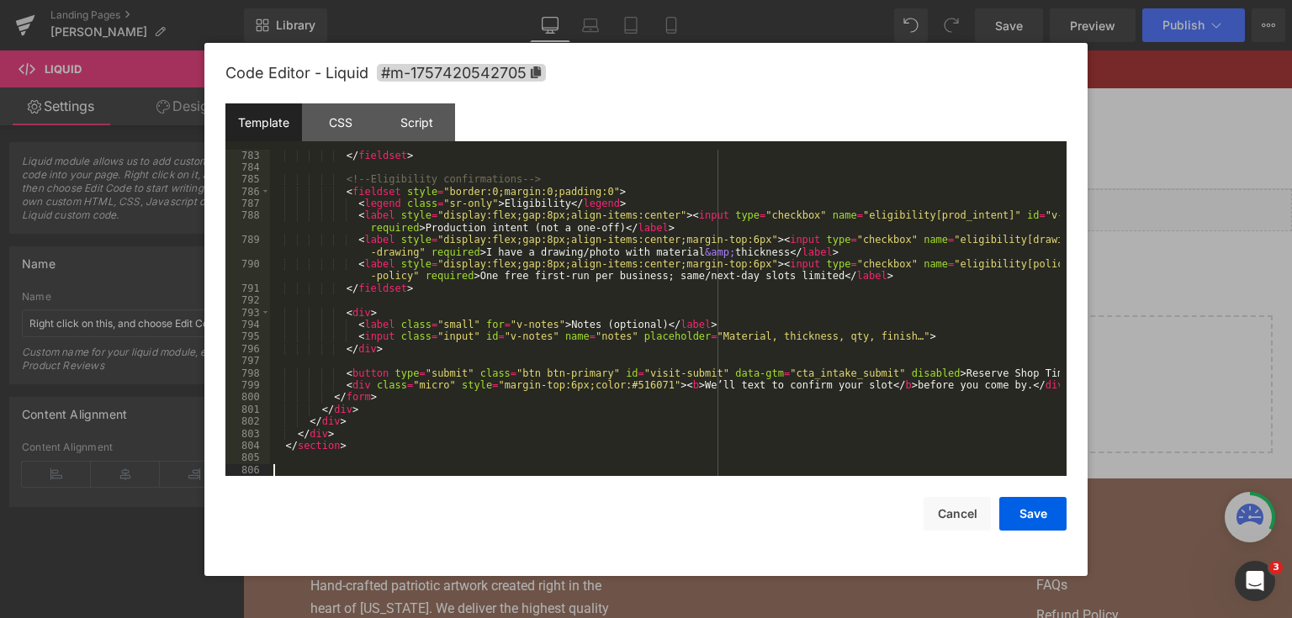
scroll to position [10393, 0]
paste textarea
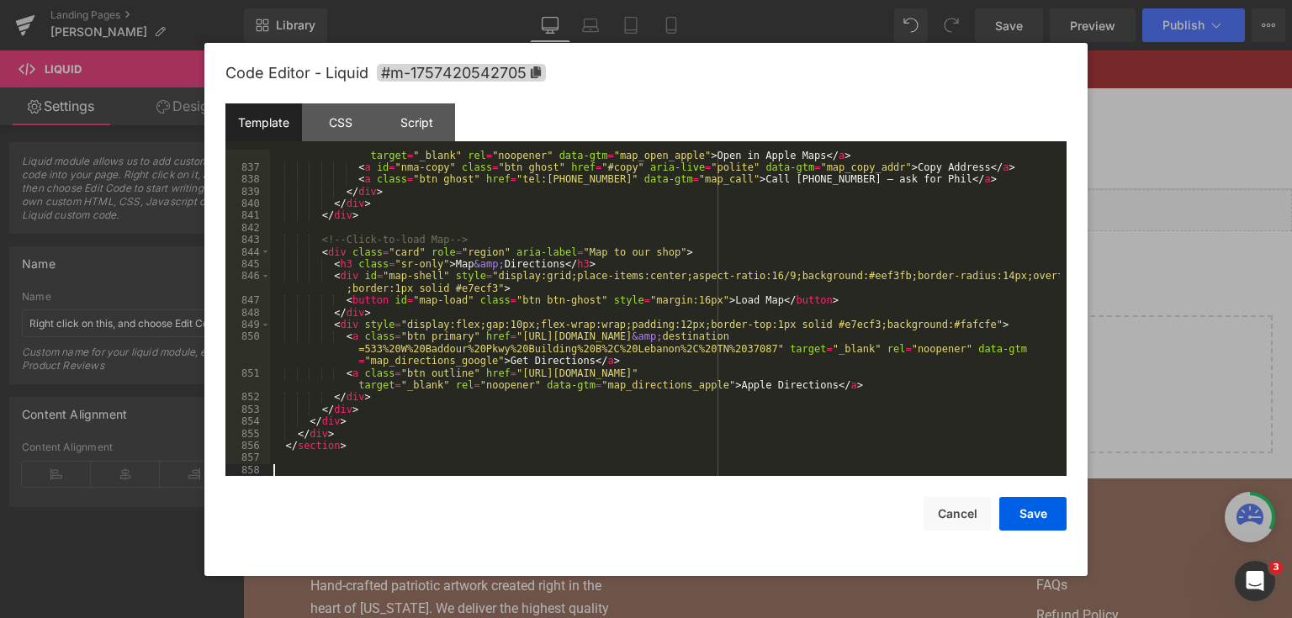
scroll to position [11120, 0]
paste textarea
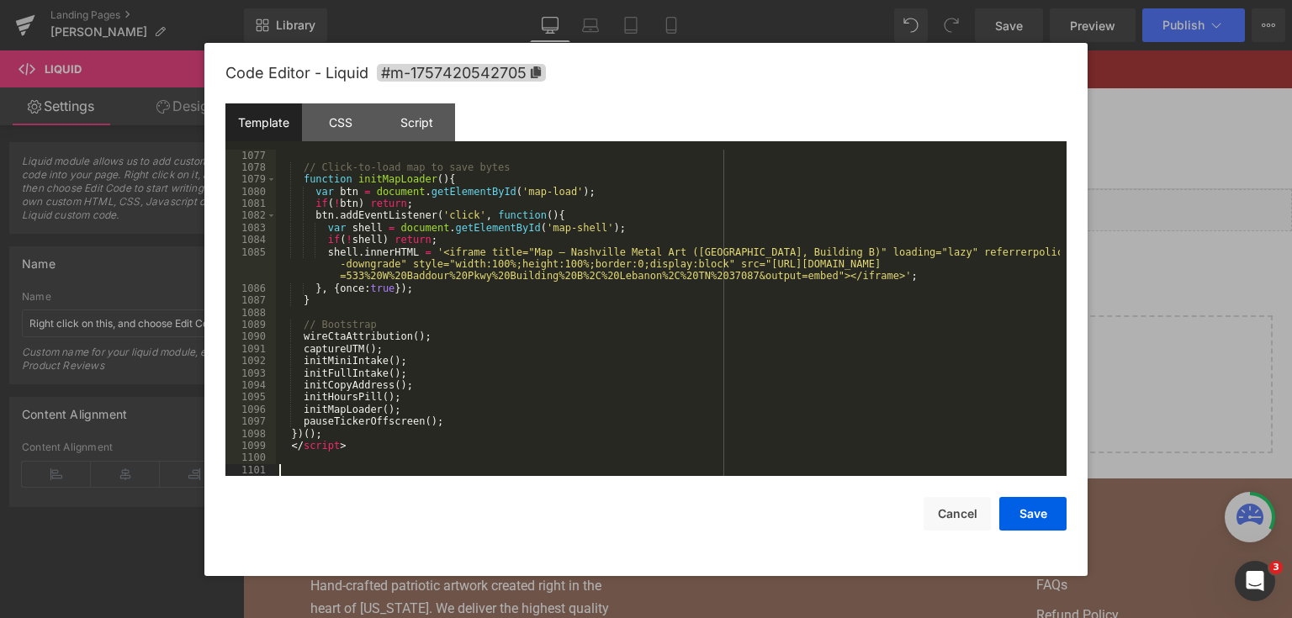
scroll to position [14839, 0]
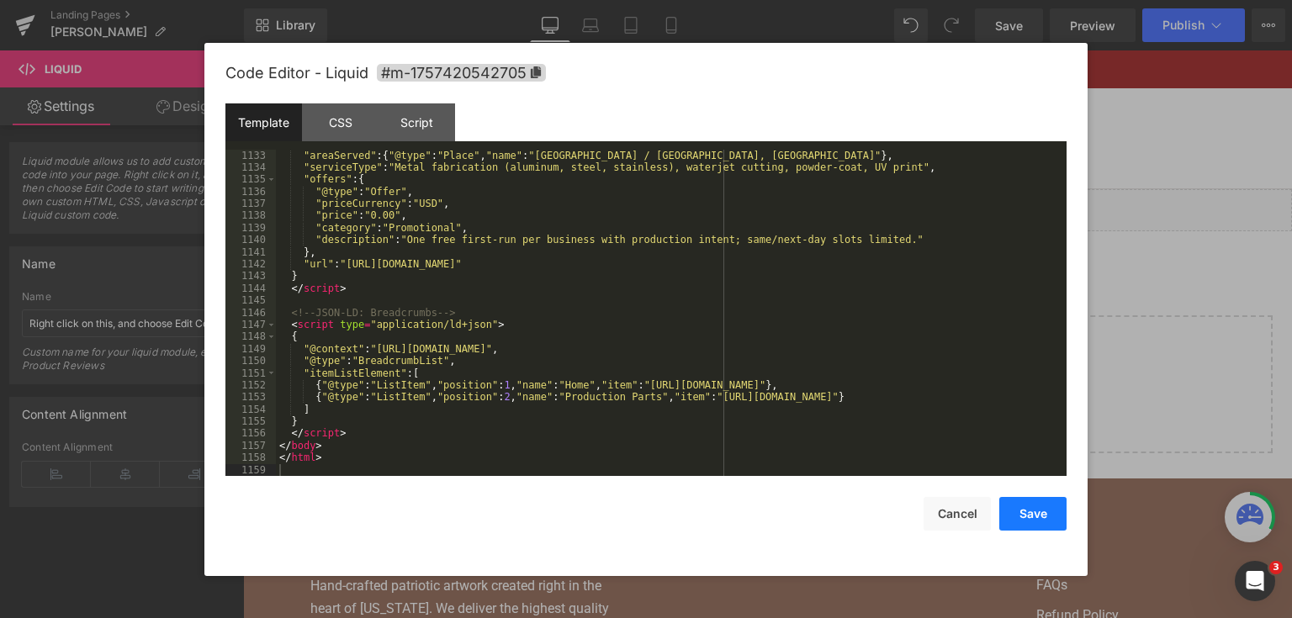
click at [1048, 505] on button "Save" at bounding box center [1032, 514] width 67 height 34
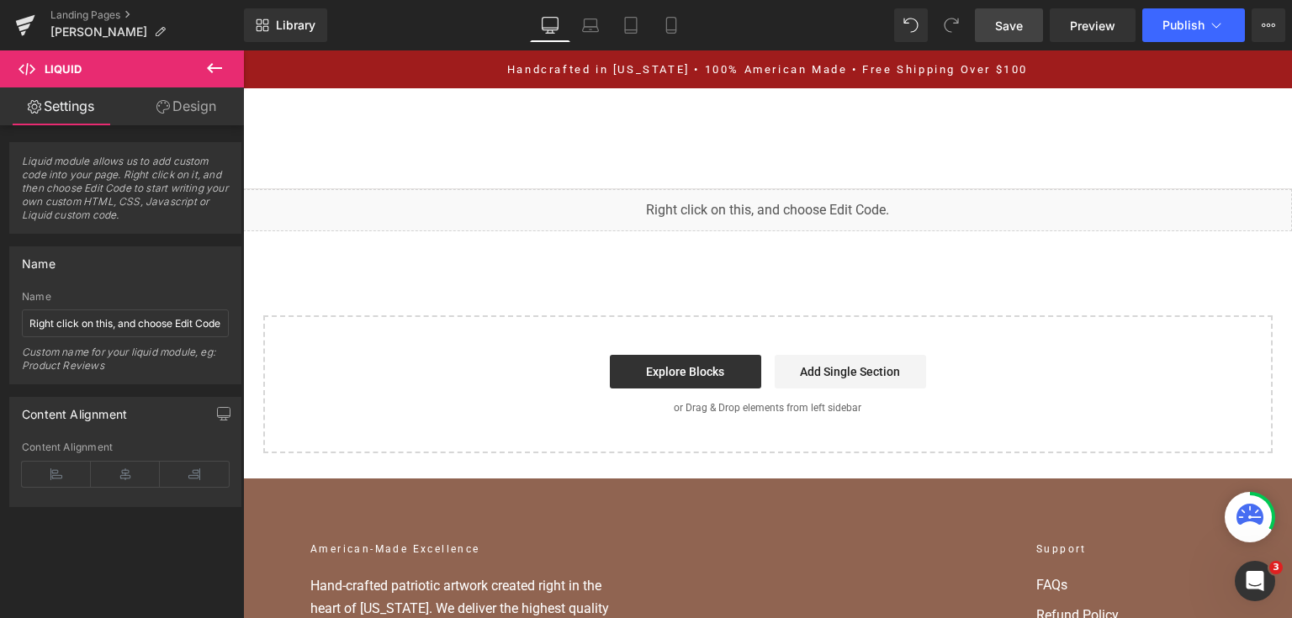
click at [1018, 17] on span "Save" at bounding box center [1009, 26] width 28 height 18
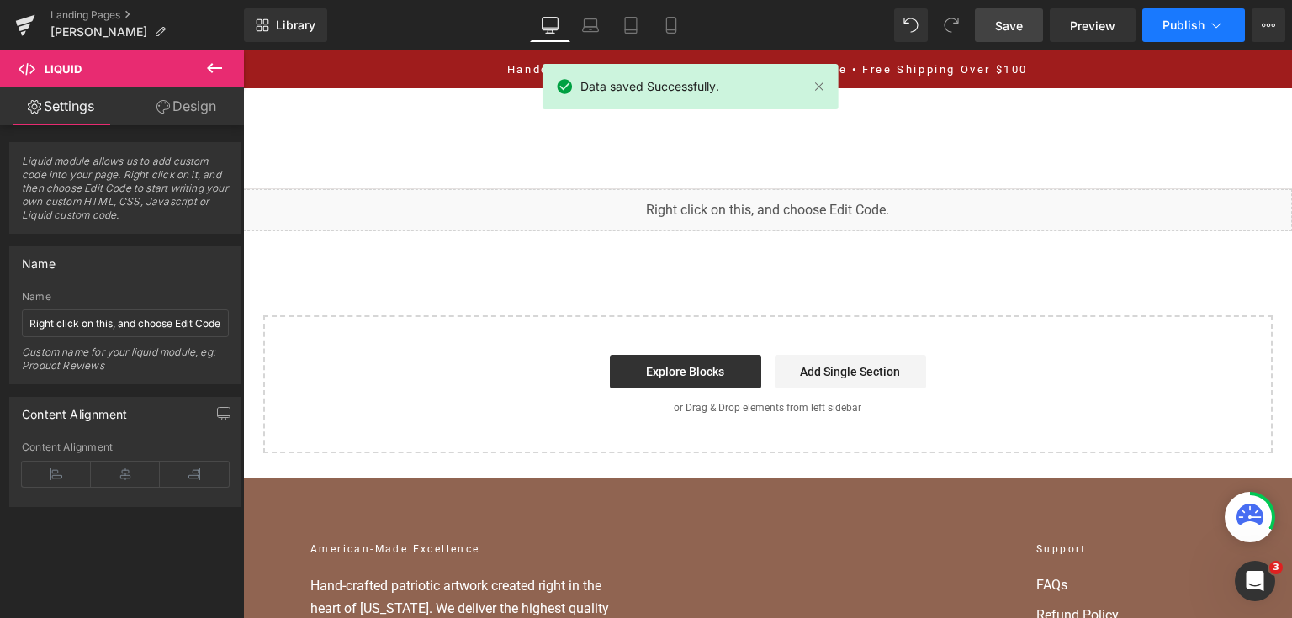
click at [1158, 27] on button "Publish" at bounding box center [1193, 25] width 103 height 34
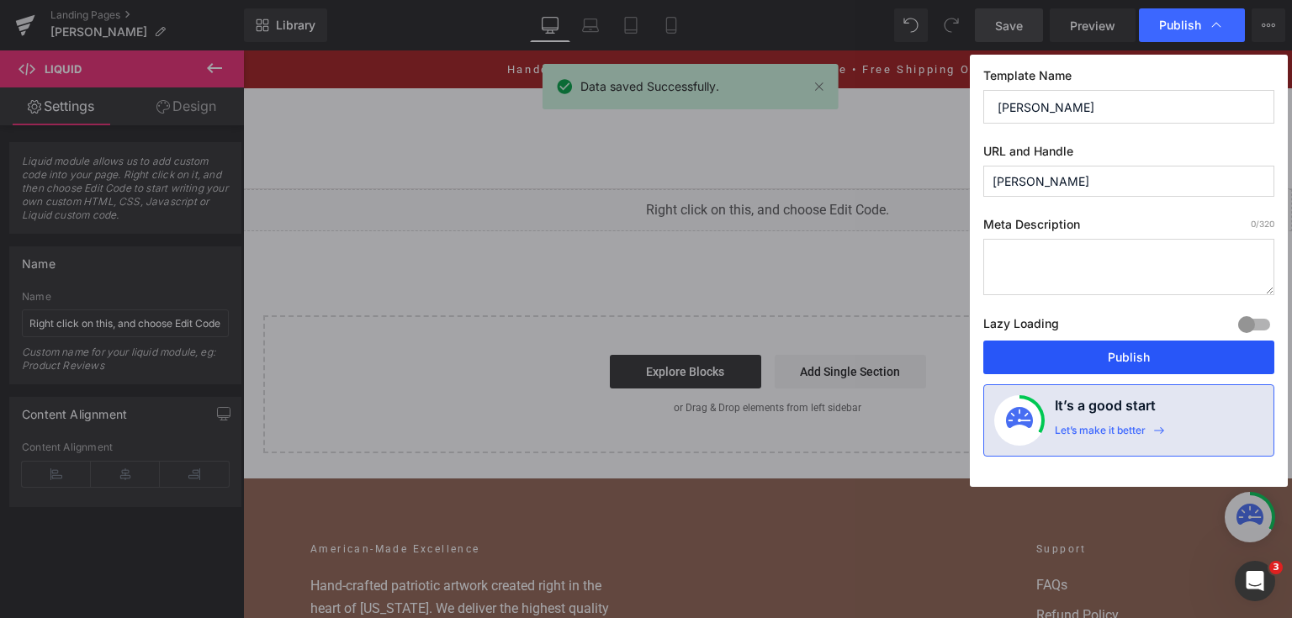
click at [1113, 370] on button "Publish" at bounding box center [1128, 358] width 291 height 34
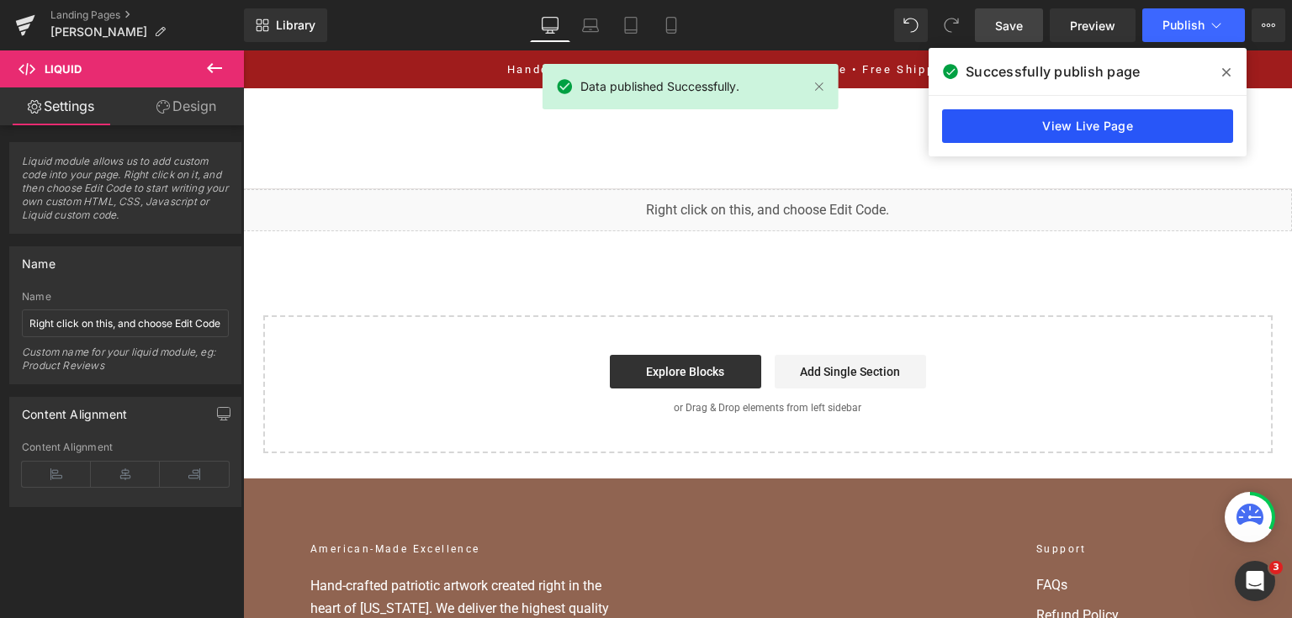
click at [1179, 124] on link "View Live Page" at bounding box center [1087, 126] width 291 height 34
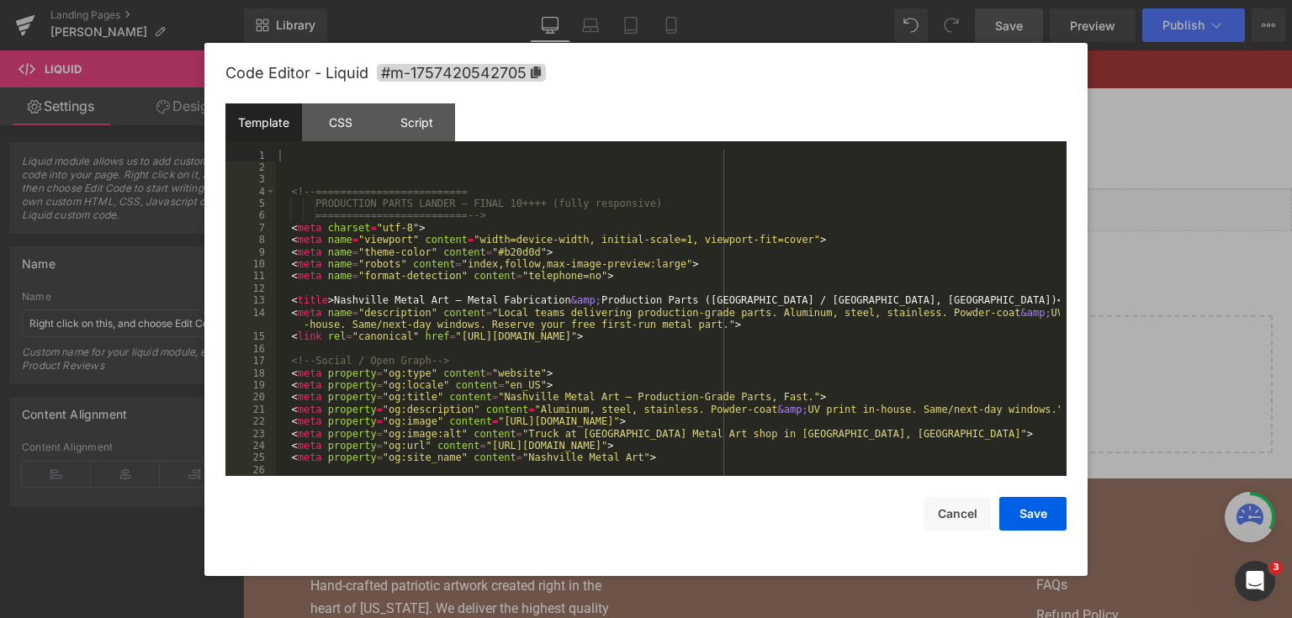
click at [676, 0] on div "You are previewing how the will restyle your page. You can not edit Elements in…" at bounding box center [646, 0] width 1292 height 0
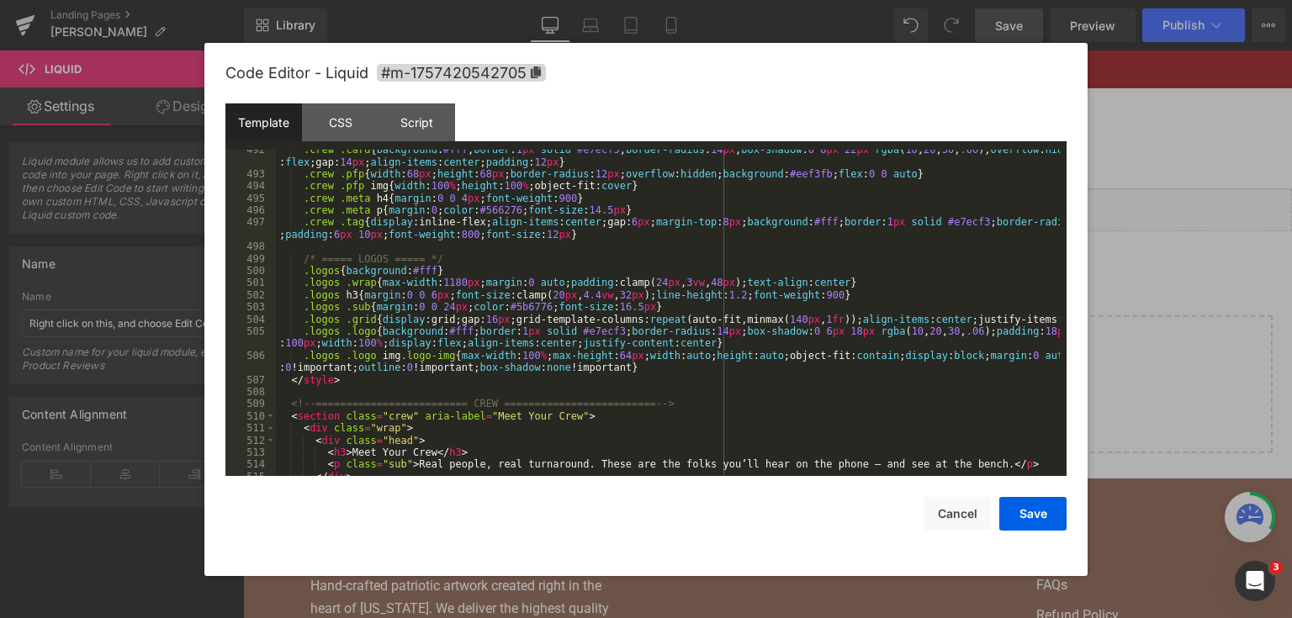
scroll to position [0, 0]
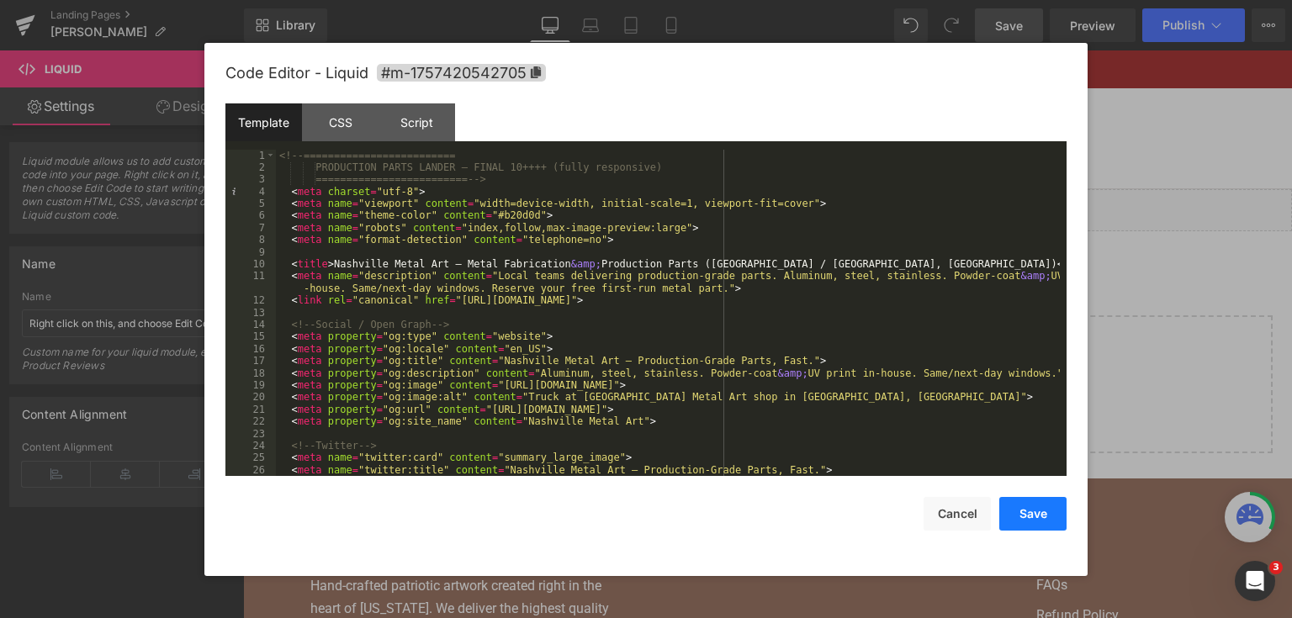
click at [1004, 512] on button "Save" at bounding box center [1032, 514] width 67 height 34
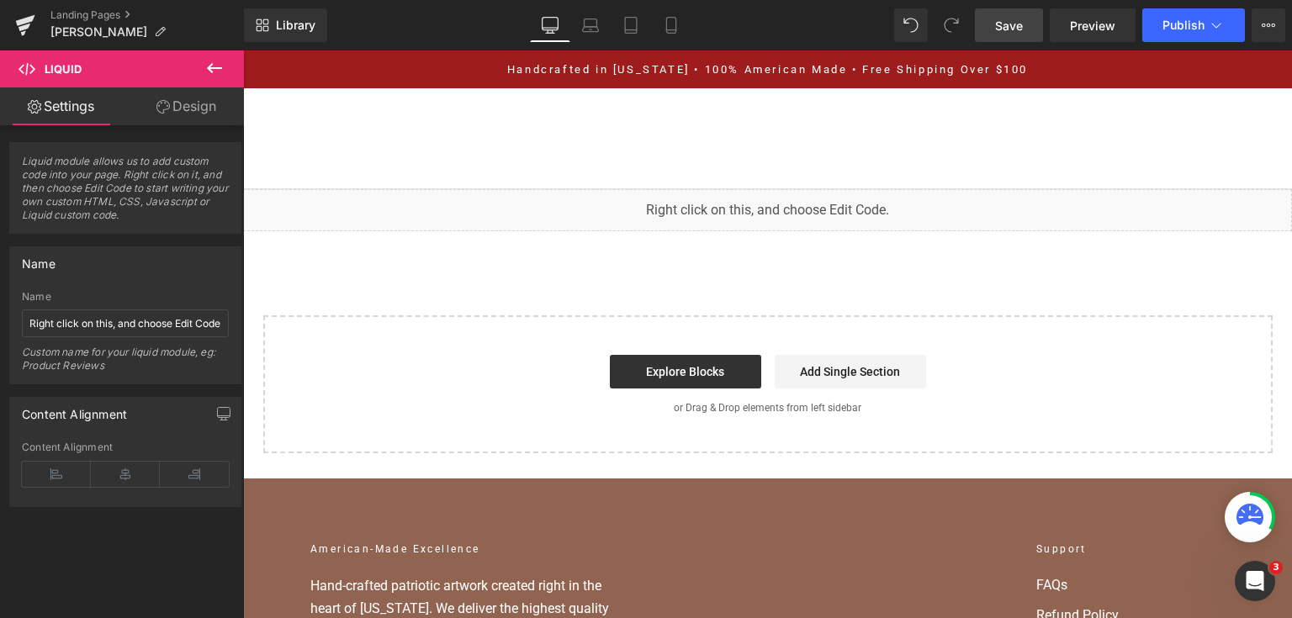
click at [1004, 33] on span "Save" at bounding box center [1009, 26] width 28 height 18
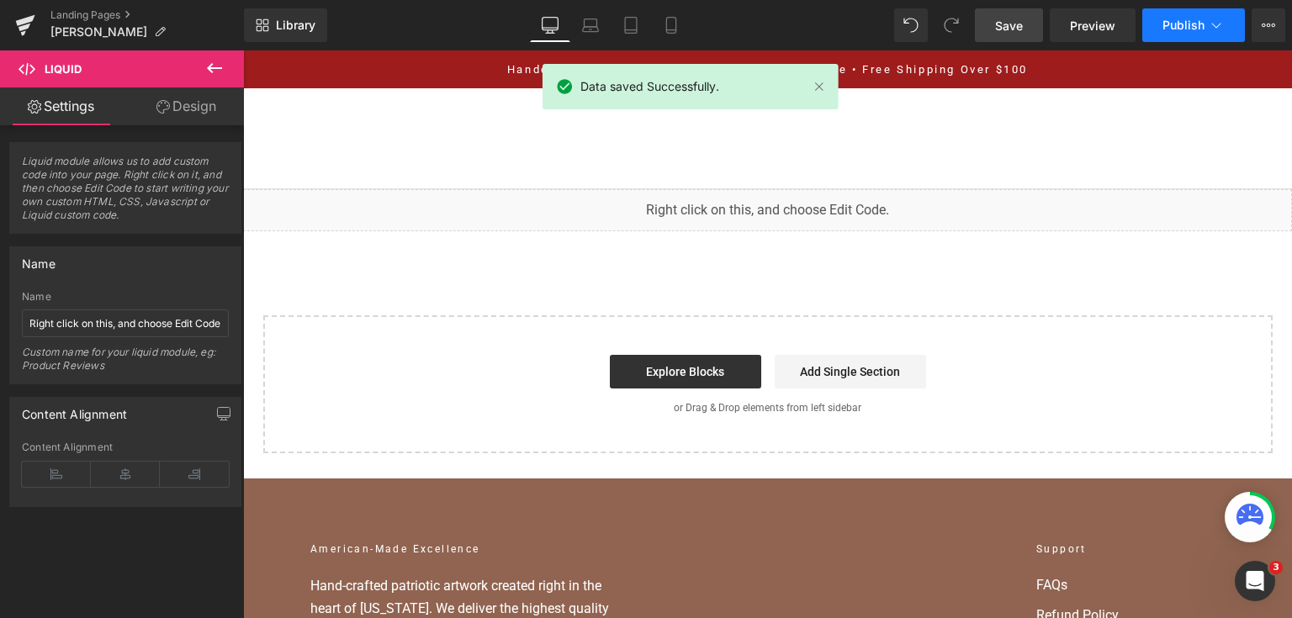
click at [1147, 24] on button "Publish" at bounding box center [1193, 25] width 103 height 34
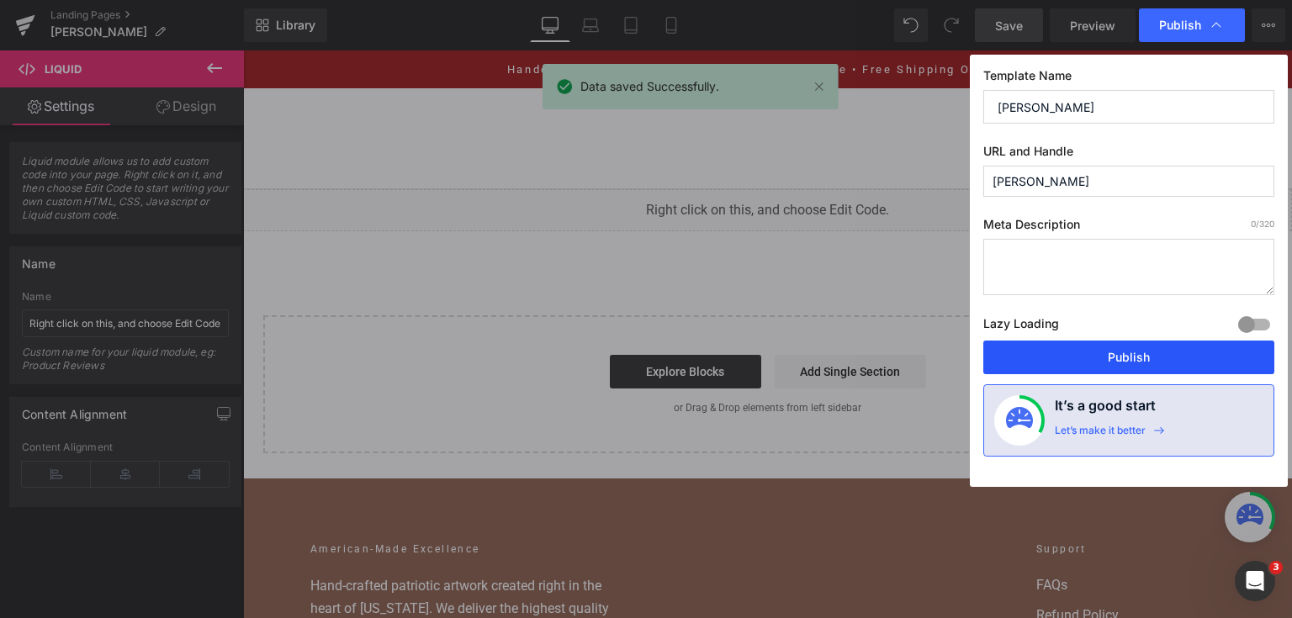
click at [1086, 361] on button "Publish" at bounding box center [1128, 358] width 291 height 34
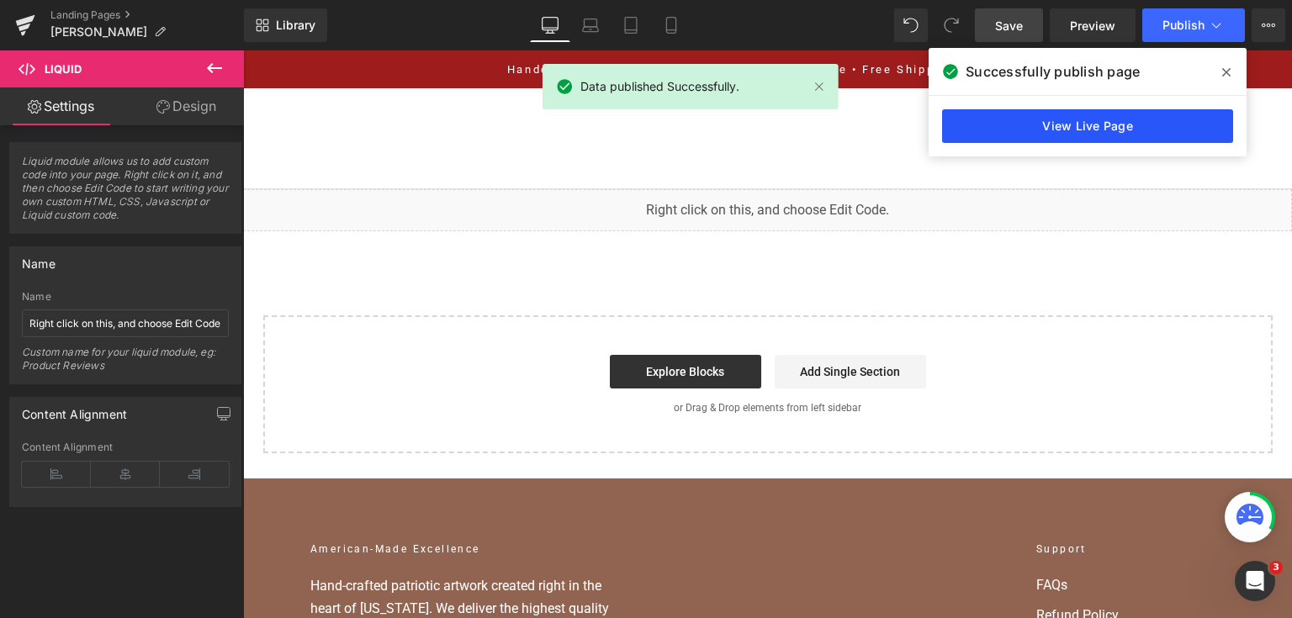
click at [1137, 111] on link "View Live Page" at bounding box center [1087, 126] width 291 height 34
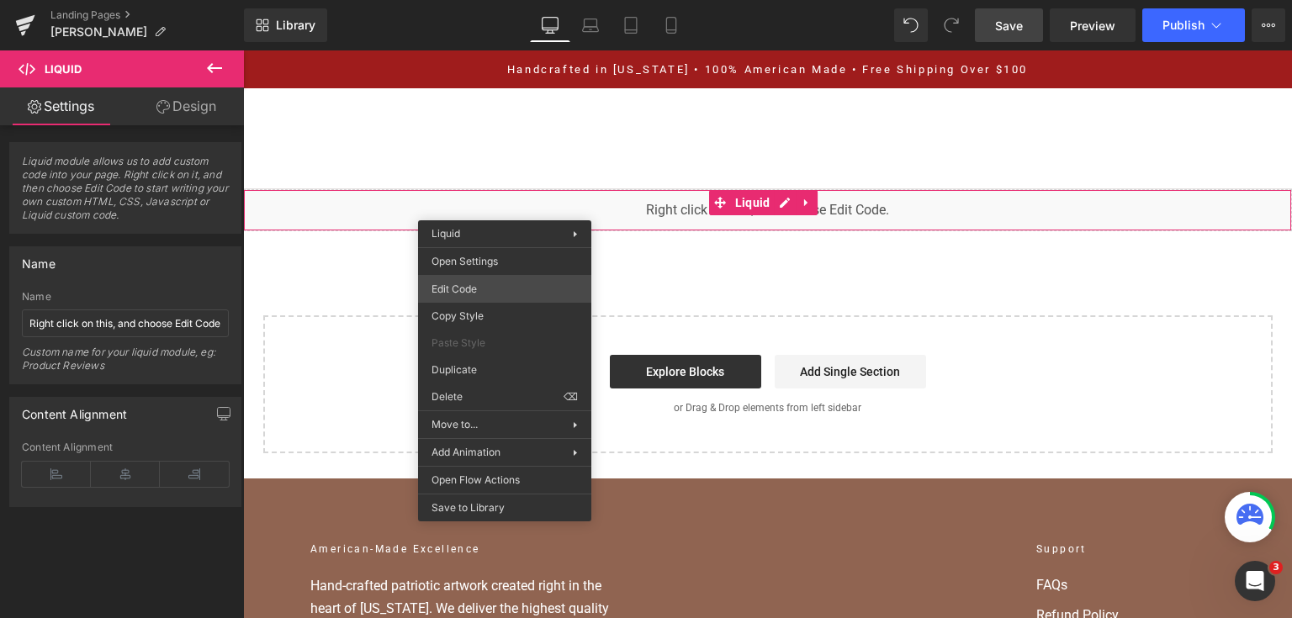
click at [526, 0] on div "You are previewing how the will restyle your page. You can not edit Elements in…" at bounding box center [646, 0] width 1292 height 0
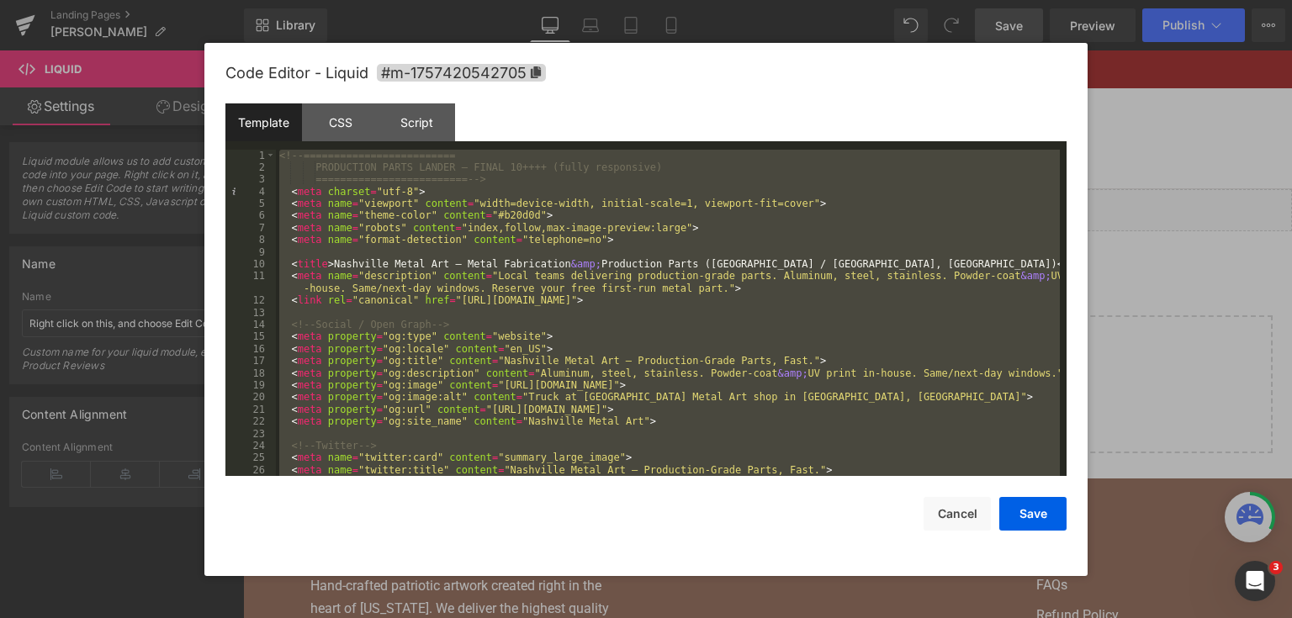
click at [1129, 285] on div at bounding box center [646, 309] width 1292 height 618
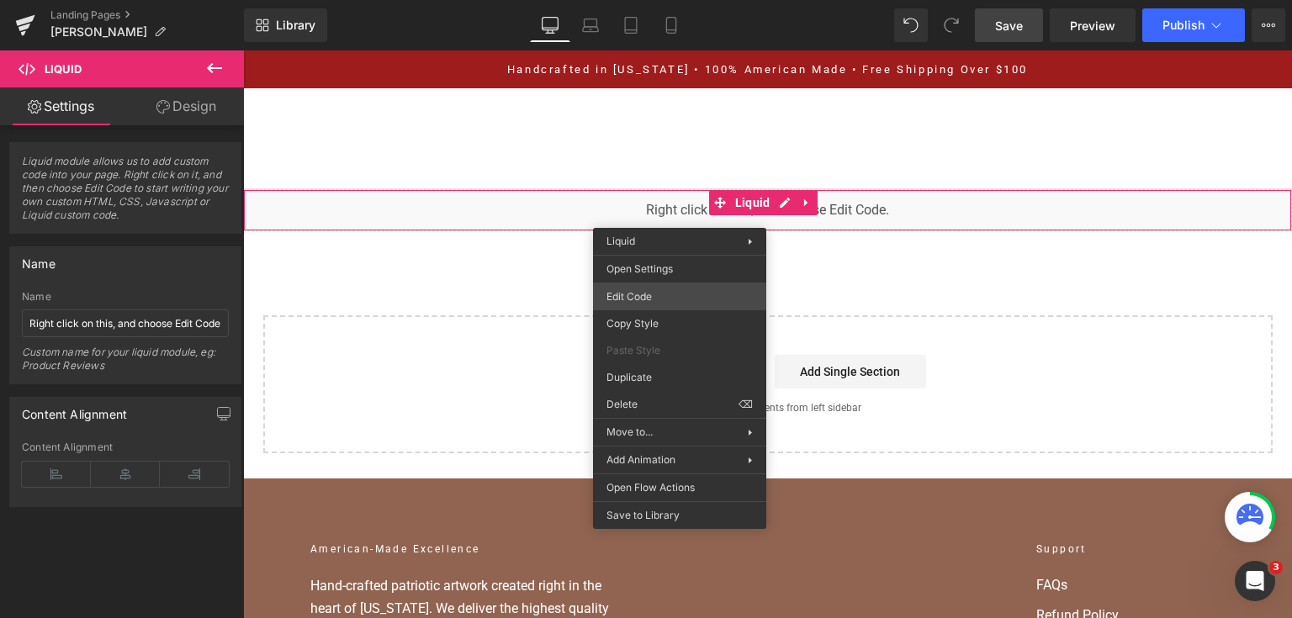
click at [685, 0] on div "You are previewing how the will restyle your page. You can not edit Elements in…" at bounding box center [646, 0] width 1292 height 0
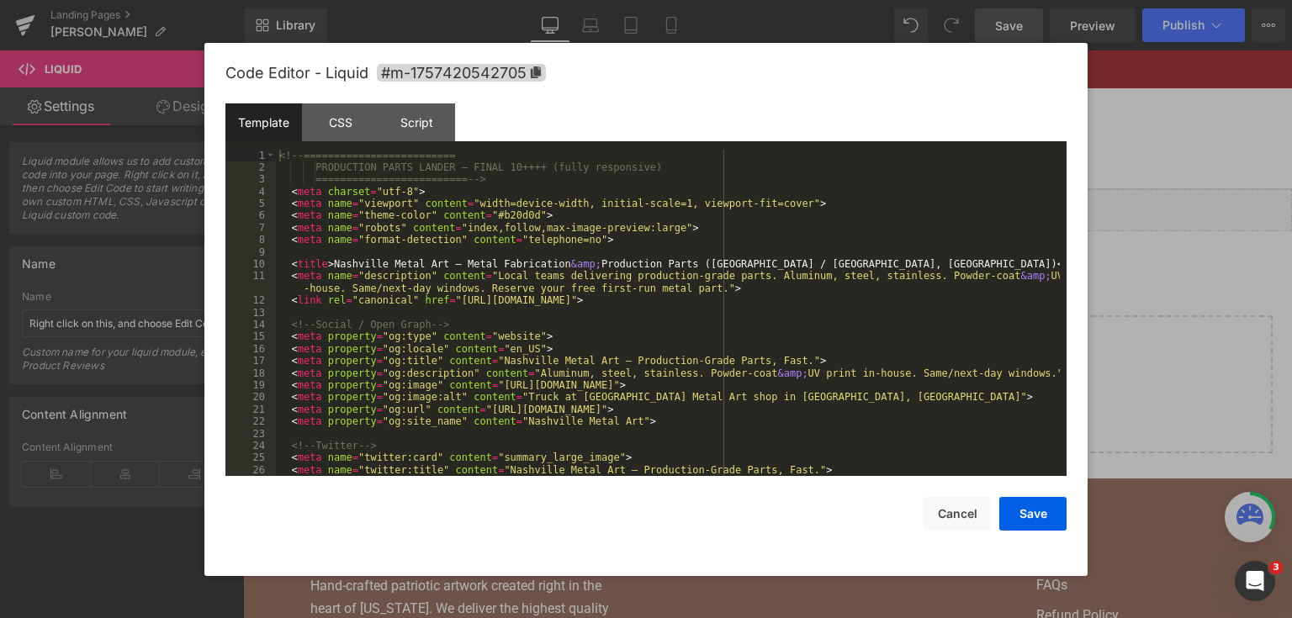
click at [678, 295] on div "<!-- ========================= PRODUCTION PARTS LANDER — FINAL 10++++ (fully re…" at bounding box center [668, 326] width 784 height 352
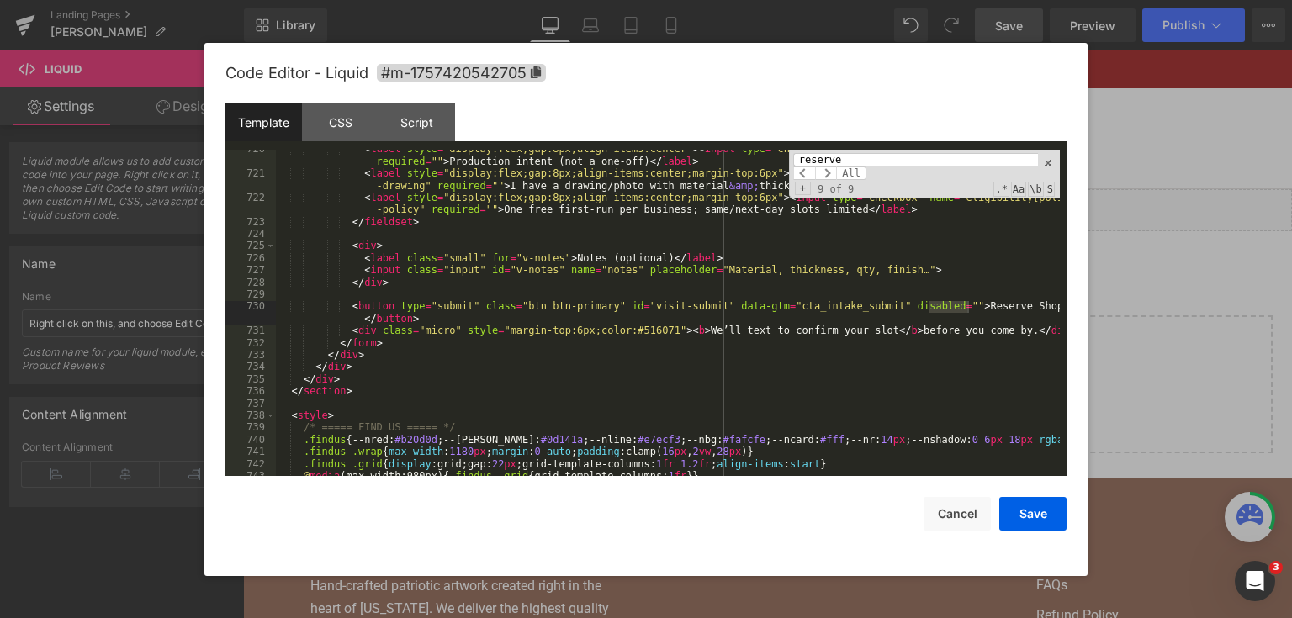
scroll to position [9854, 0]
type input "reserve"
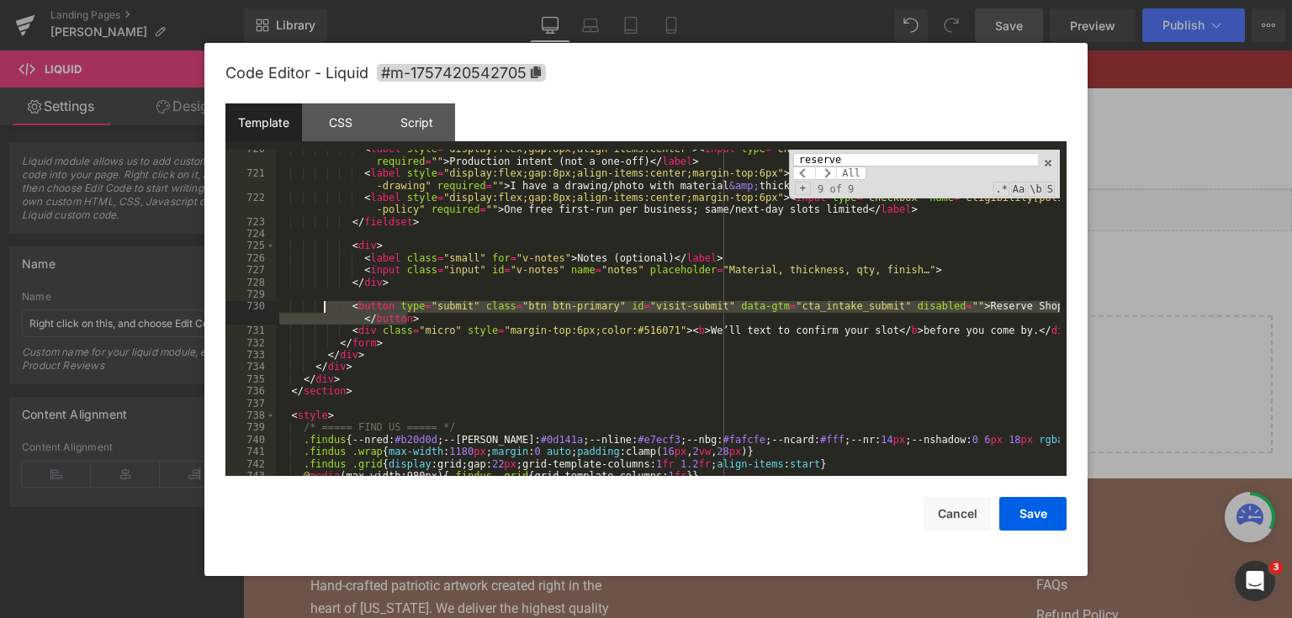
drag, startPoint x: 427, startPoint y: 316, endPoint x: 321, endPoint y: 305, distance: 106.6
click at [321, 305] on div "< label style = "display:flex;gap:8px;align-items:center" > < input type = "che…" at bounding box center [668, 324] width 784 height 363
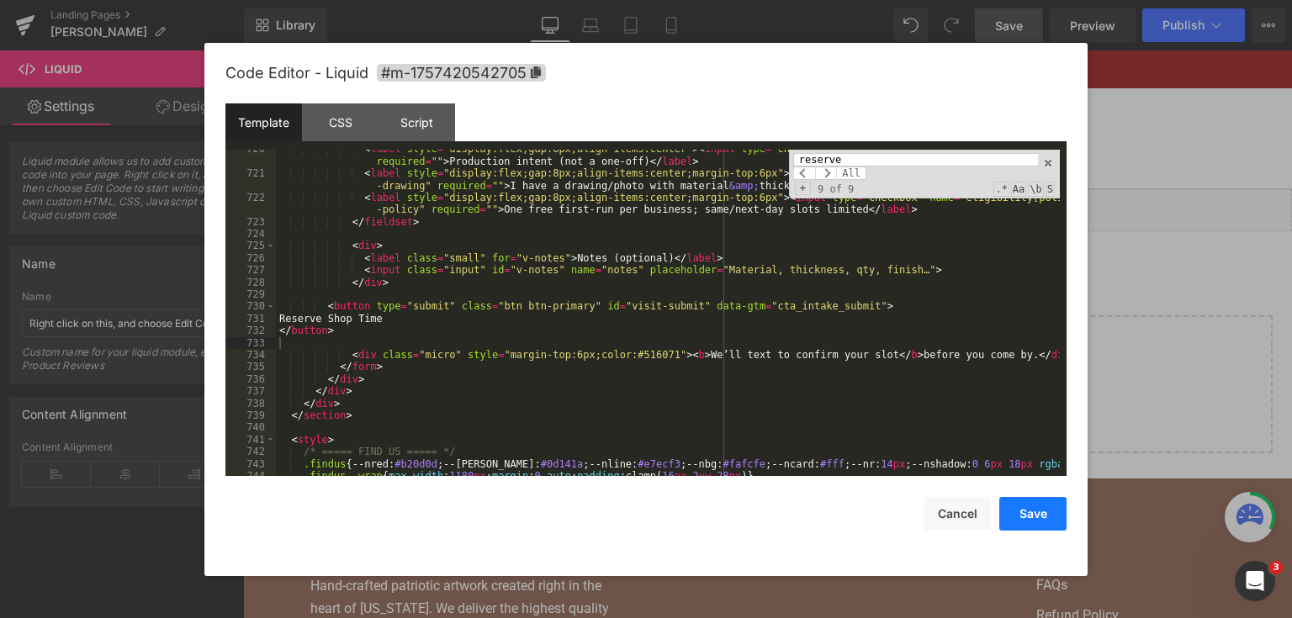
drag, startPoint x: 1014, startPoint y: 514, endPoint x: 796, endPoint y: 226, distance: 360.9
click at [1014, 514] on button "Save" at bounding box center [1032, 514] width 67 height 34
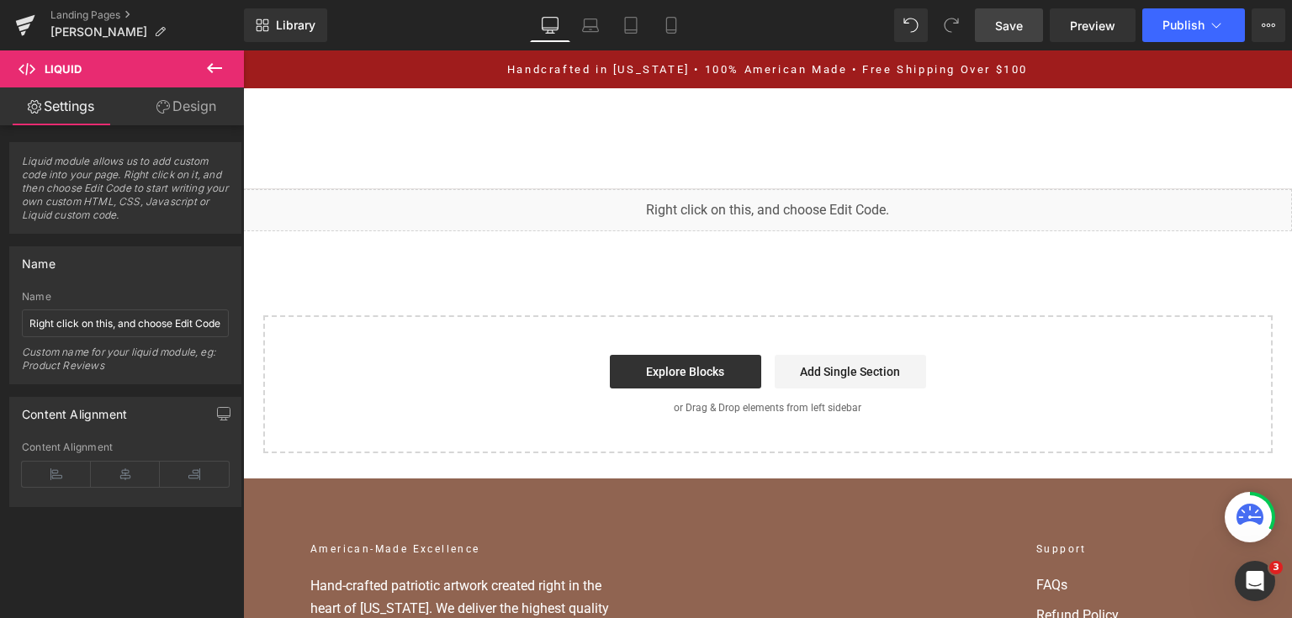
click at [1021, 23] on span "Save" at bounding box center [1009, 26] width 28 height 18
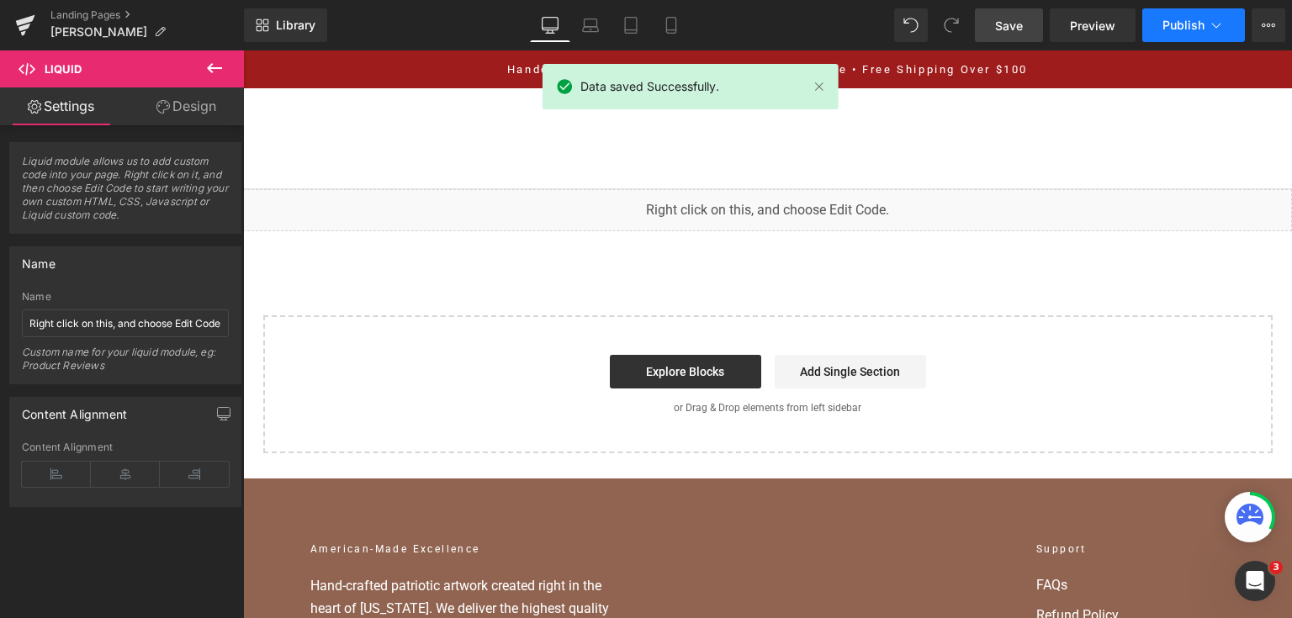
click at [1173, 20] on span "Publish" at bounding box center [1184, 25] width 42 height 13
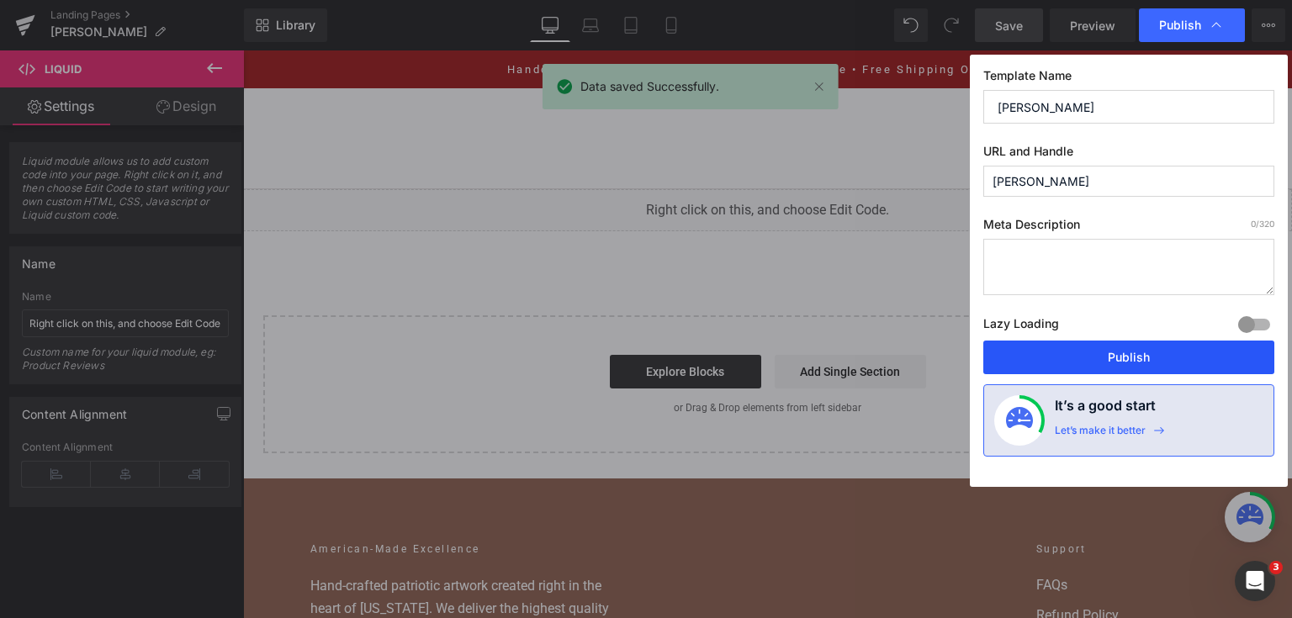
click at [1100, 347] on button "Publish" at bounding box center [1128, 358] width 291 height 34
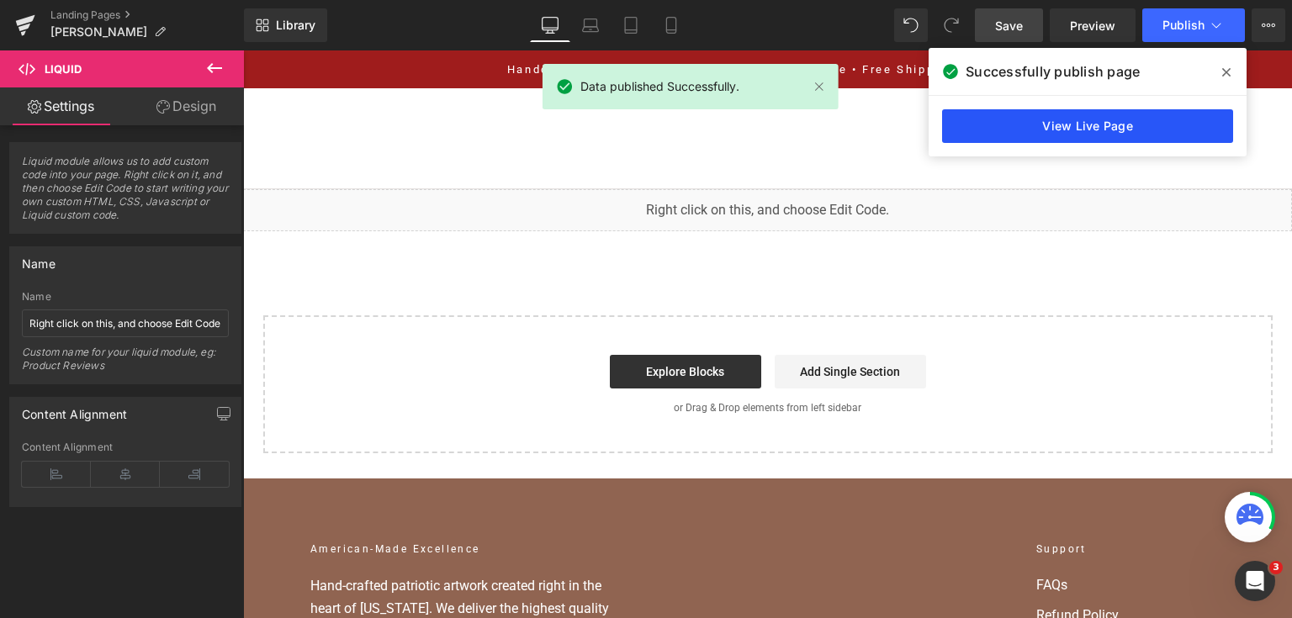
click at [1070, 124] on link "View Live Page" at bounding box center [1087, 126] width 291 height 34
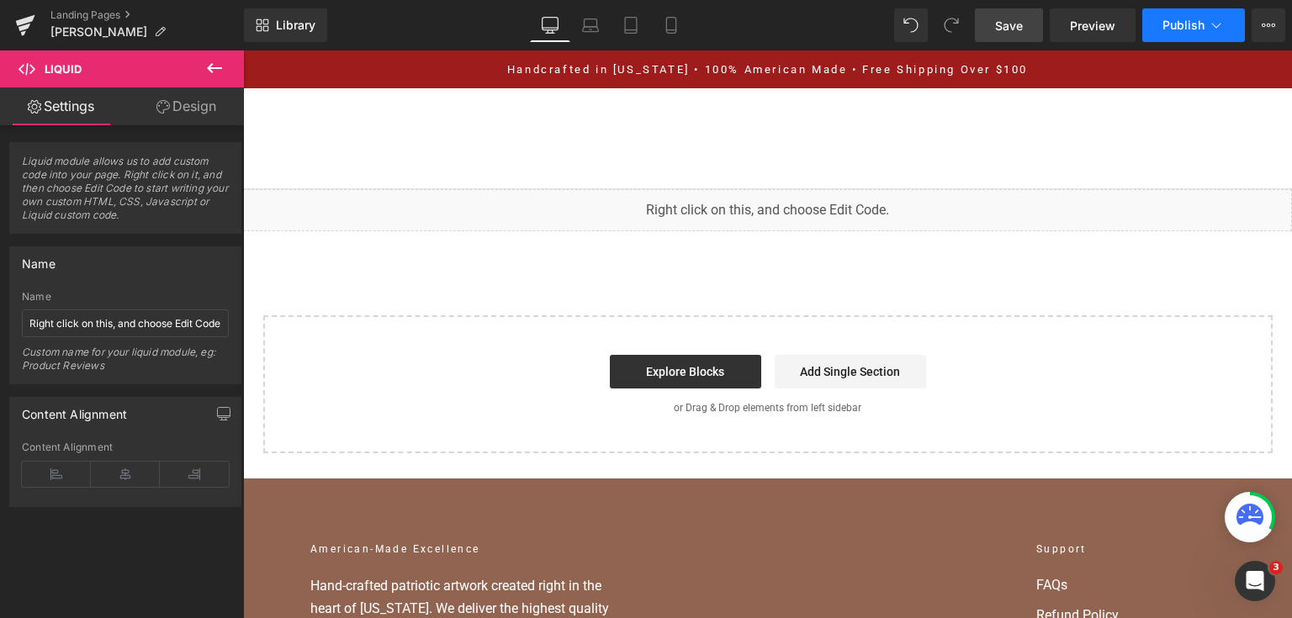
click at [1168, 29] on span "Publish" at bounding box center [1184, 25] width 42 height 13
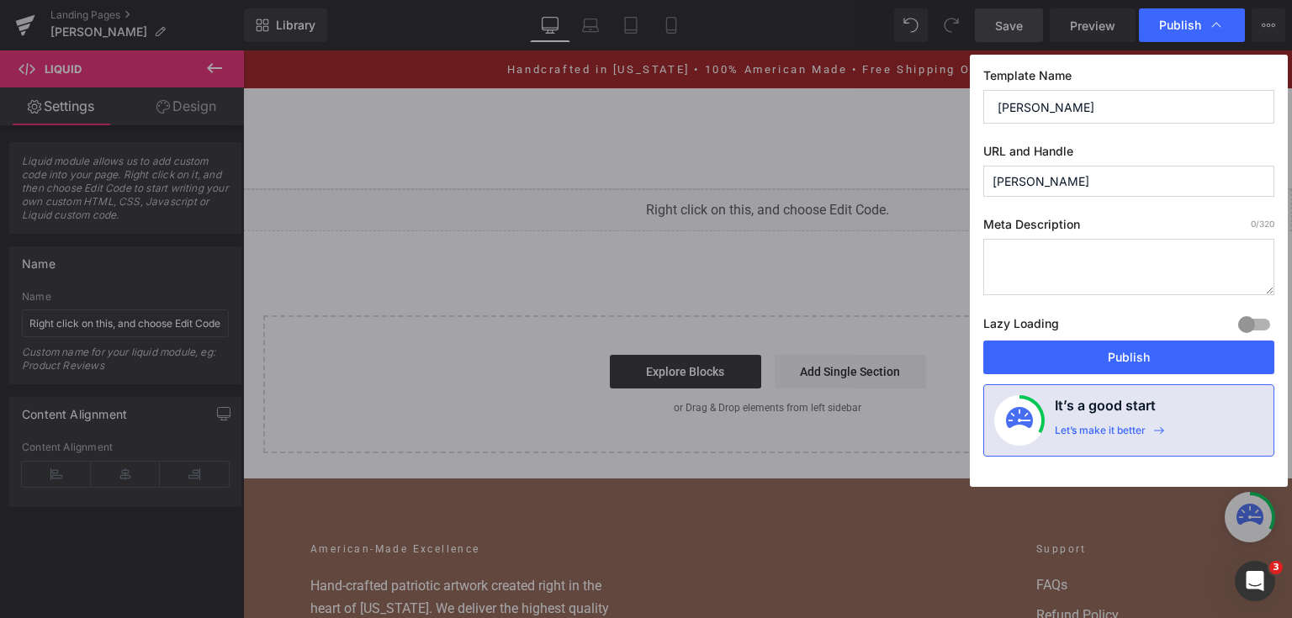
click at [1070, 120] on input "[PERSON_NAME]" at bounding box center [1128, 107] width 291 height 34
type input "P"
type input "F"
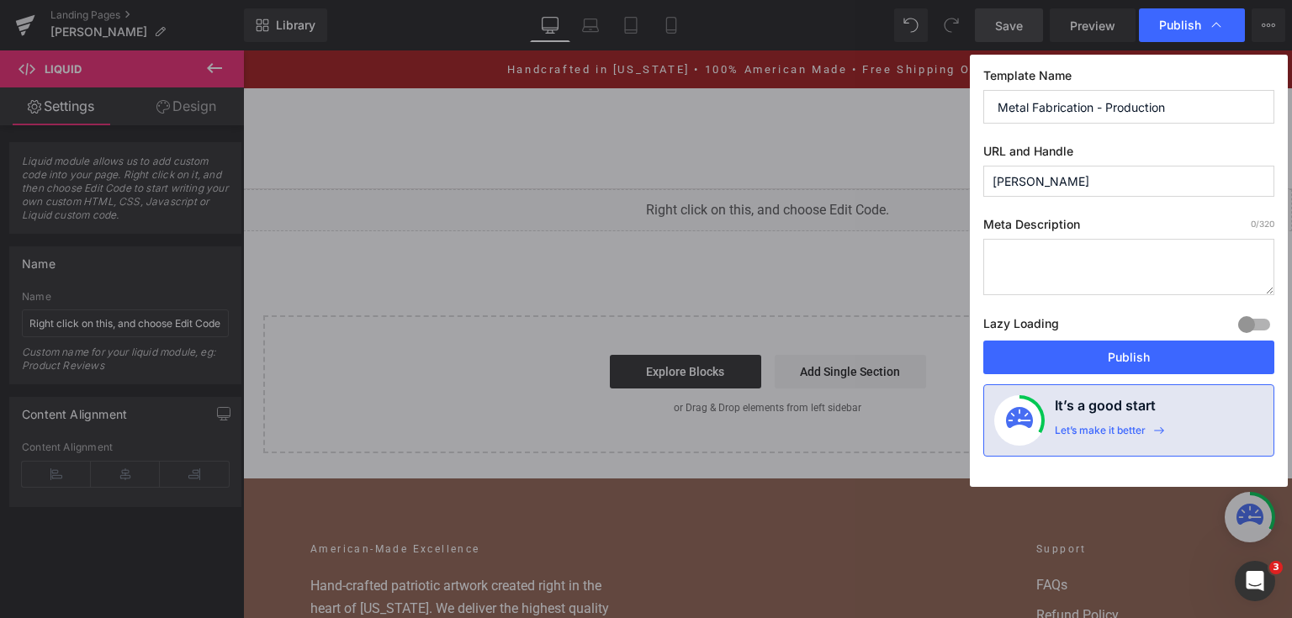
type input "Metal Fabrication - Production"
click at [1084, 175] on input "[PERSON_NAME]" at bounding box center [1128, 181] width 291 height 31
click at [1147, 176] on input "metal-fabrication-production" at bounding box center [1128, 181] width 291 height 31
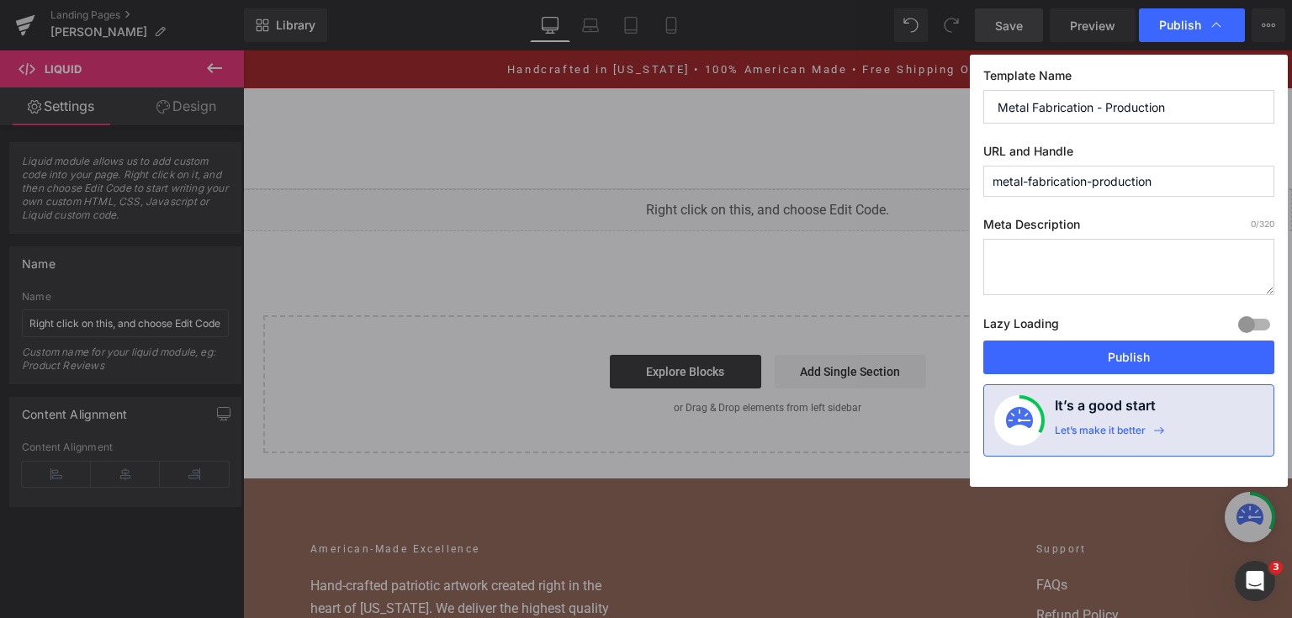
click at [1147, 176] on input "metal-fabrication-production" at bounding box center [1128, 181] width 291 height 31
paste input "-parts"
type input "metal-fabrication-production-parts"
click at [1158, 110] on input "Metal Fabrication - Production" at bounding box center [1128, 107] width 291 height 34
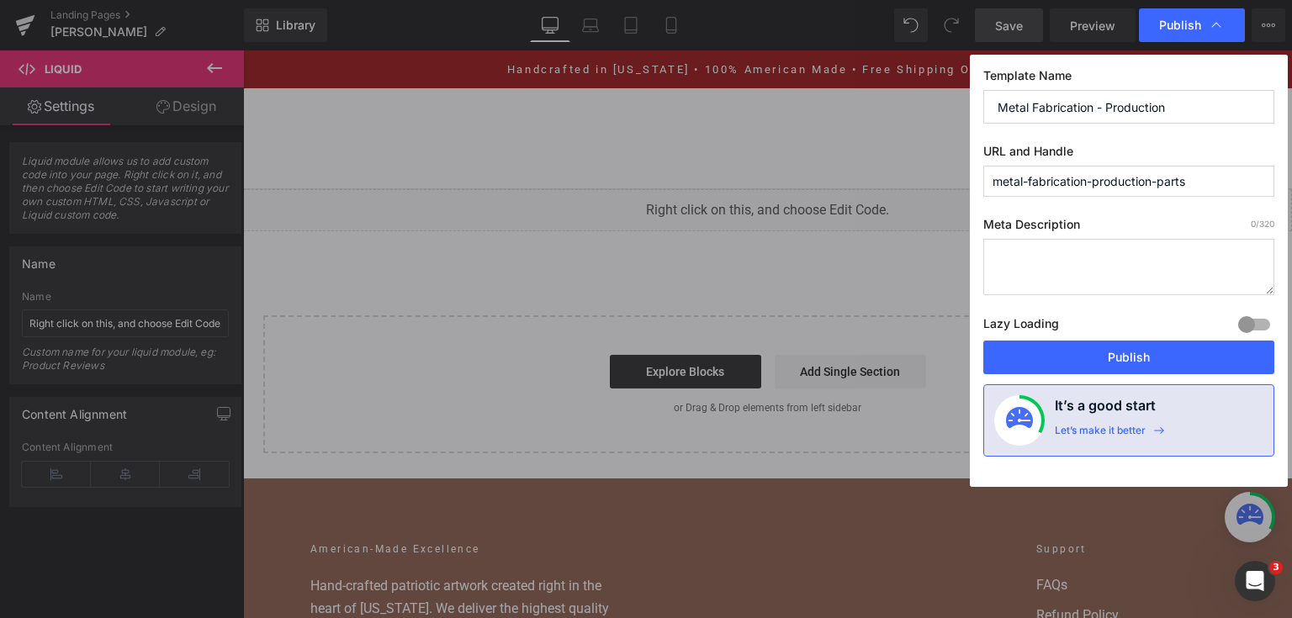
click at [1169, 109] on input "Metal Fabrication - Production" at bounding box center [1128, 107] width 291 height 34
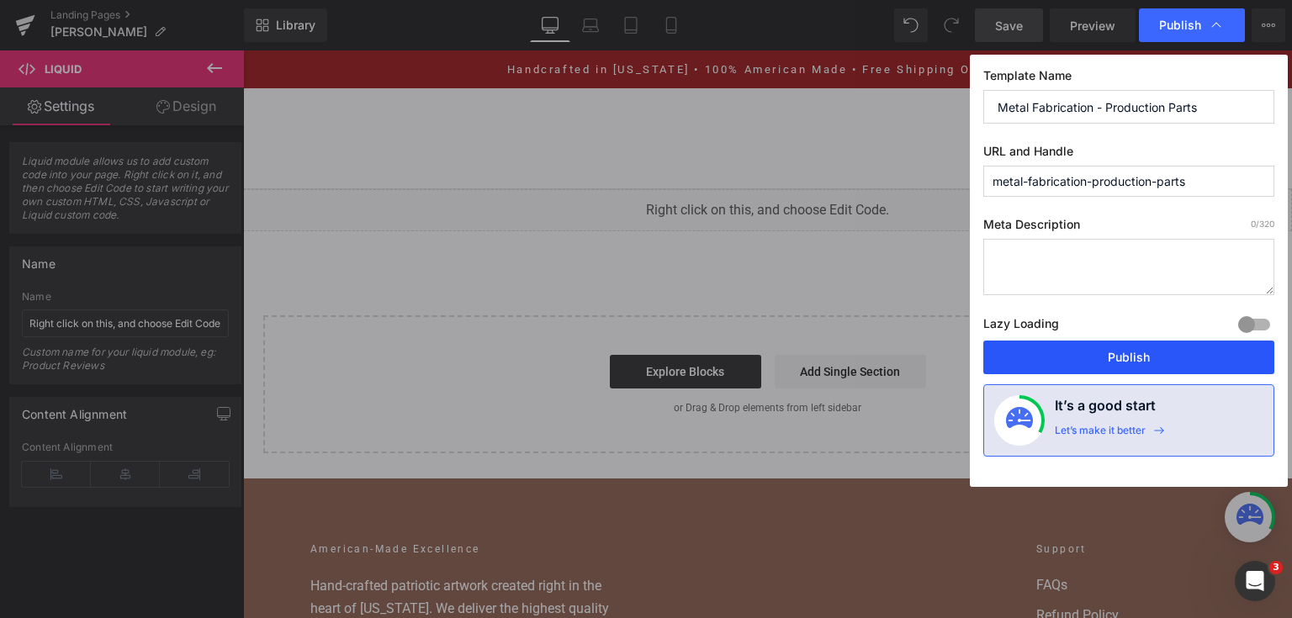
type input "Metal Fabrication - Production Parts"
click at [1123, 347] on button "Publish" at bounding box center [1128, 358] width 291 height 34
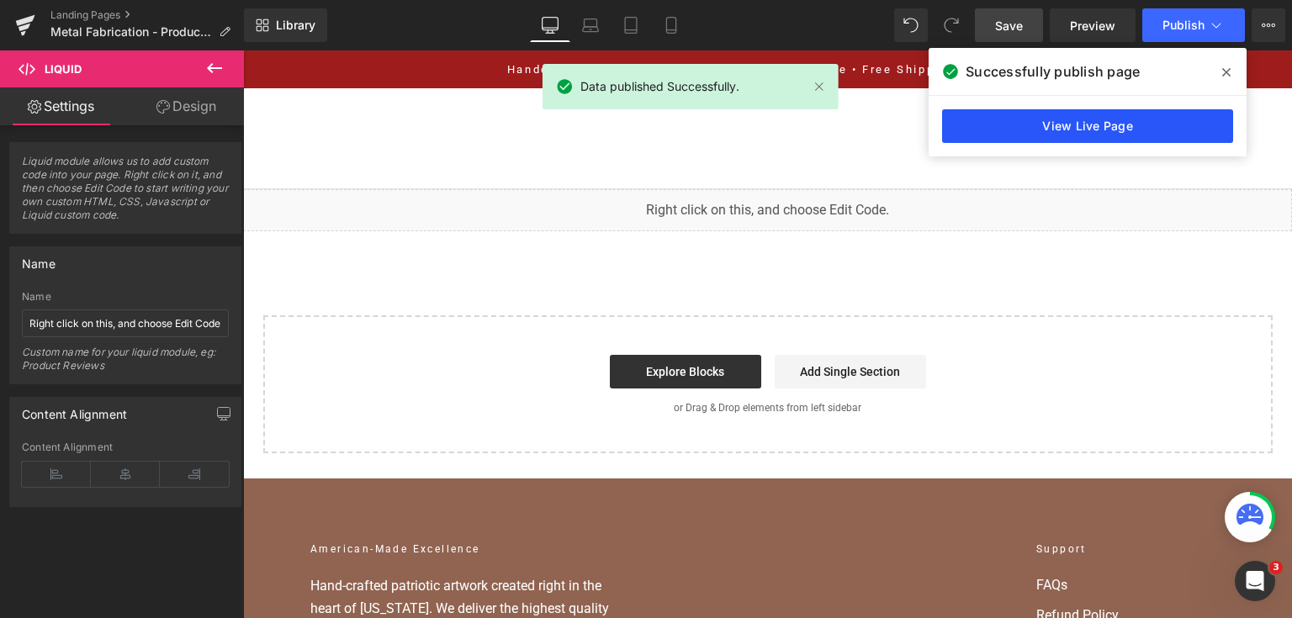
click at [1179, 120] on link "View Live Page" at bounding box center [1087, 126] width 291 height 34
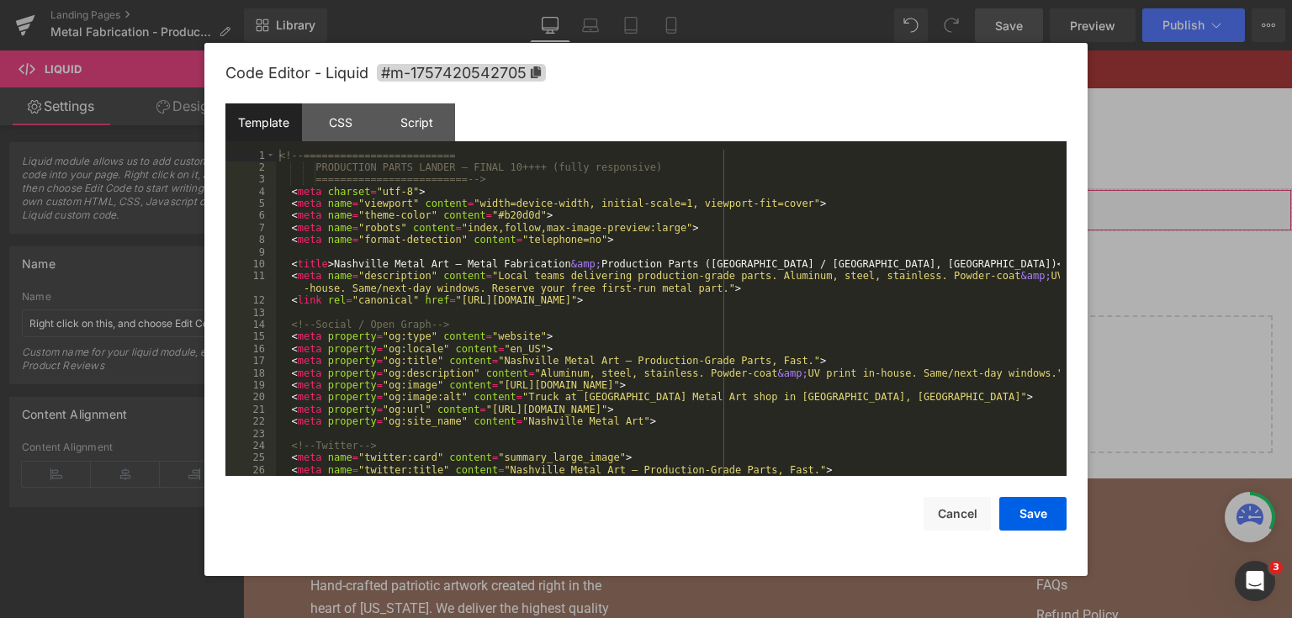
click at [672, 0] on div "You are previewing how the will restyle your page. You can not edit Elements in…" at bounding box center [646, 0] width 1292 height 0
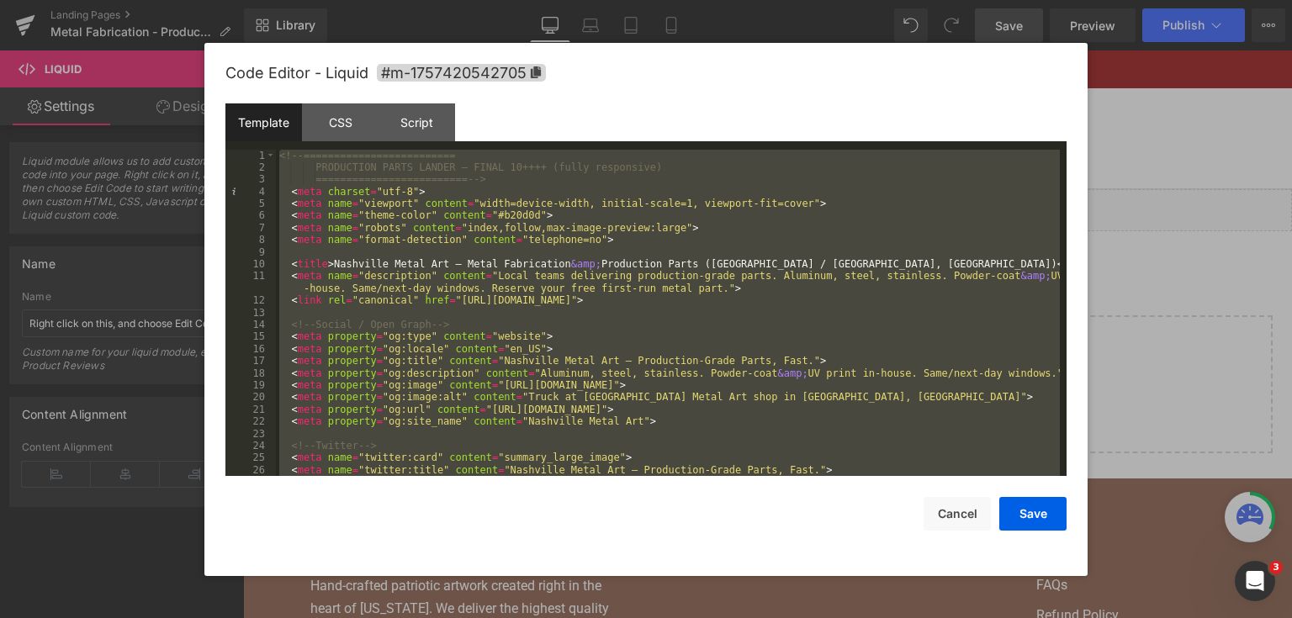
click at [1134, 262] on div at bounding box center [646, 309] width 1292 height 618
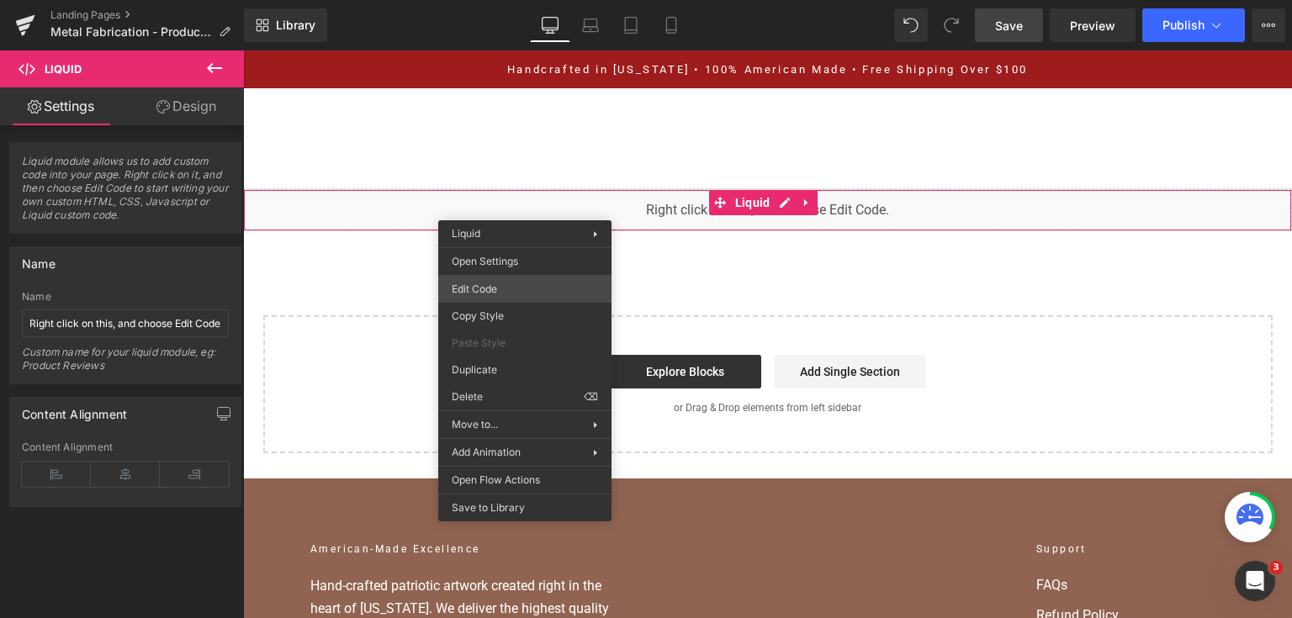
click at [528, 0] on div "You are previewing how the will restyle your page. You can not edit Elements in…" at bounding box center [646, 0] width 1292 height 0
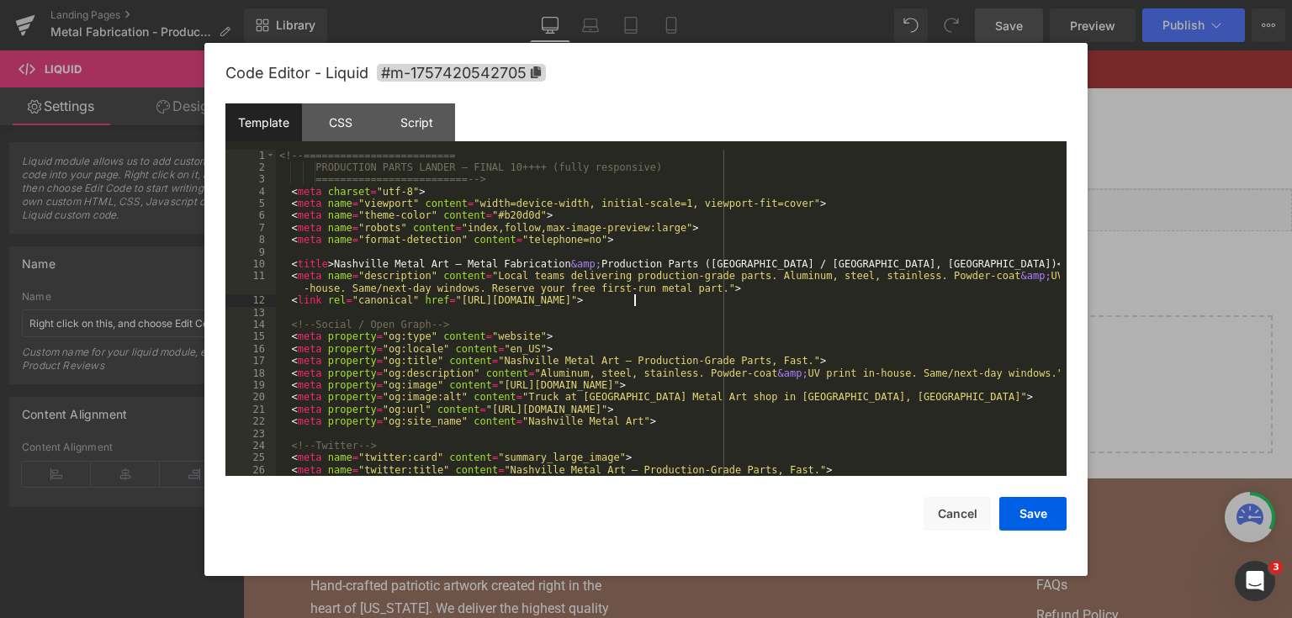
click at [635, 302] on div "<!-- ========================= PRODUCTION PARTS LANDER — FINAL 10++++ (fully re…" at bounding box center [668, 326] width 784 height 352
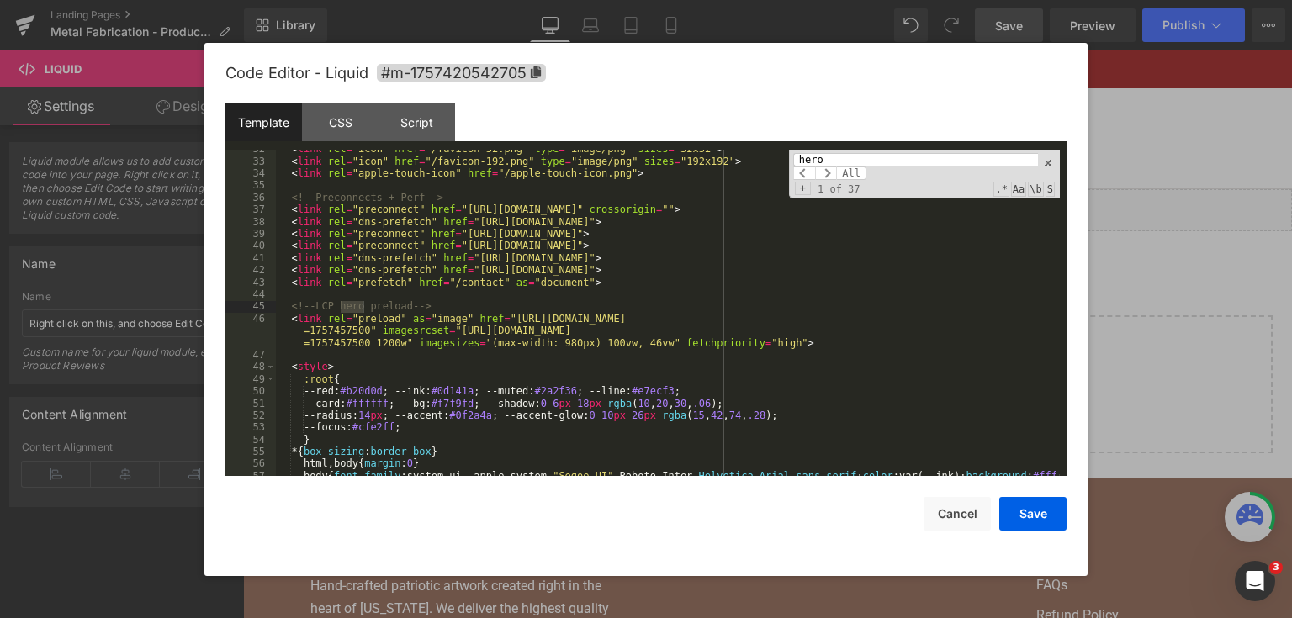
scroll to position [975, 0]
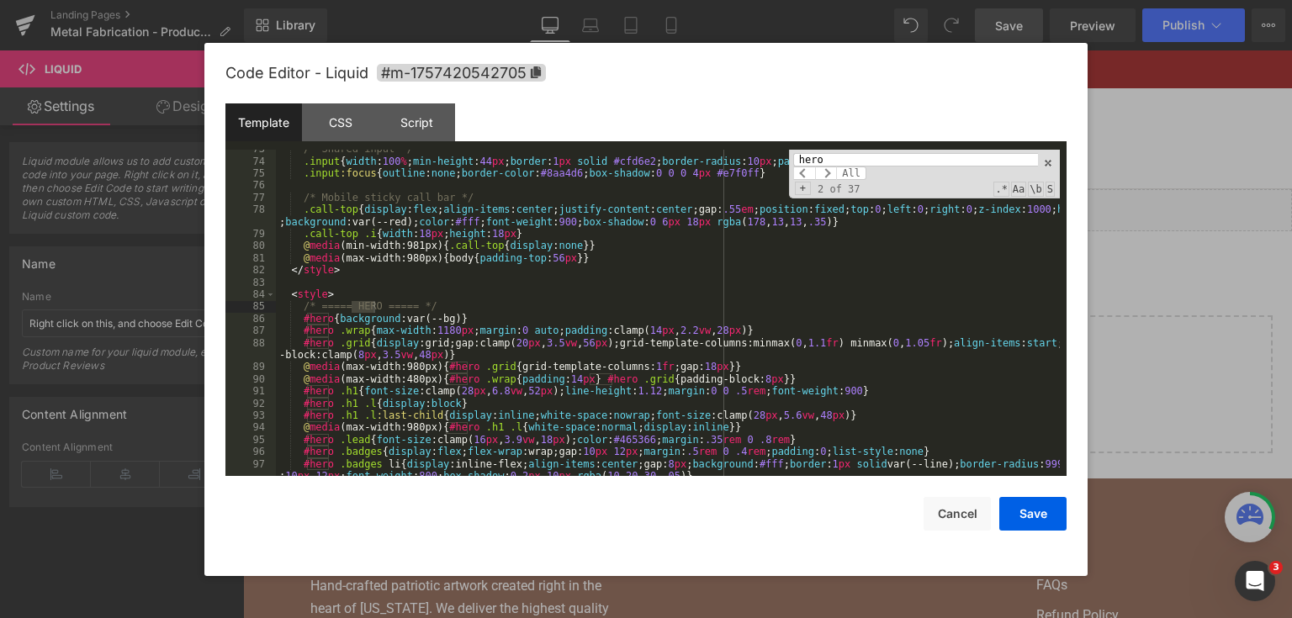
type input "hero"
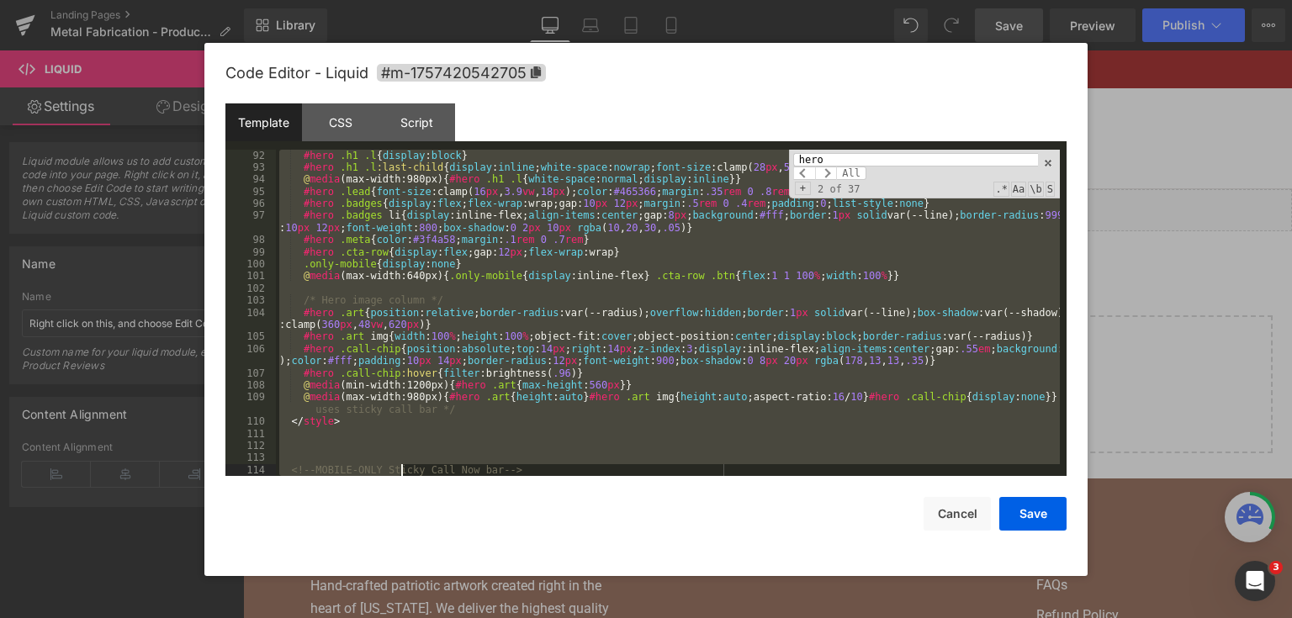
scroll to position [1356, 0]
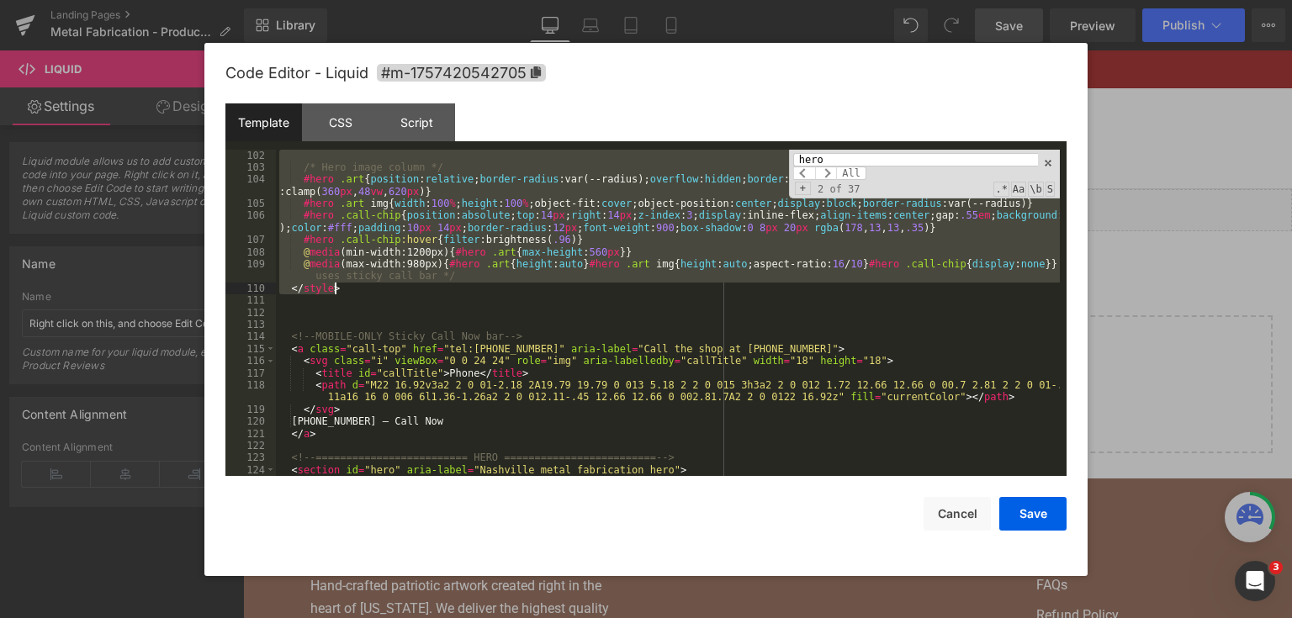
drag, startPoint x: 291, startPoint y: 294, endPoint x: 433, endPoint y: 283, distance: 142.6
click at [433, 283] on div "/* Hero image column */ #hero .art { position : relative ; border-radius :var(-…" at bounding box center [668, 326] width 784 height 352
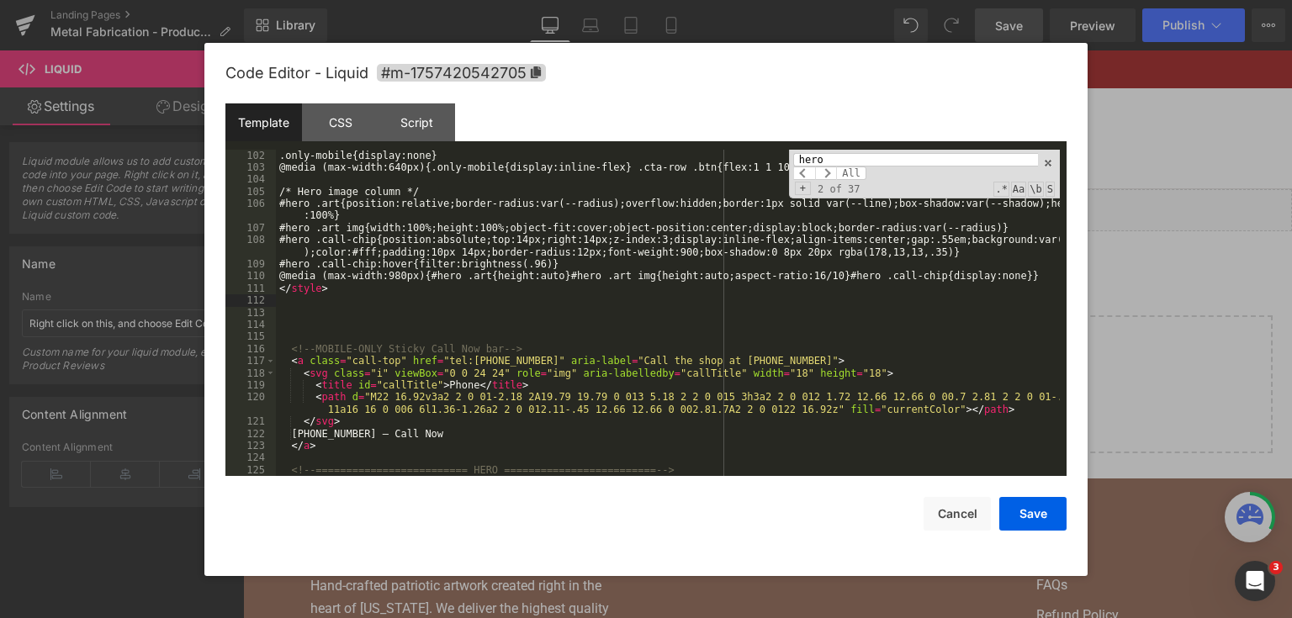
scroll to position [1316, 0]
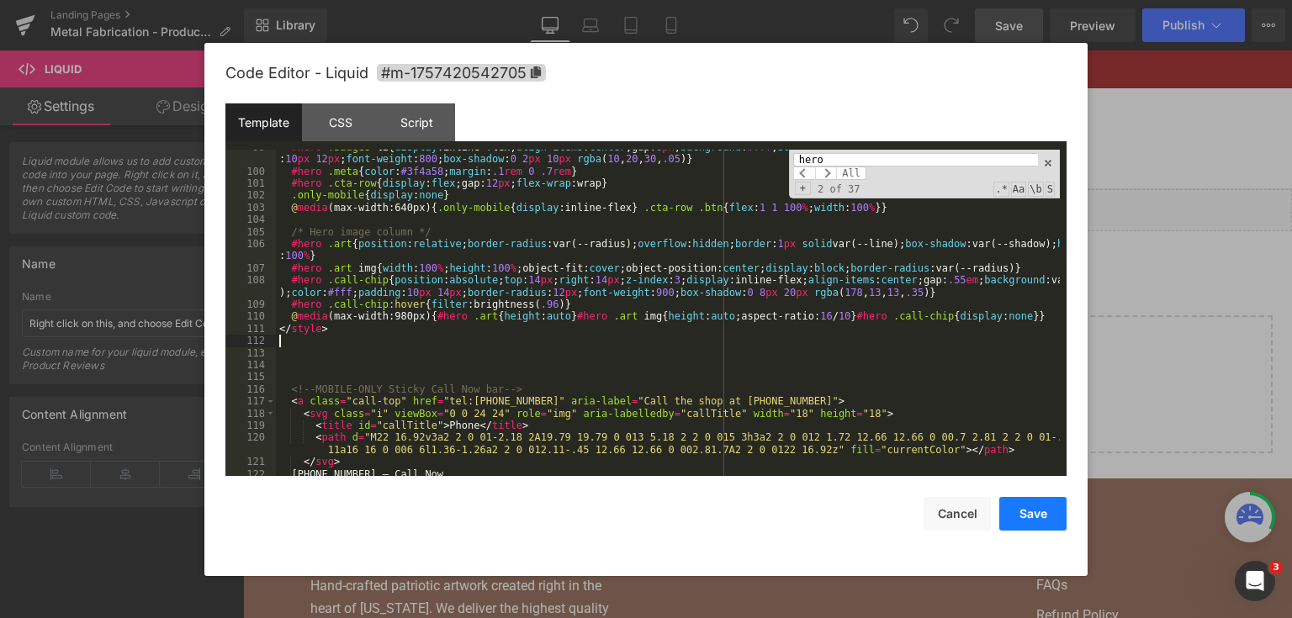
click at [1018, 507] on button "Save" at bounding box center [1032, 514] width 67 height 34
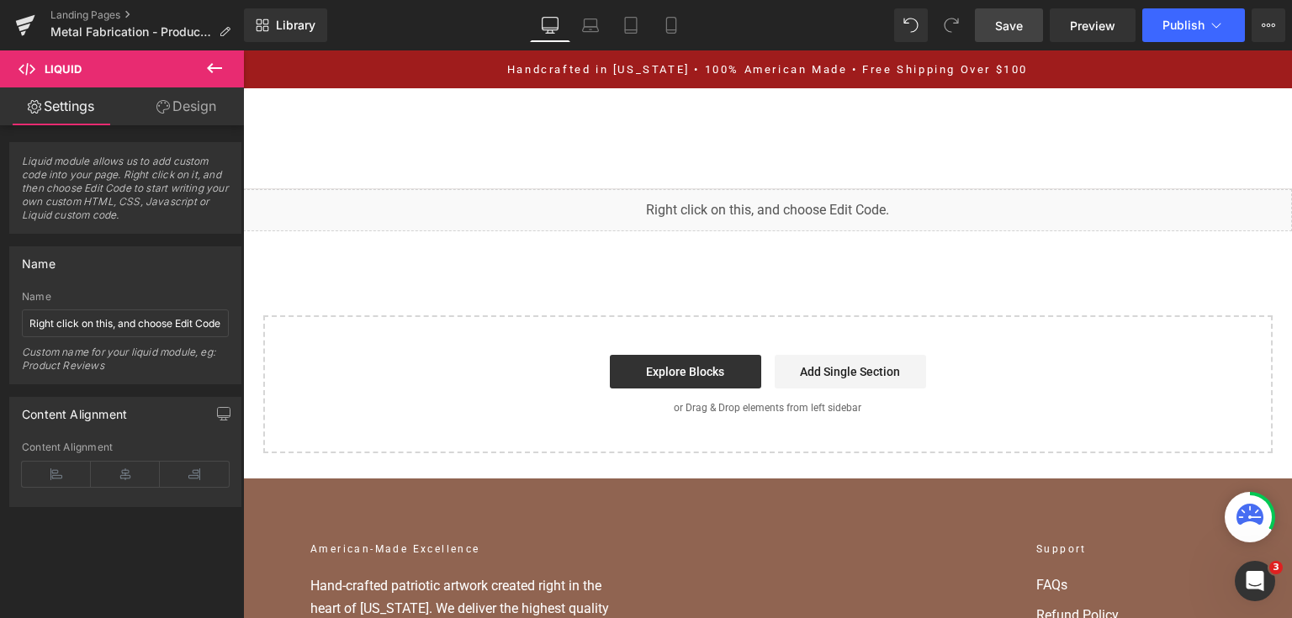
click at [989, 28] on link "Save" at bounding box center [1009, 25] width 68 height 34
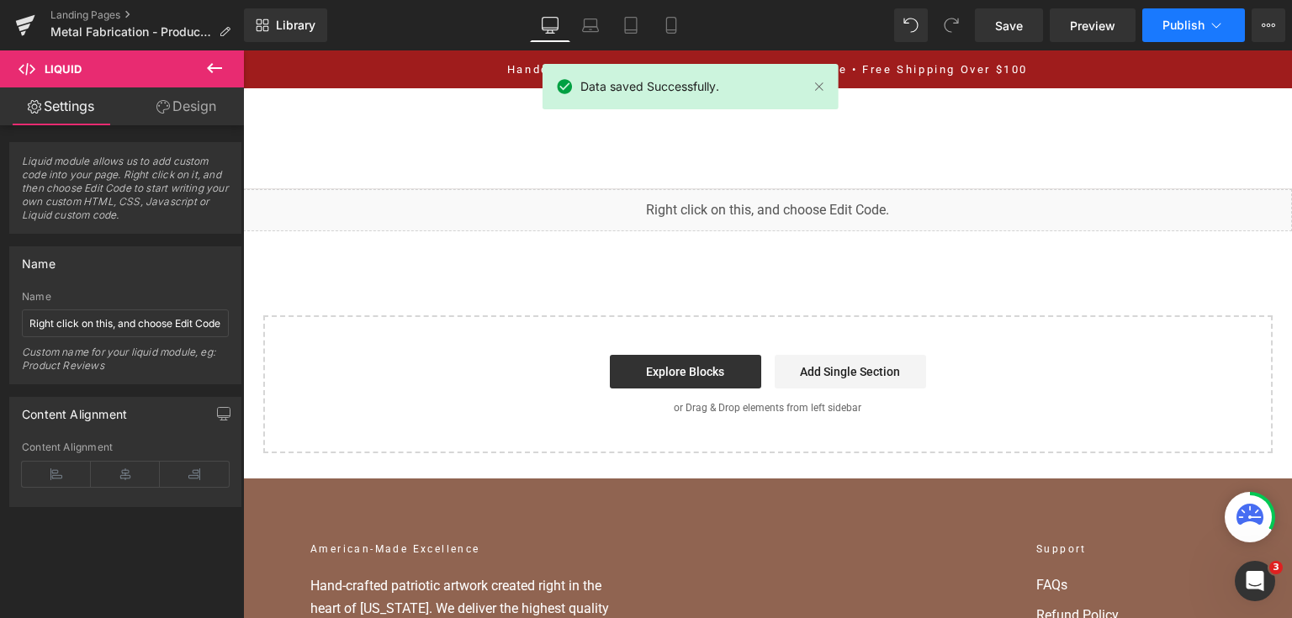
click at [1174, 28] on span "Publish" at bounding box center [1184, 25] width 42 height 13
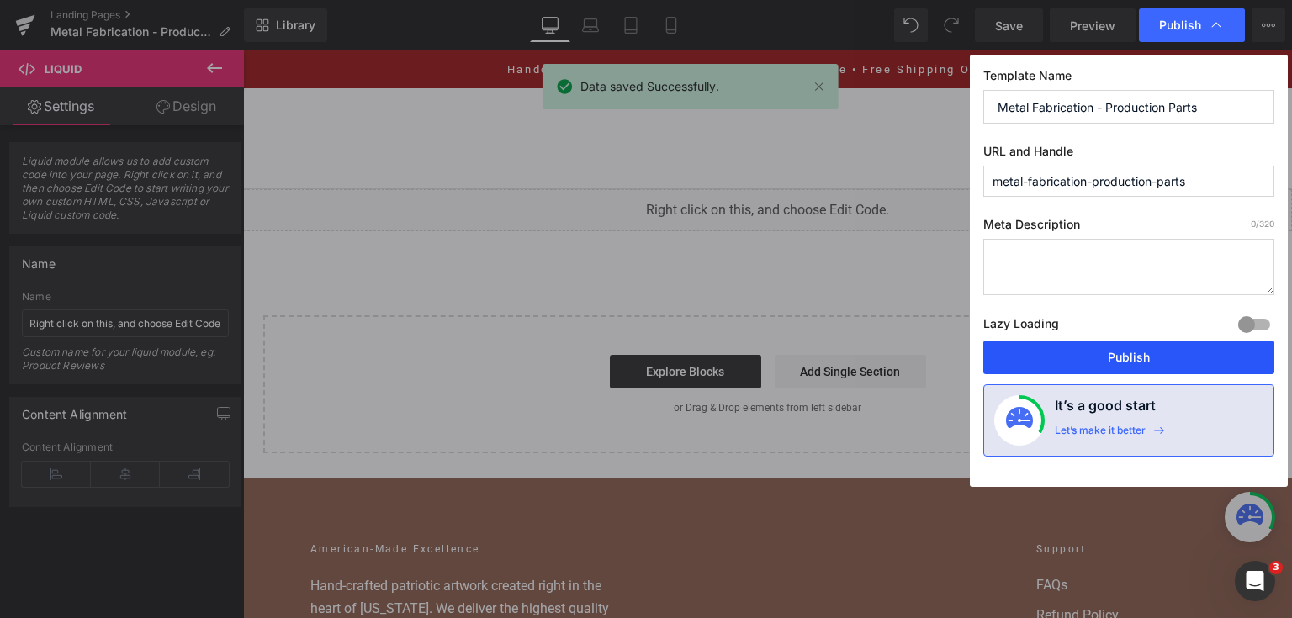
click at [1107, 363] on button "Publish" at bounding box center [1128, 358] width 291 height 34
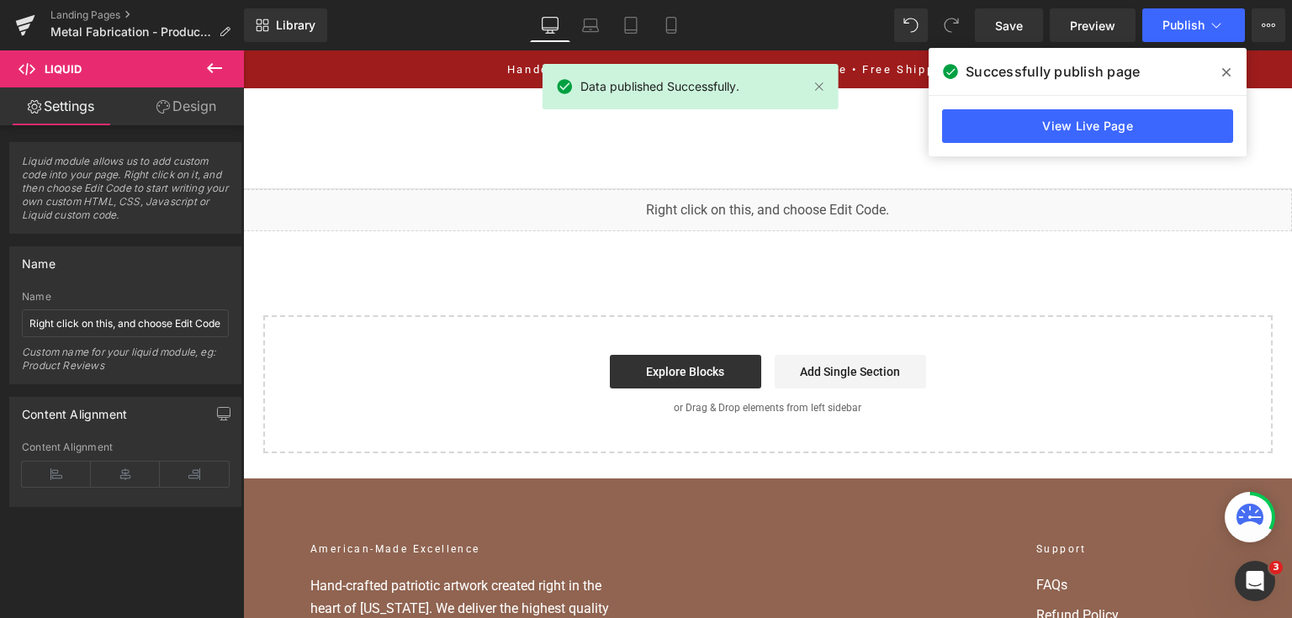
click at [1073, 130] on link "View Live Page" at bounding box center [1087, 126] width 291 height 34
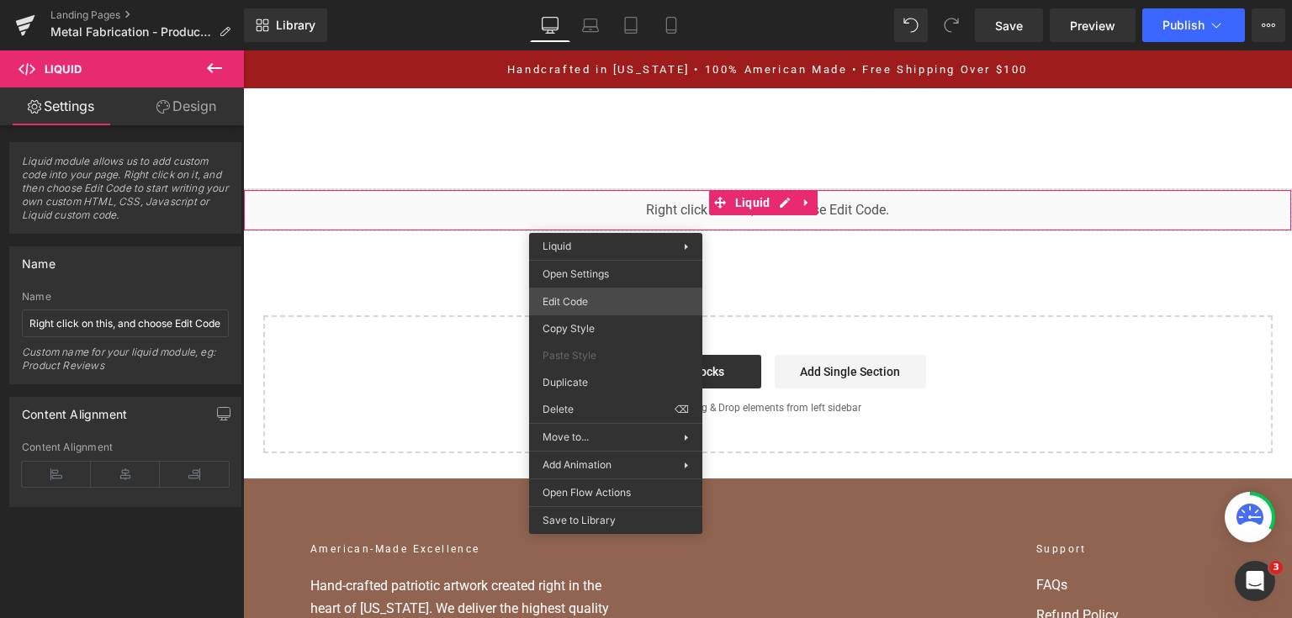
click at [603, 0] on div "You are previewing how the will restyle your page. You can not edit Elements in…" at bounding box center [646, 0] width 1292 height 0
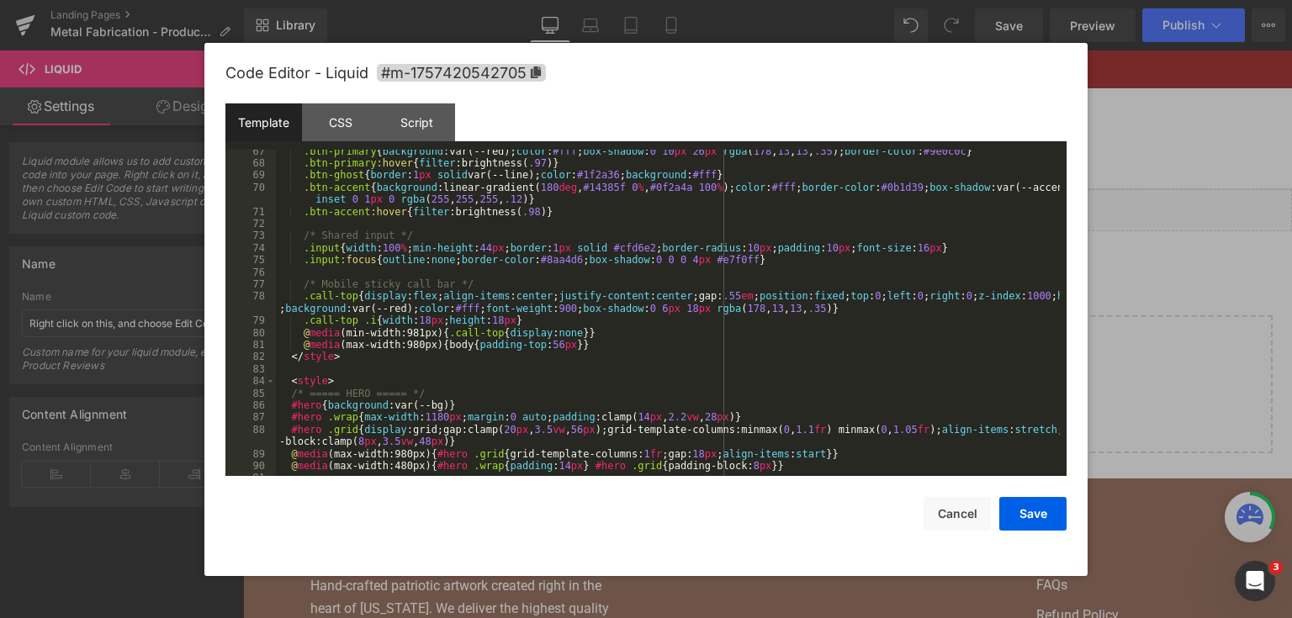
scroll to position [1050, 0]
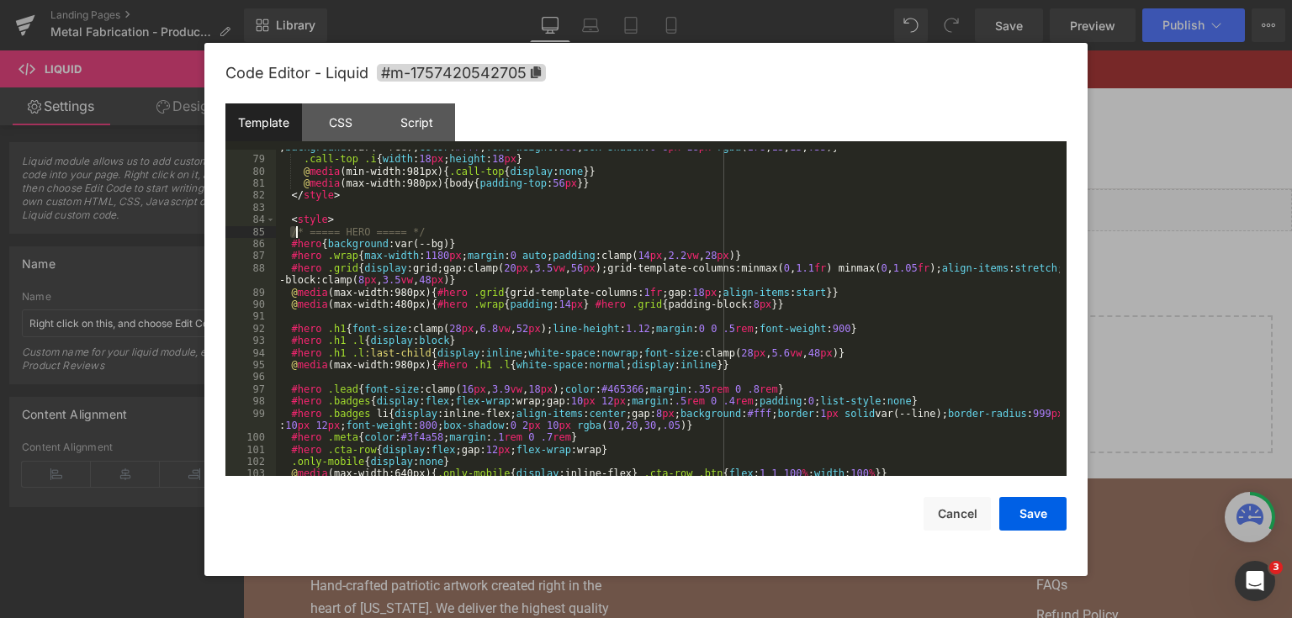
drag, startPoint x: 291, startPoint y: 230, endPoint x: 361, endPoint y: 262, distance: 76.8
click at [361, 262] on div ".call-top { display : flex ; align-items : center ; justify-content : center ;g…" at bounding box center [668, 311] width 784 height 363
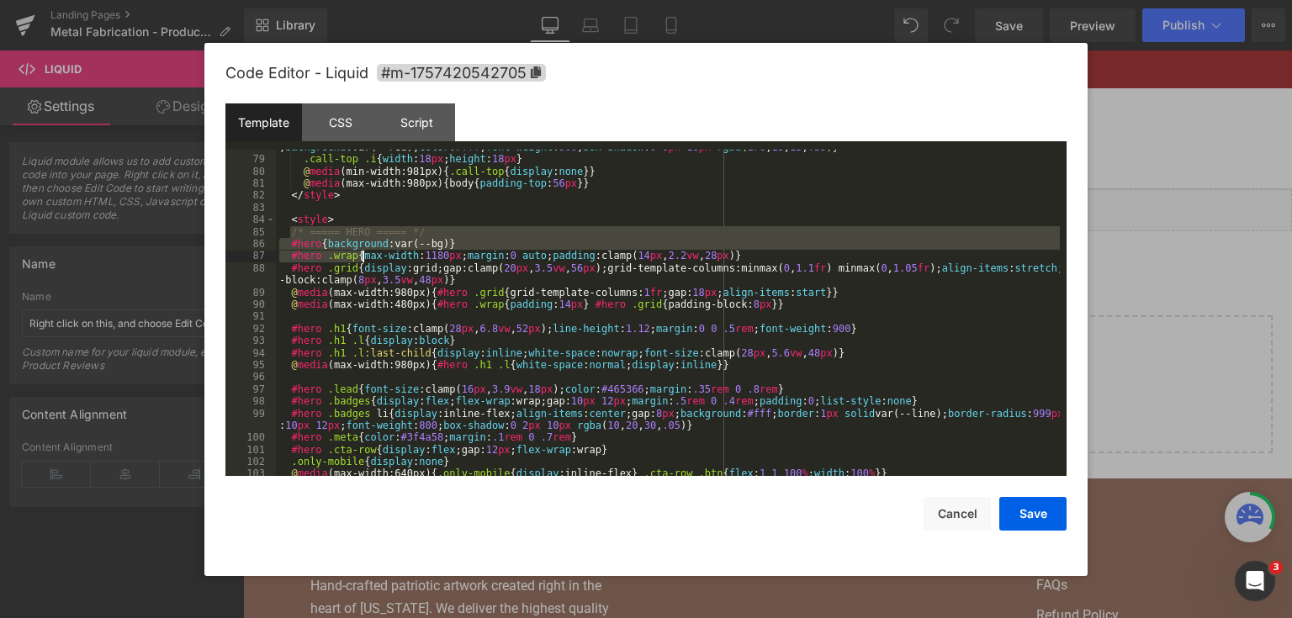
click at [357, 259] on div ".call-top { display : flex ; align-items : center ; justify-content : center ;g…" at bounding box center [668, 313] width 784 height 327
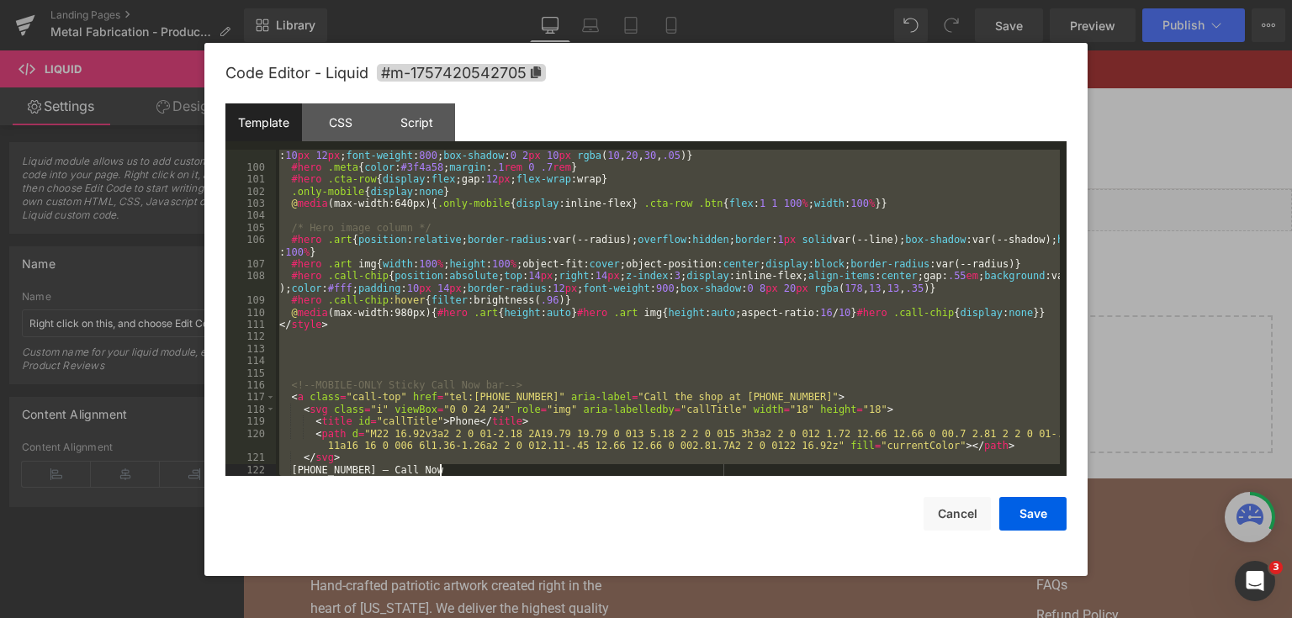
scroll to position [1333, 0]
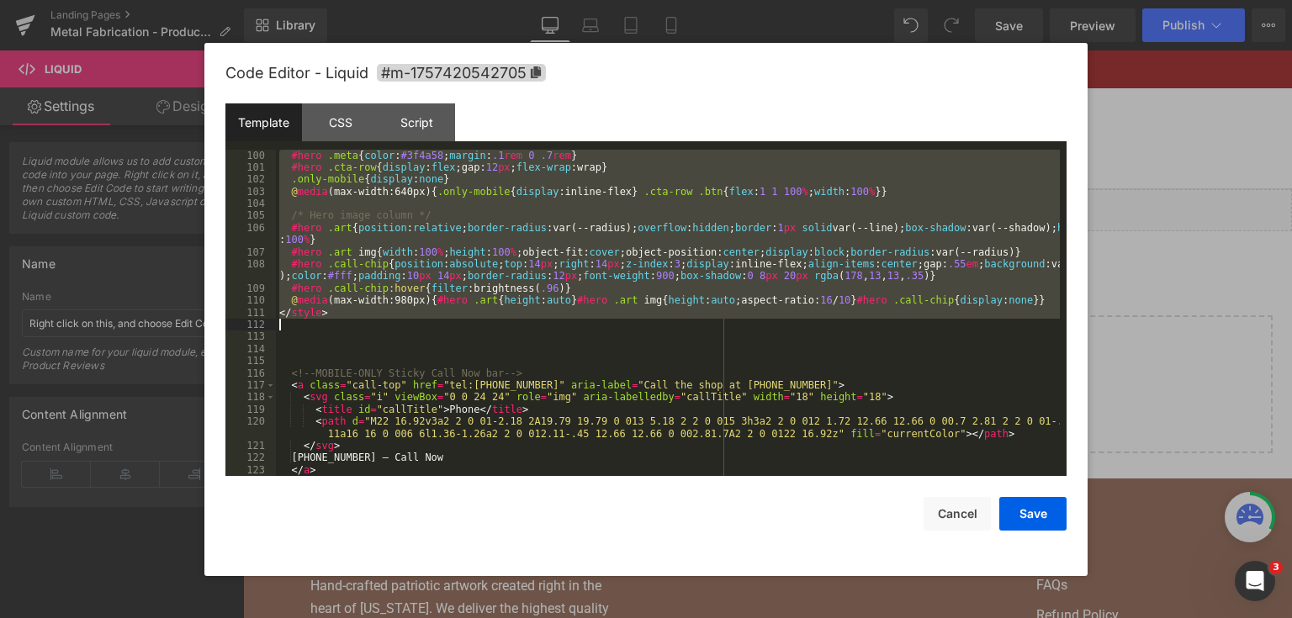
drag, startPoint x: 289, startPoint y: 221, endPoint x: 485, endPoint y: 321, distance: 220.1
click at [485, 321] on div "#hero .meta { color : #3f4a58 ; margin : .1 rem 0 .7 rem } #hero .cta-row { dis…" at bounding box center [668, 326] width 784 height 352
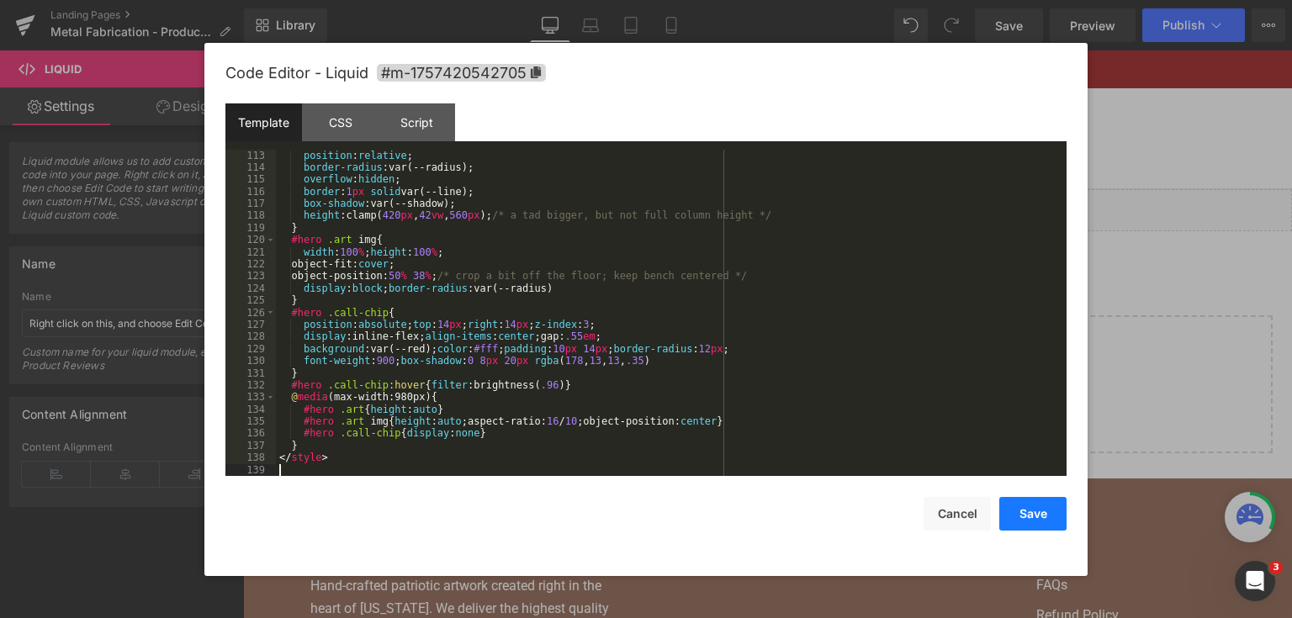
click at [1055, 505] on button "Save" at bounding box center [1032, 514] width 67 height 34
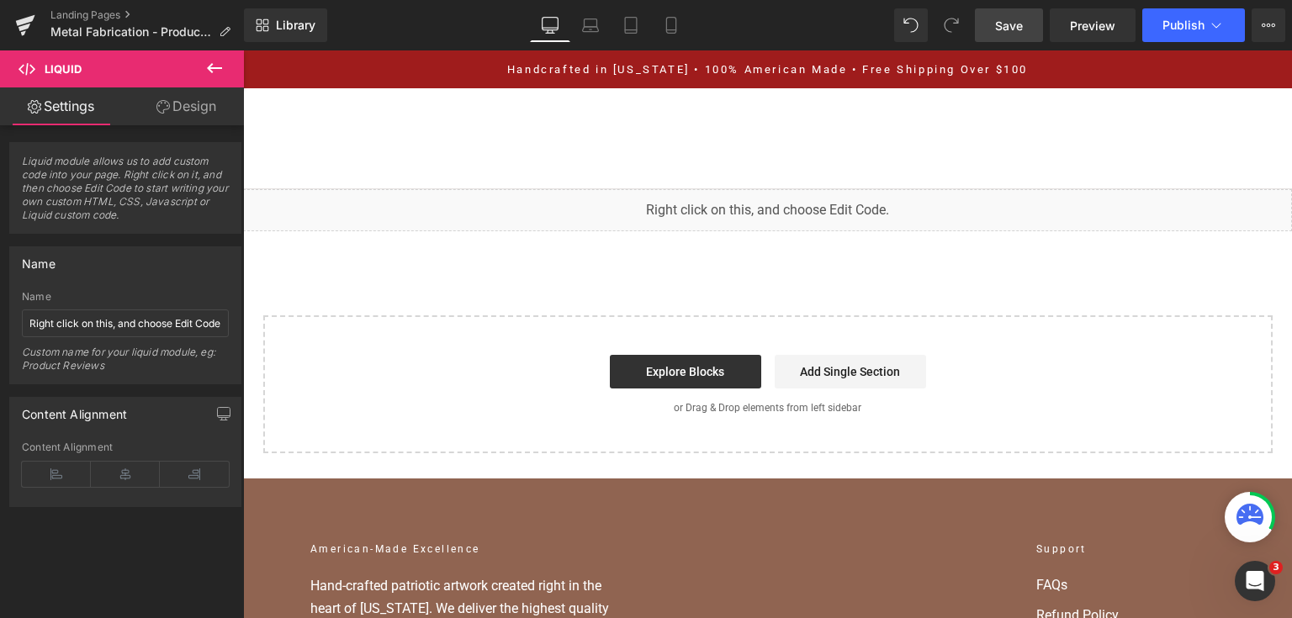
click at [1020, 23] on span "Save" at bounding box center [1009, 26] width 28 height 18
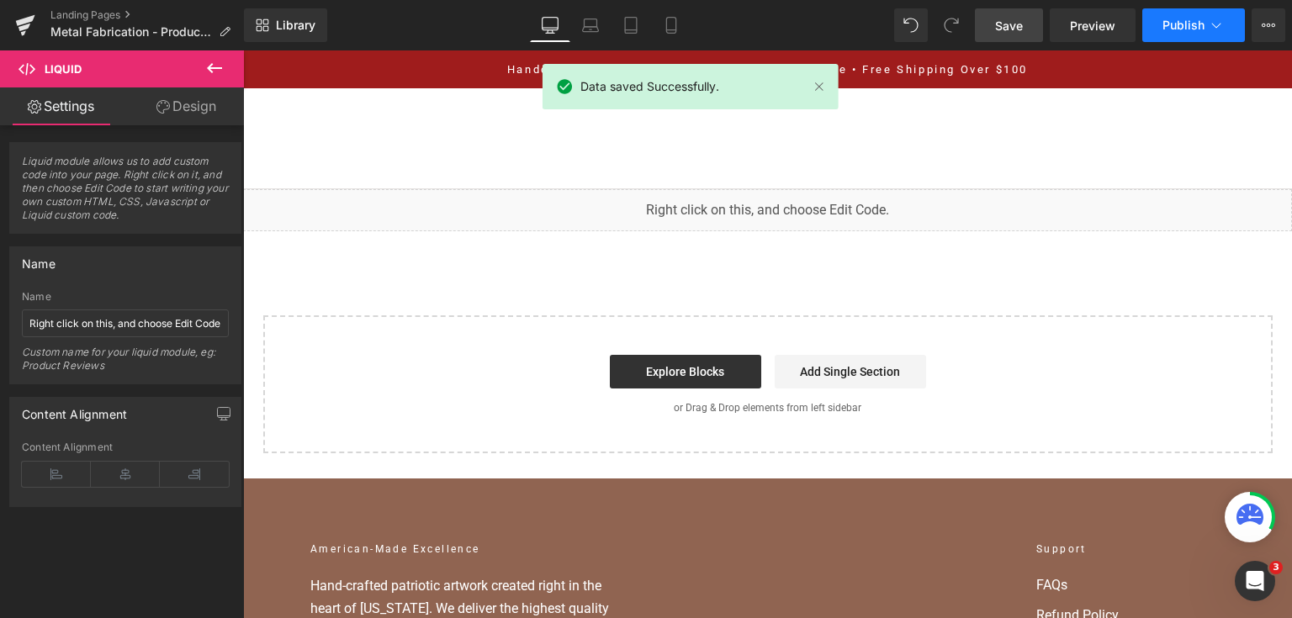
click at [1190, 25] on span "Publish" at bounding box center [1184, 25] width 42 height 13
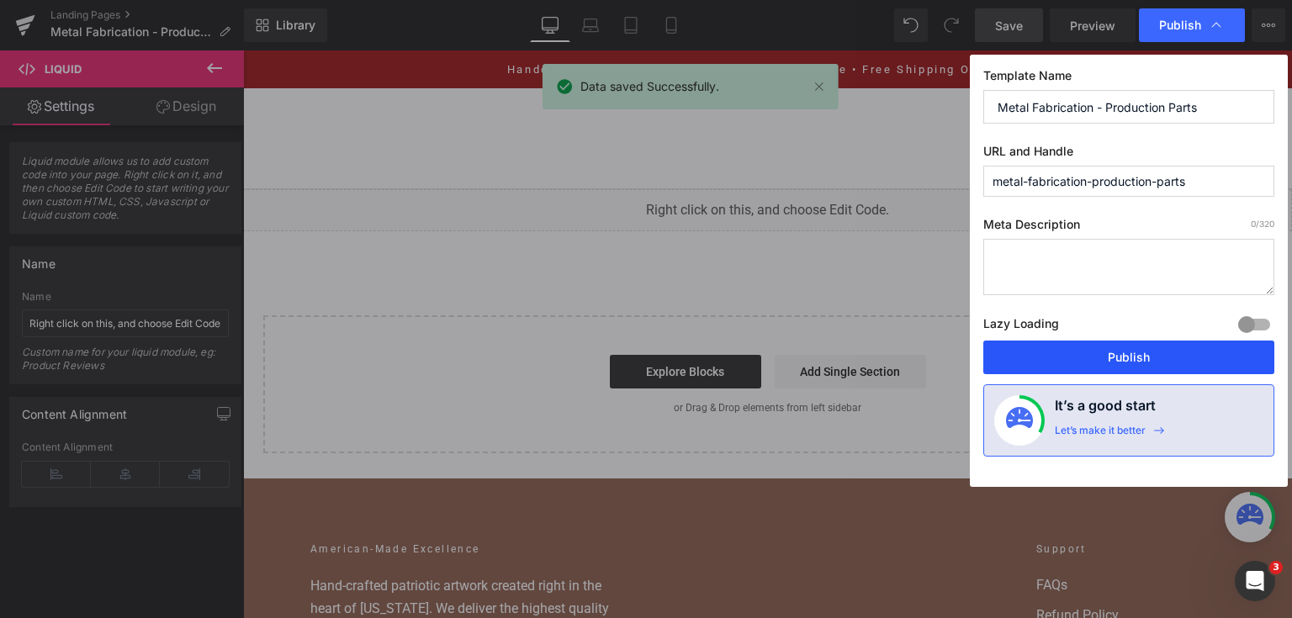
click at [1086, 343] on button "Publish" at bounding box center [1128, 358] width 291 height 34
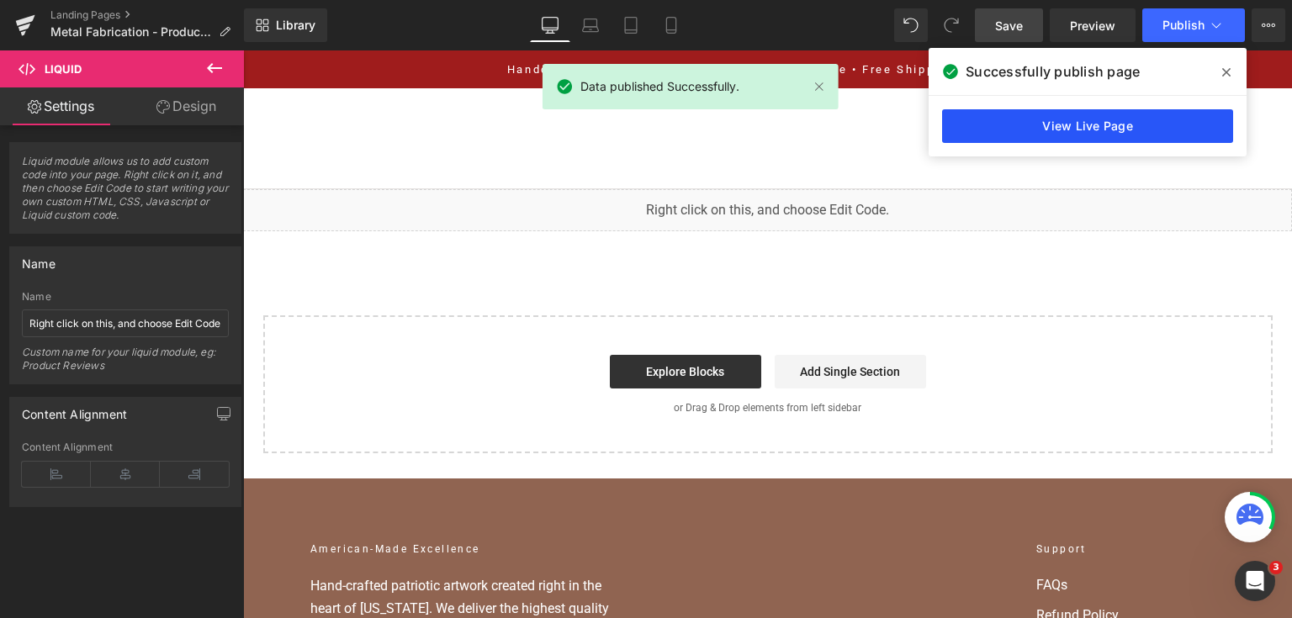
click at [1071, 127] on link "View Live Page" at bounding box center [1087, 126] width 291 height 34
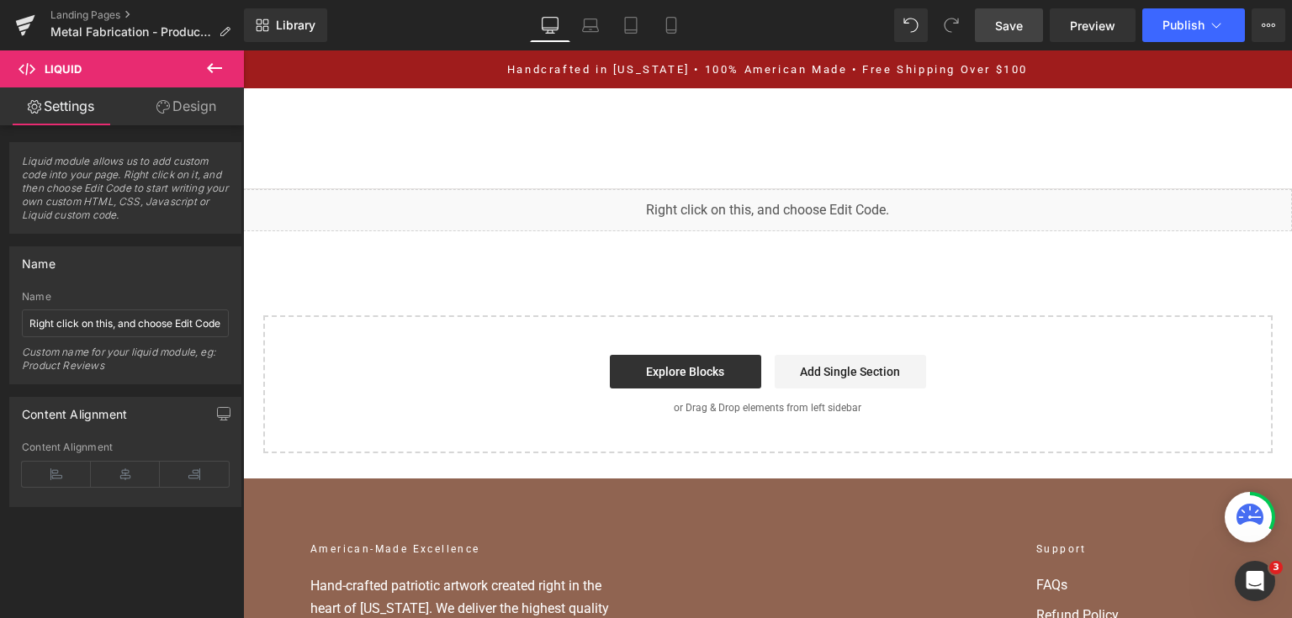
click at [996, 14] on link "Save" at bounding box center [1009, 25] width 68 height 34
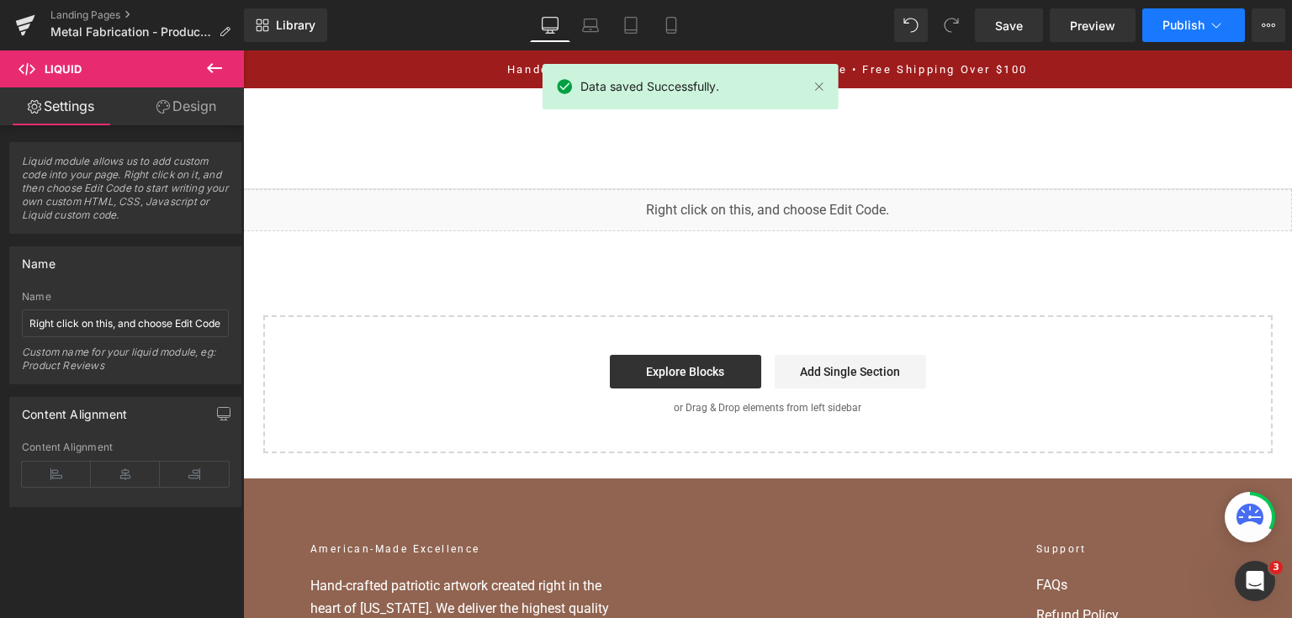
click at [1174, 19] on span "Publish" at bounding box center [1184, 25] width 42 height 13
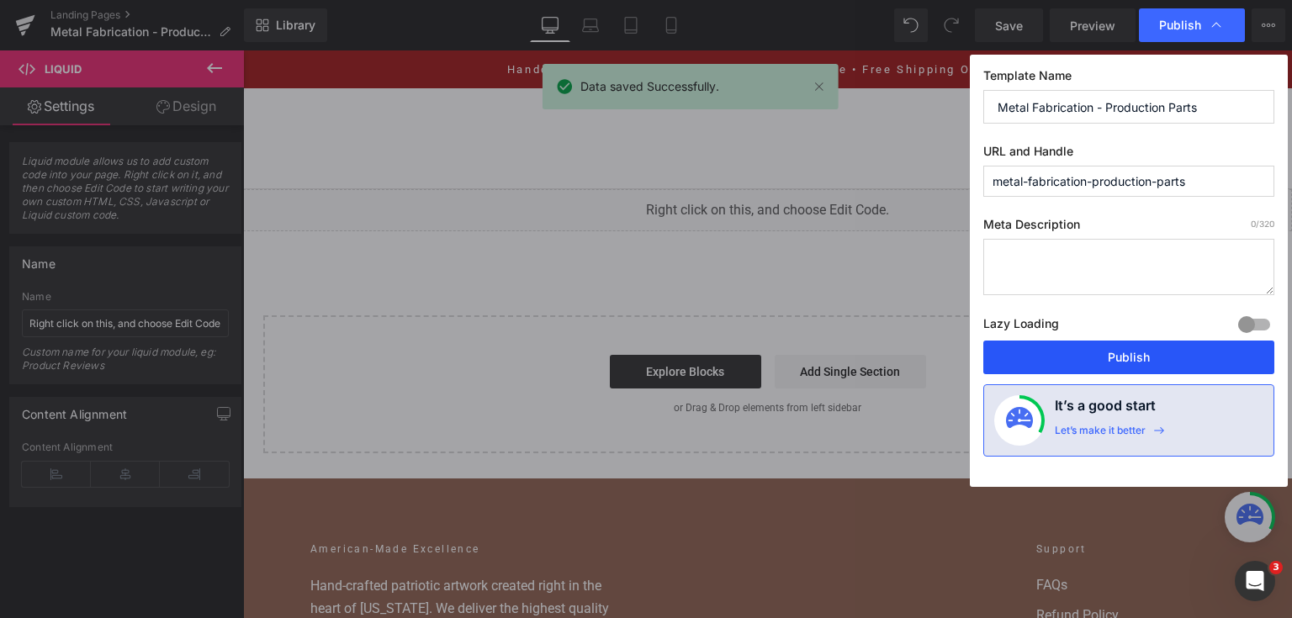
click at [1094, 354] on button "Publish" at bounding box center [1128, 358] width 291 height 34
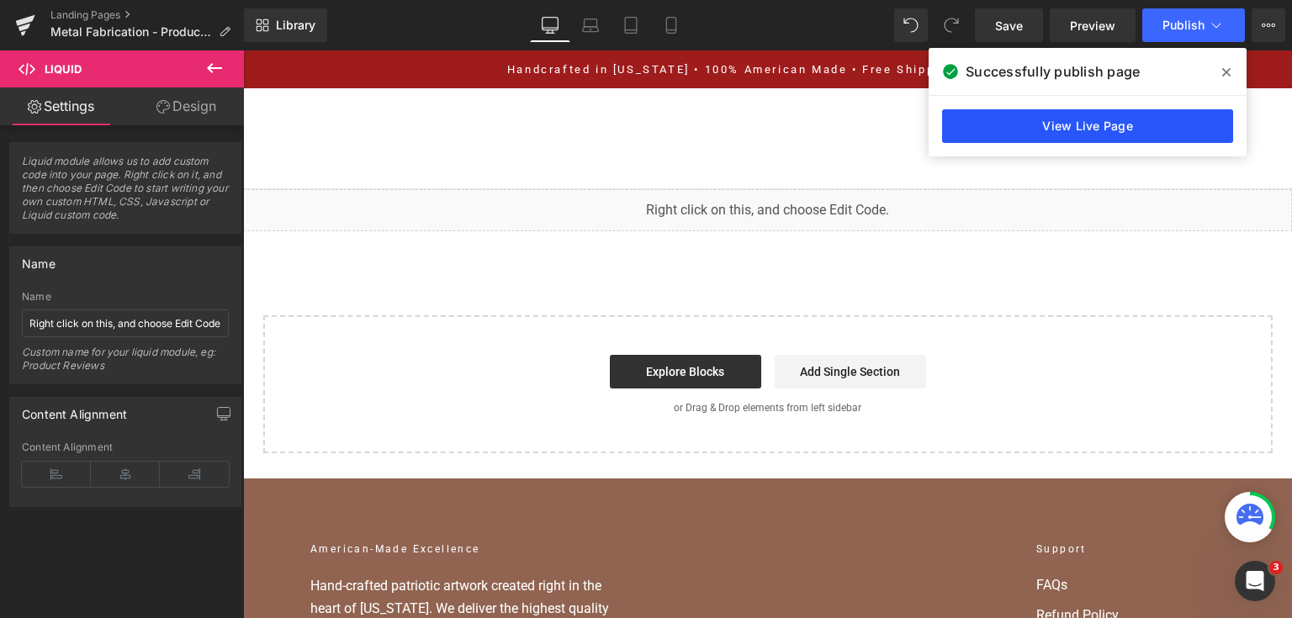
click at [1009, 117] on link "View Live Page" at bounding box center [1087, 126] width 291 height 34
